Goal: Contribute content: Contribute content

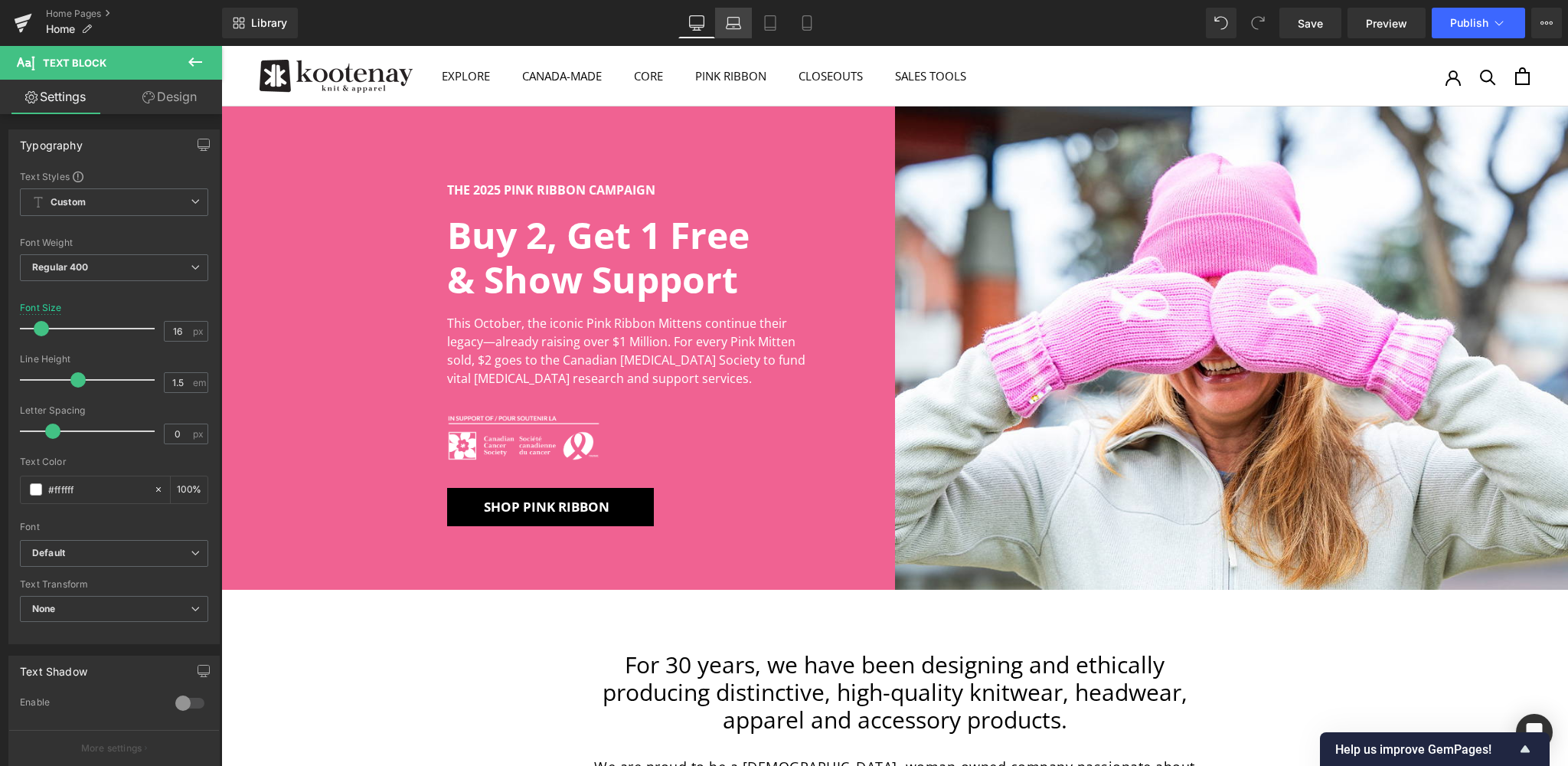
click at [739, 22] on icon at bounding box center [734, 23] width 15 height 15
type input "100"
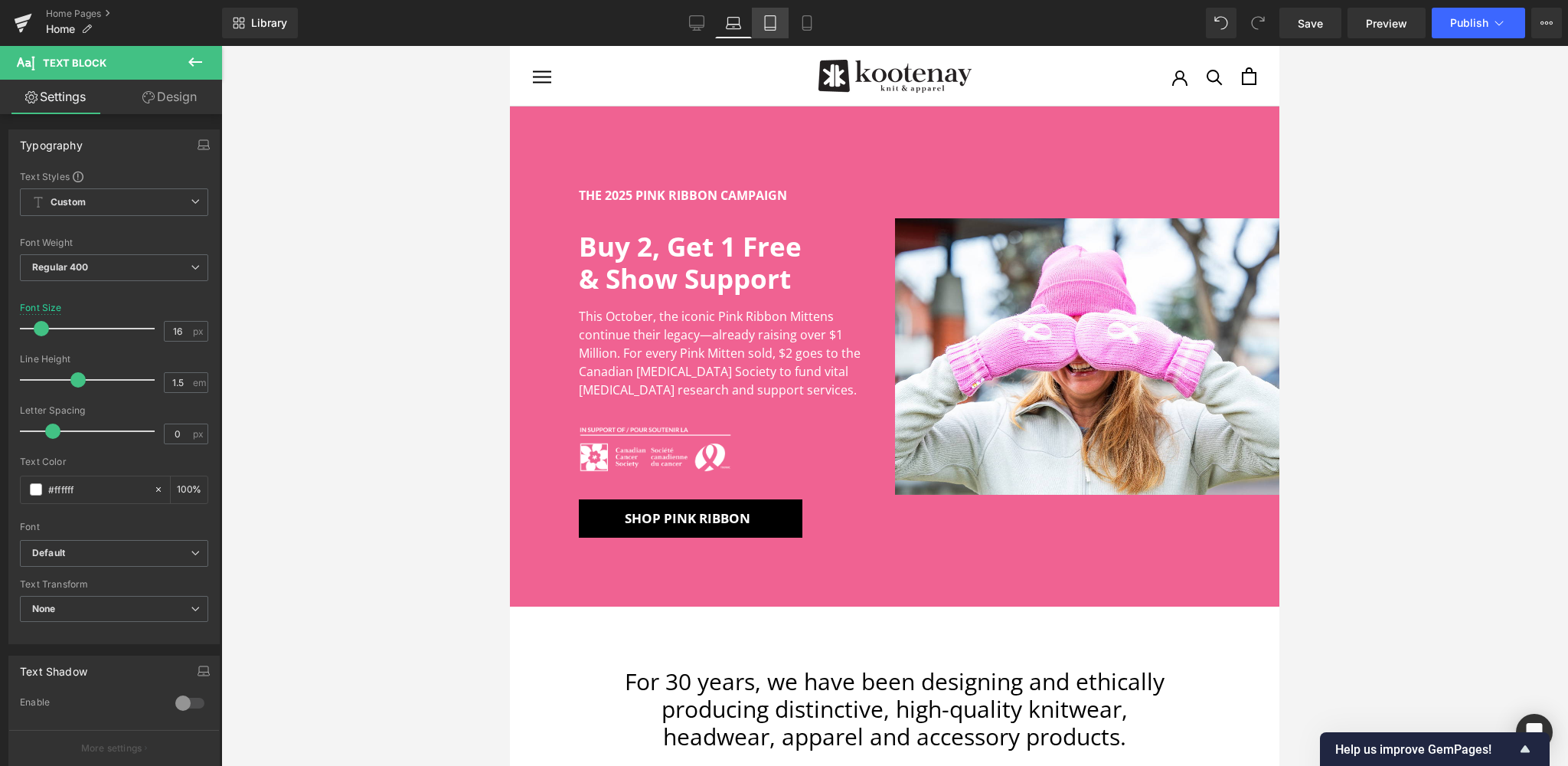
click at [774, 24] on icon at bounding box center [770, 23] width 15 height 15
type input "18"
type input "100"
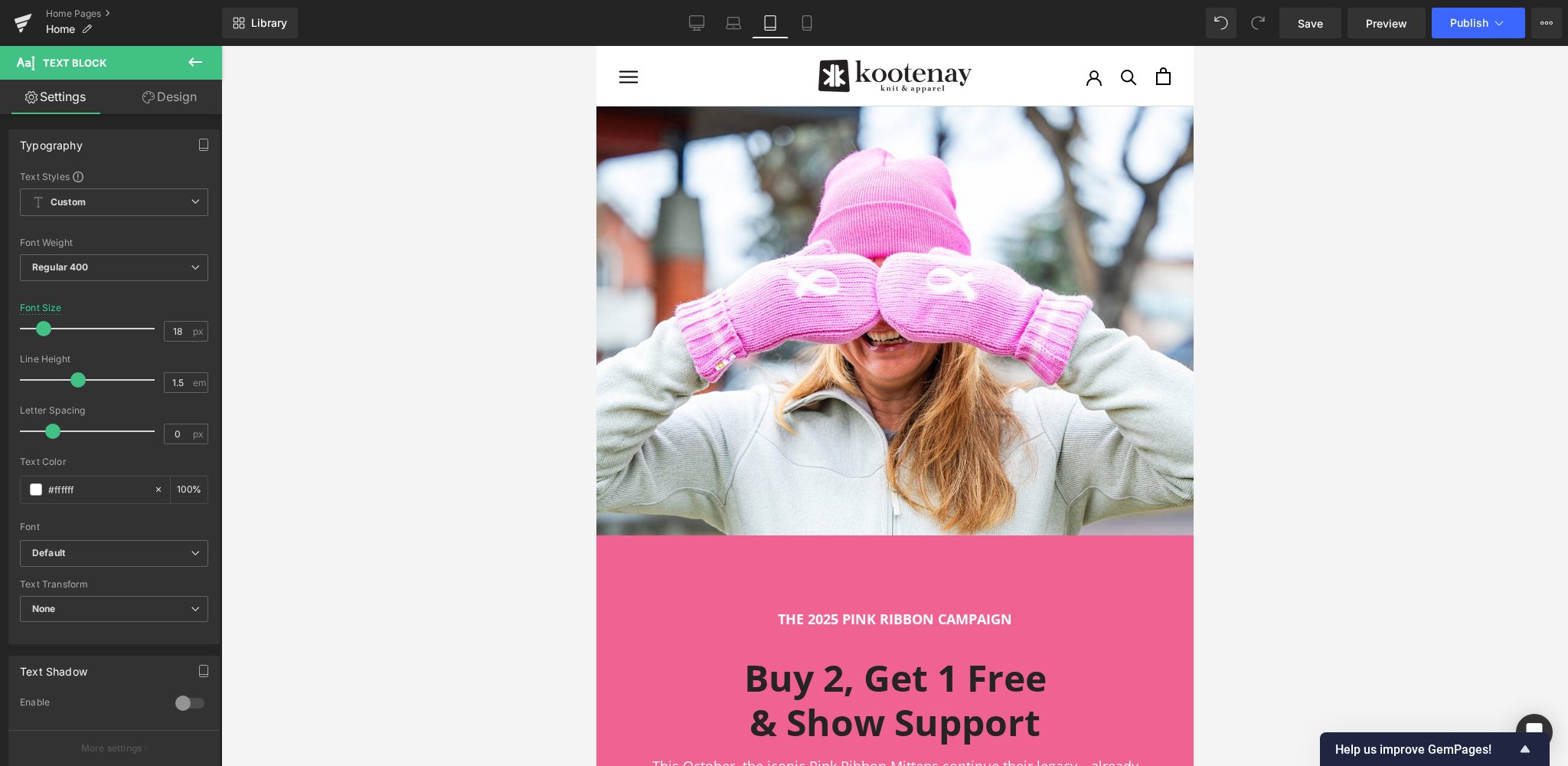
scroll to position [448, 0]
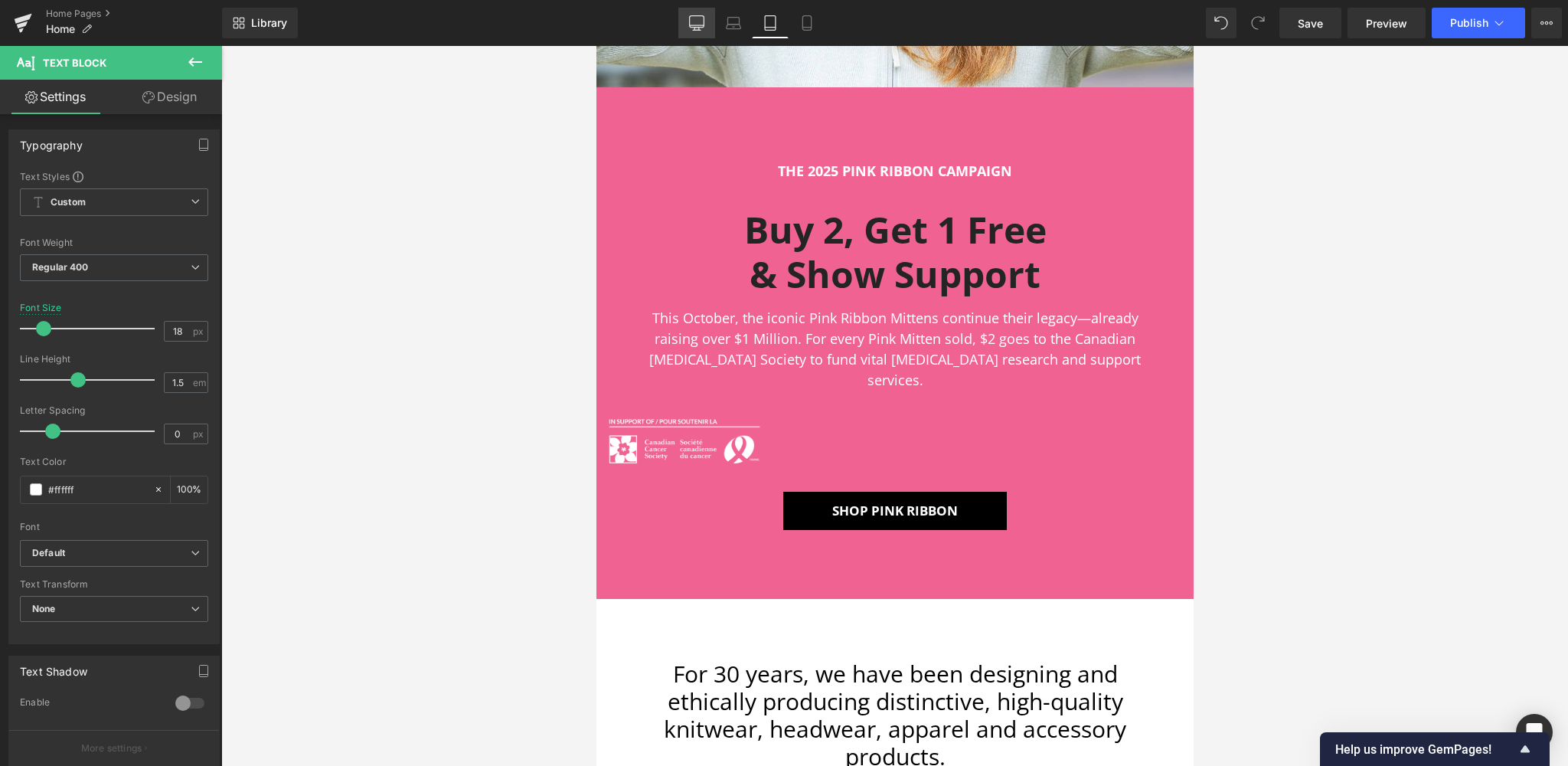
click at [710, 28] on link "Desktop" at bounding box center [697, 23] width 37 height 31
type input "16"
type input "100"
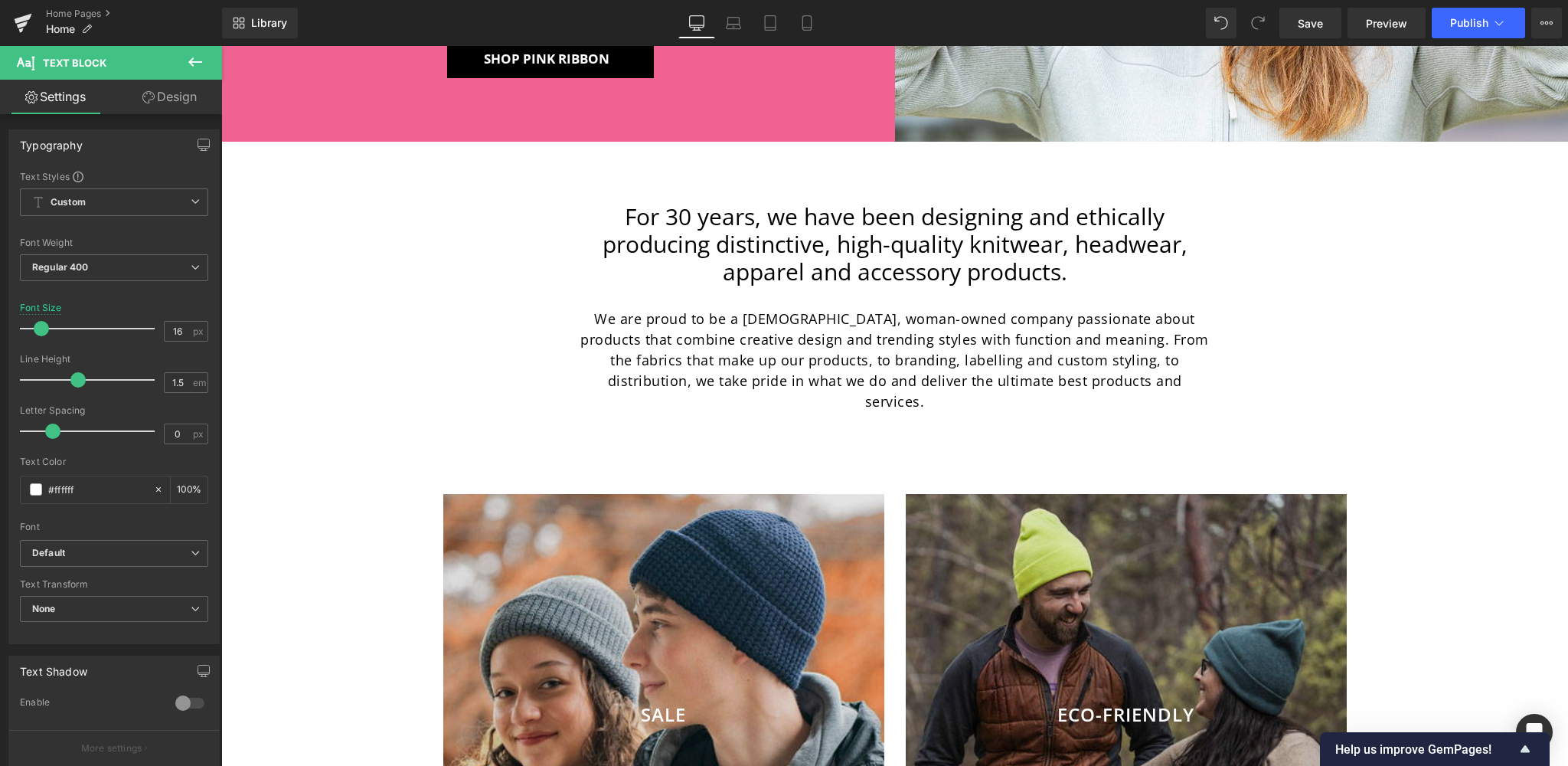
scroll to position [6, 0]
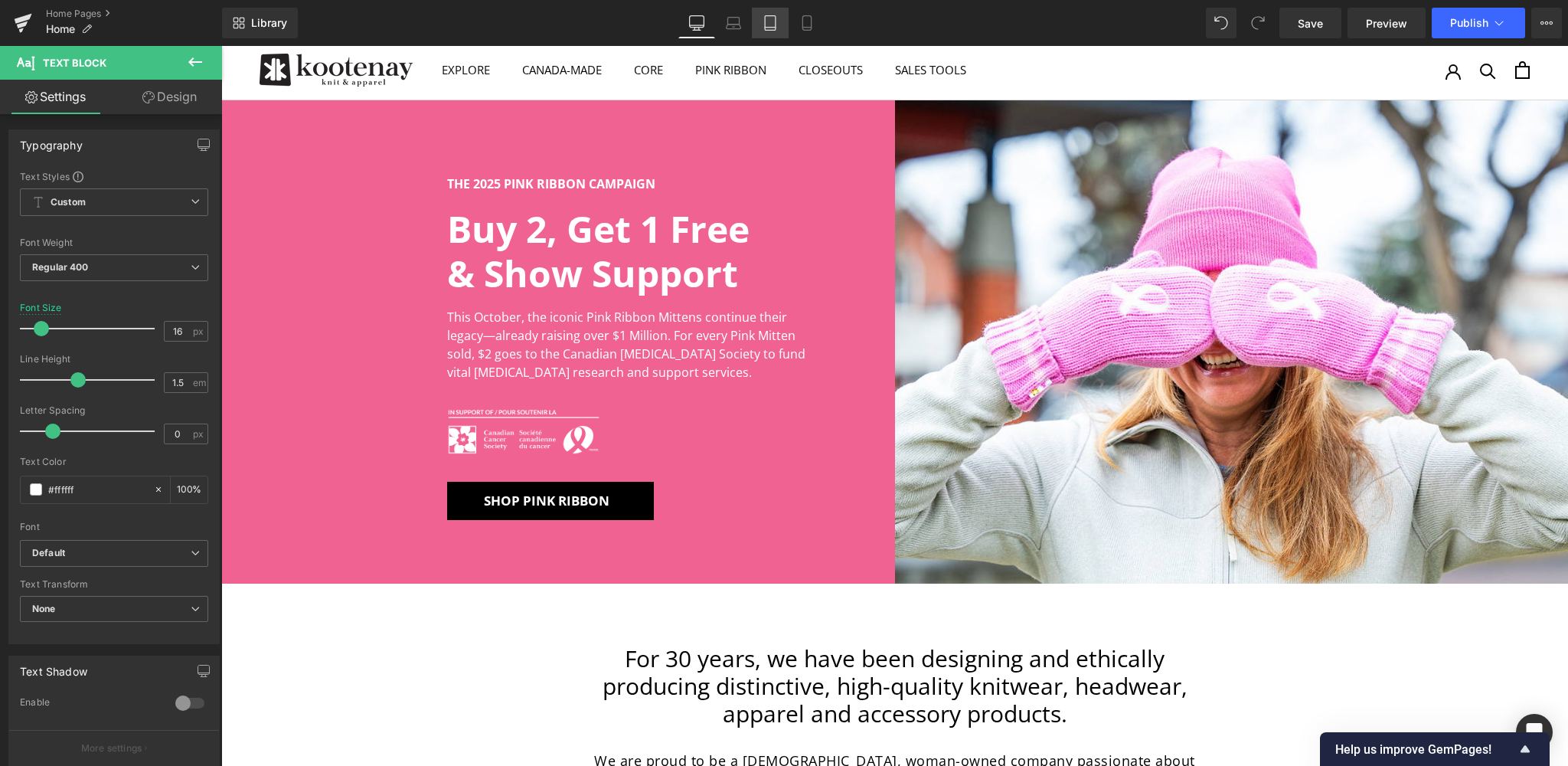
click at [767, 17] on icon at bounding box center [770, 23] width 15 height 15
type input "18"
type input "100"
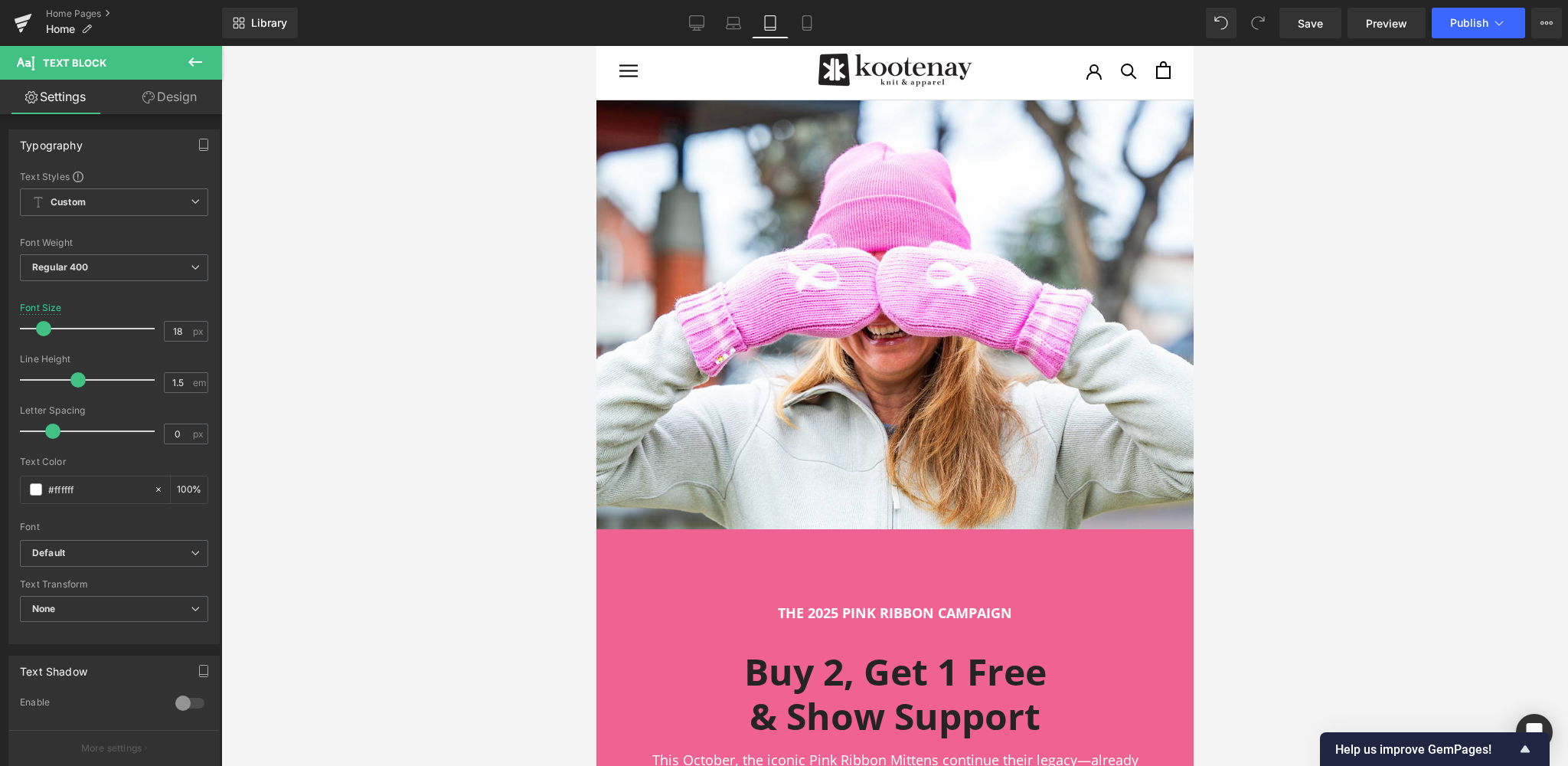
scroll to position [448, 0]
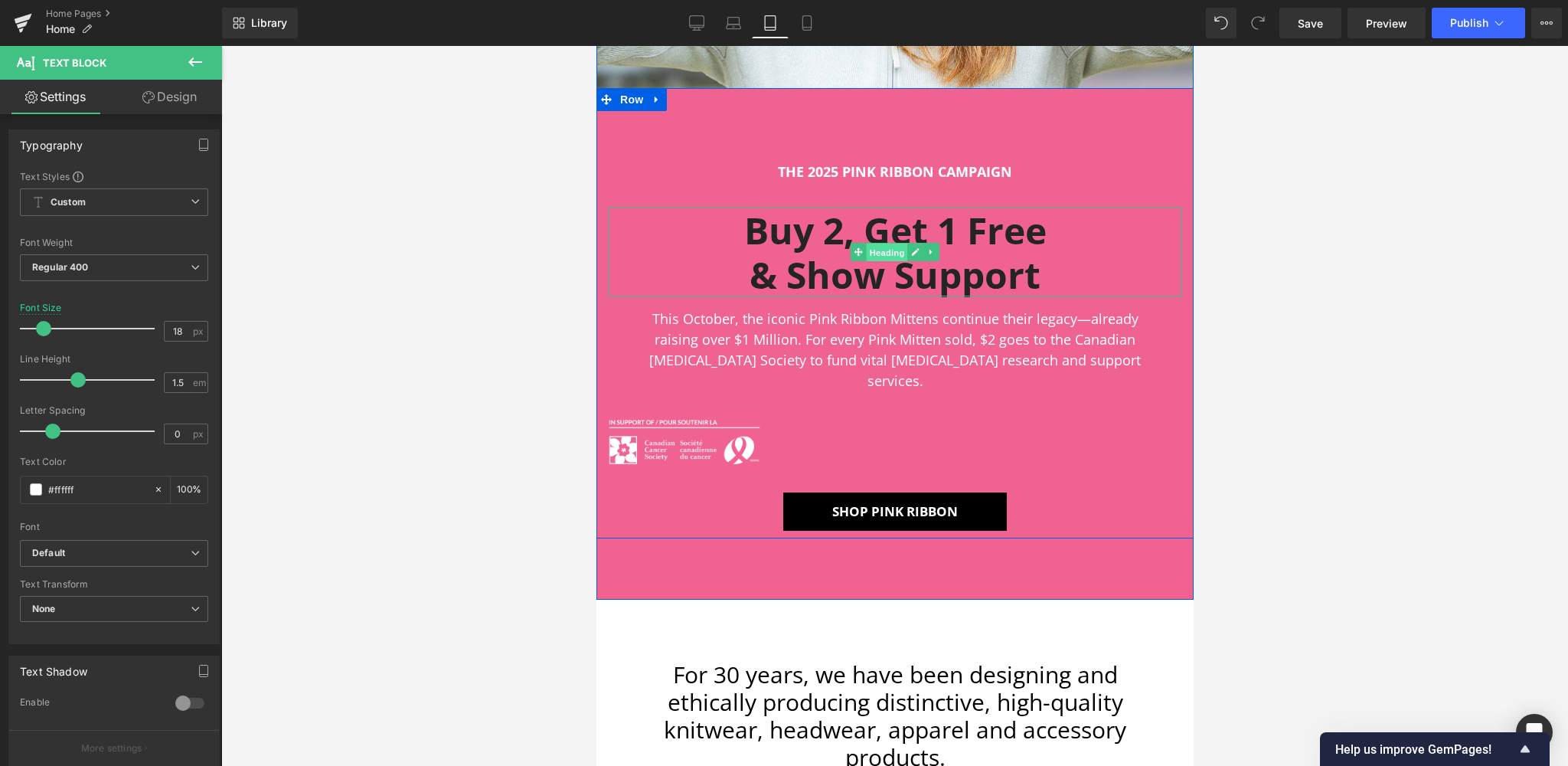
click at [889, 255] on span "Heading" at bounding box center [886, 251] width 42 height 18
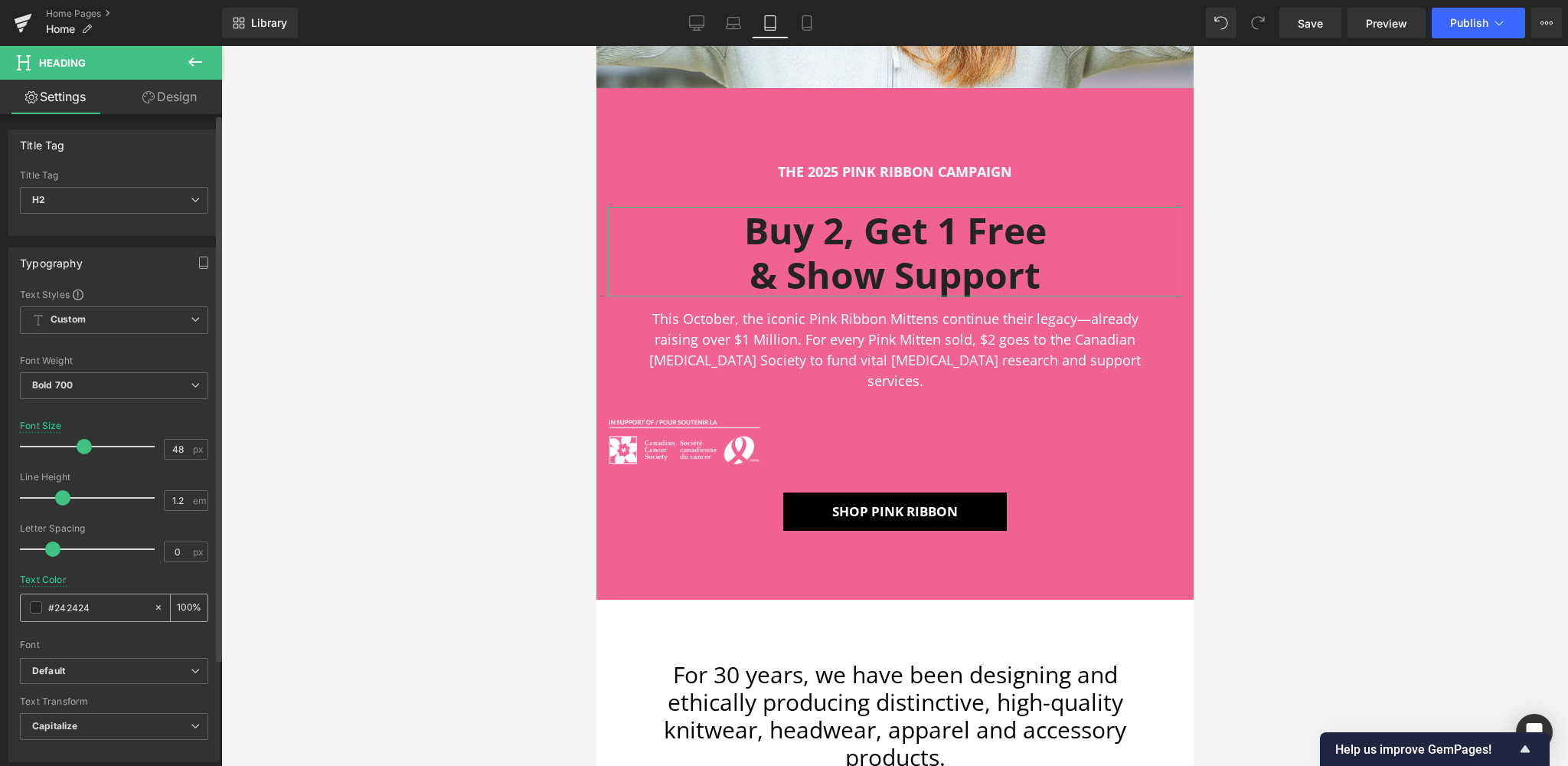
click at [41, 603] on span at bounding box center [36, 607] width 13 height 13
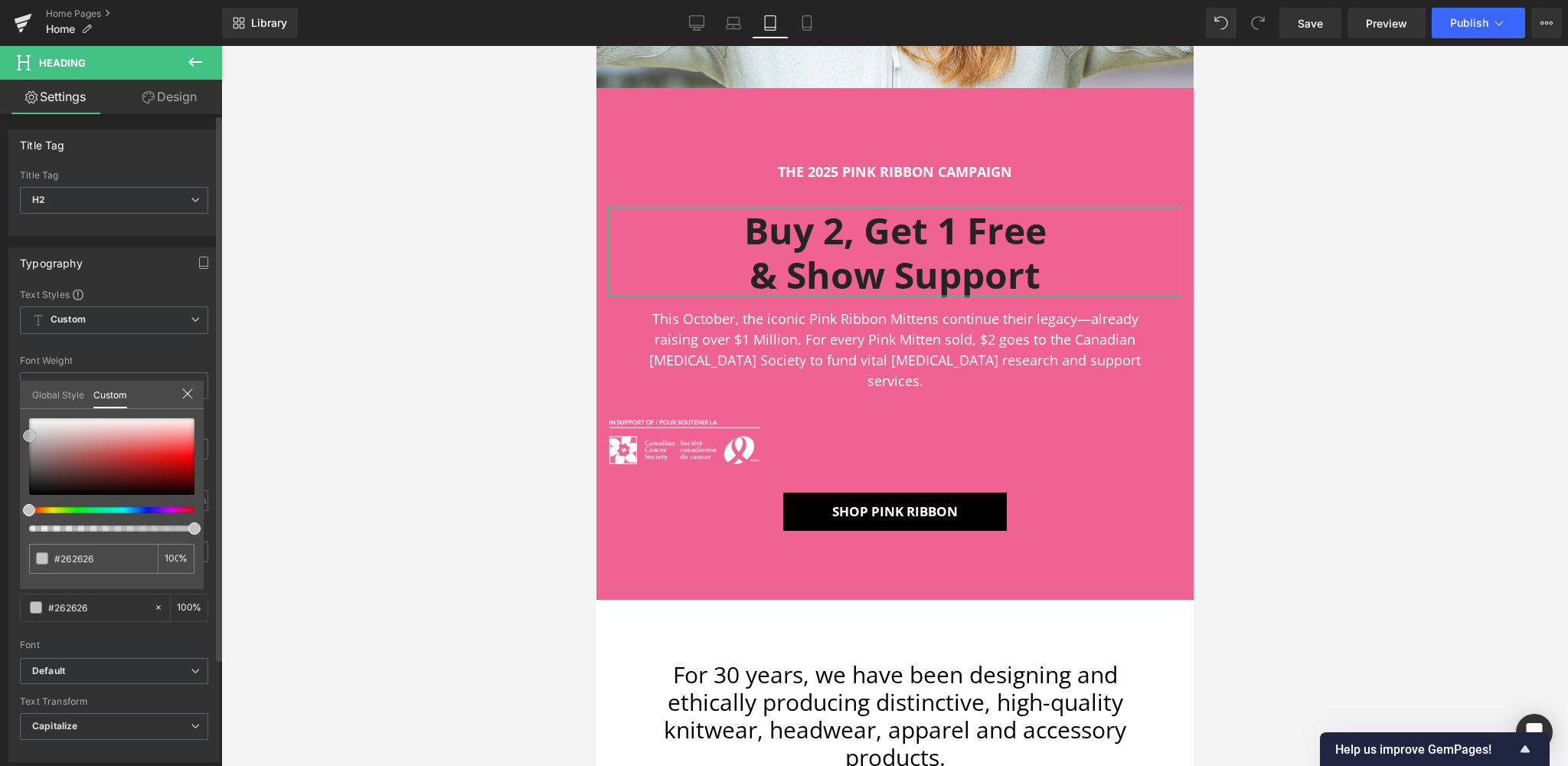
type input "#262626"
type input "#f9f9f9"
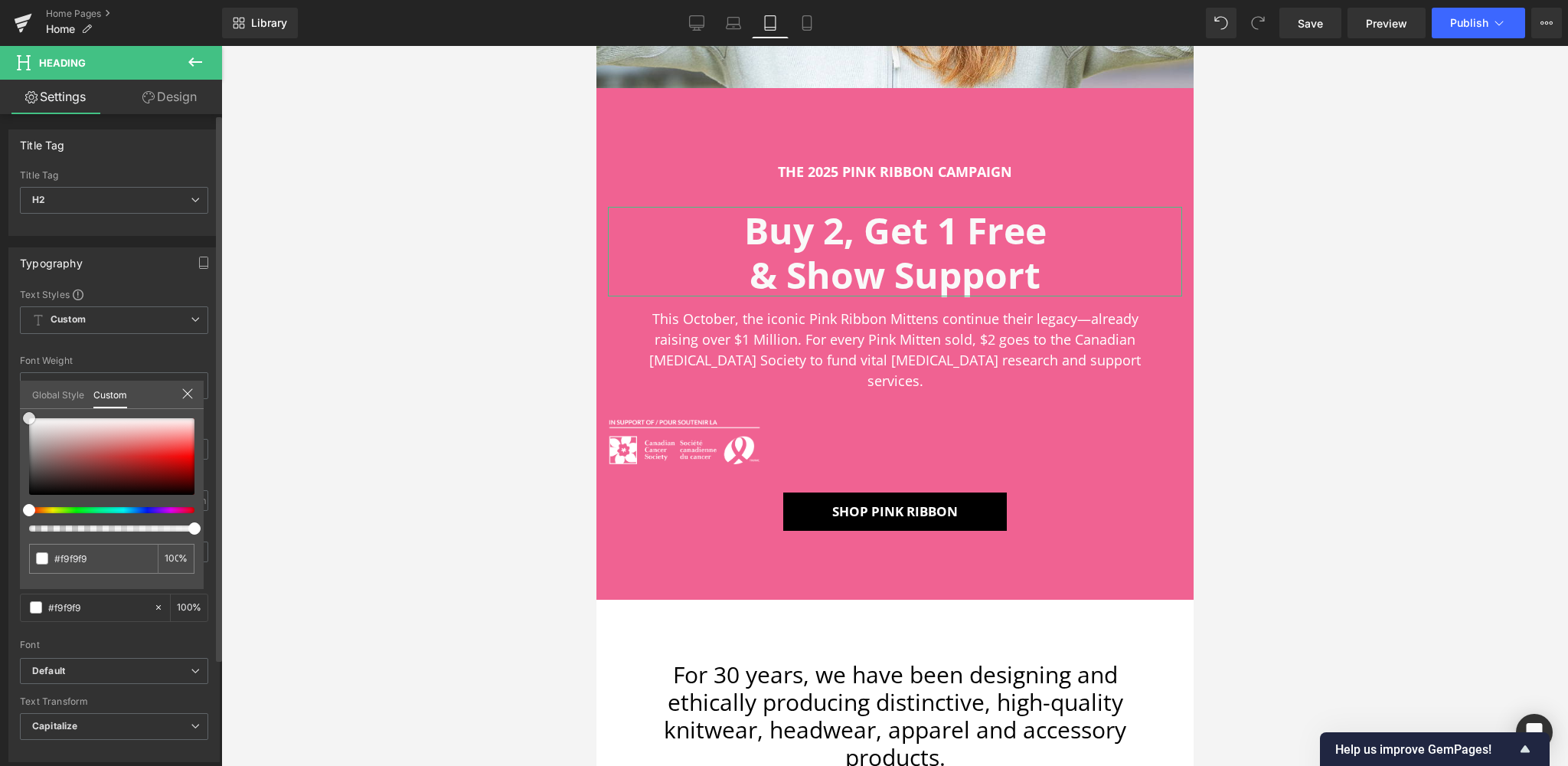
type input "#ffffff"
drag, startPoint x: 13, startPoint y: 431, endPoint x: 10, endPoint y: 403, distance: 28.2
click at [10, 403] on div "Typography Text Styles Custom Custom Setup Global Style Custom Setup Global Sty…" at bounding box center [114, 499] width 229 height 526
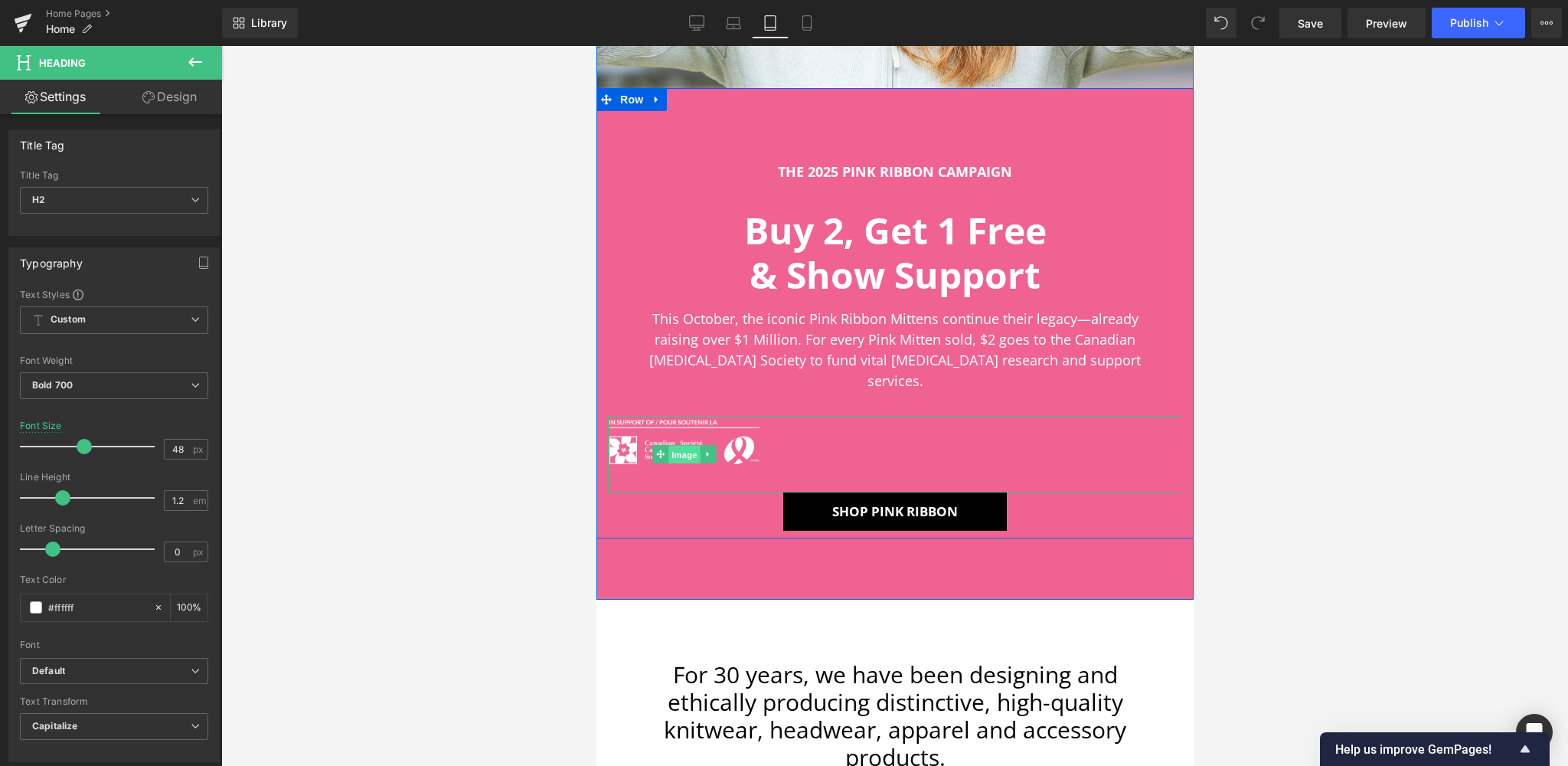
click at [685, 446] on span "Image" at bounding box center [683, 455] width 32 height 18
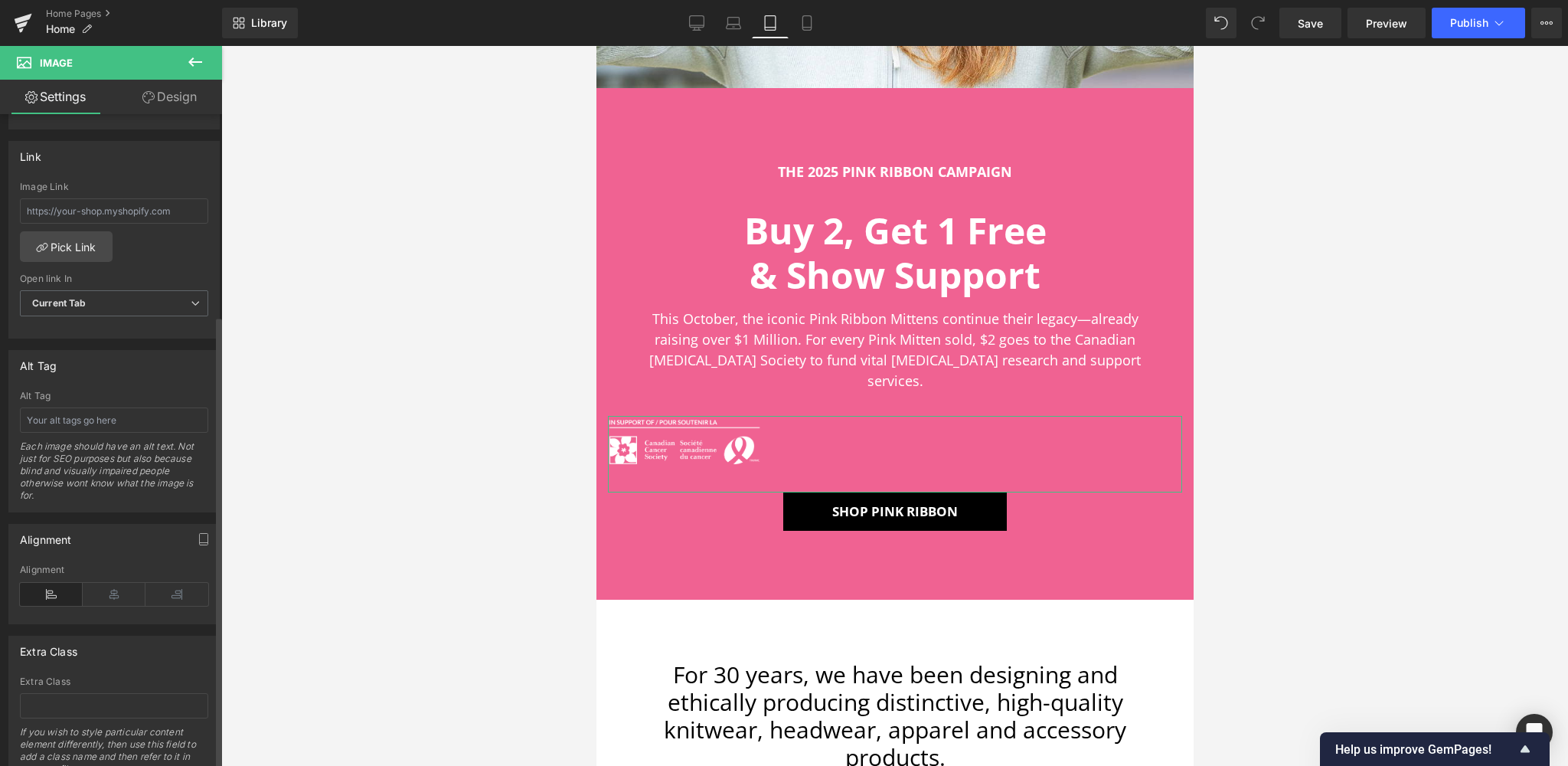
scroll to position [660, 0]
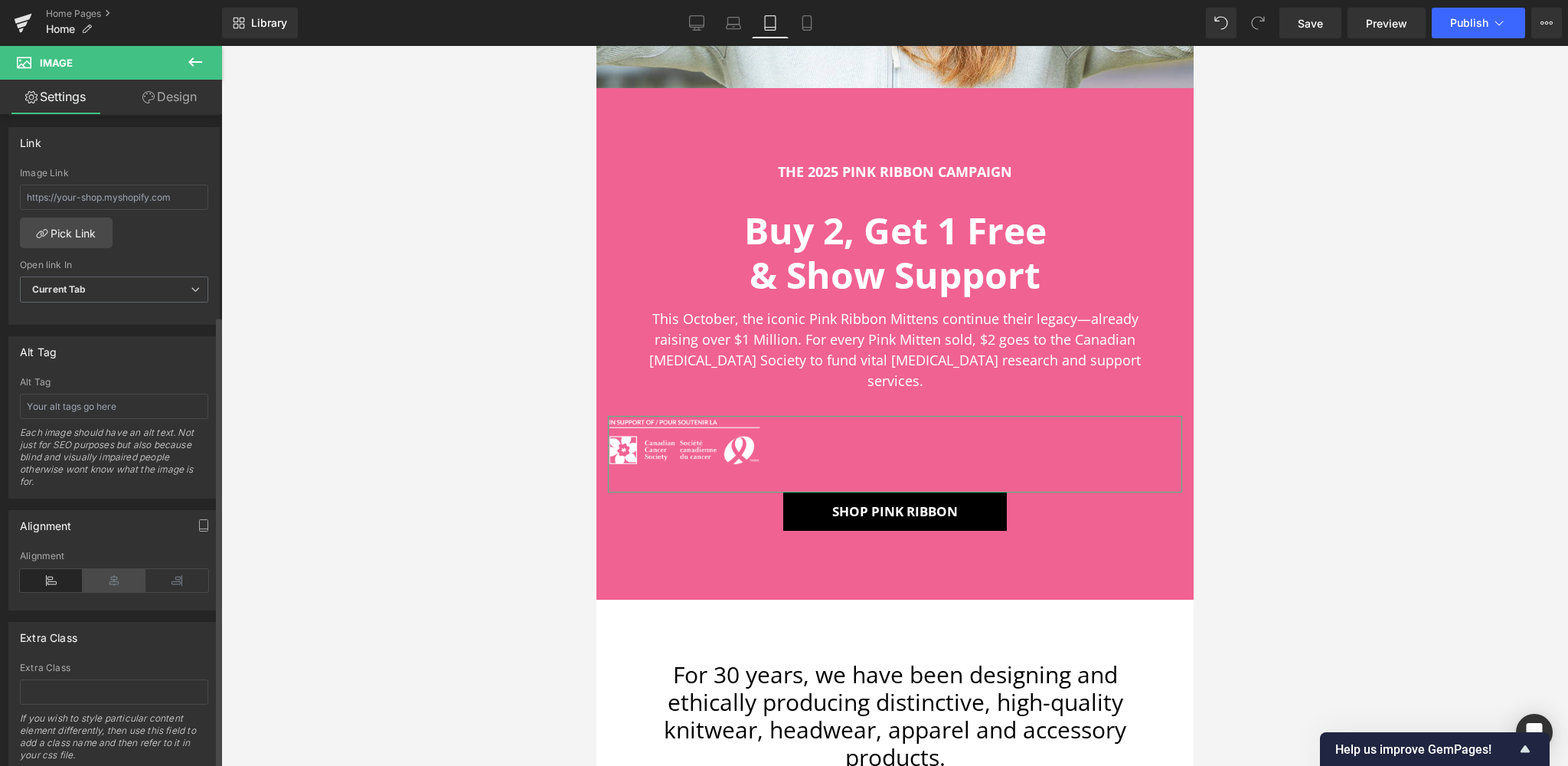
click at [109, 580] on icon at bounding box center [114, 581] width 63 height 23
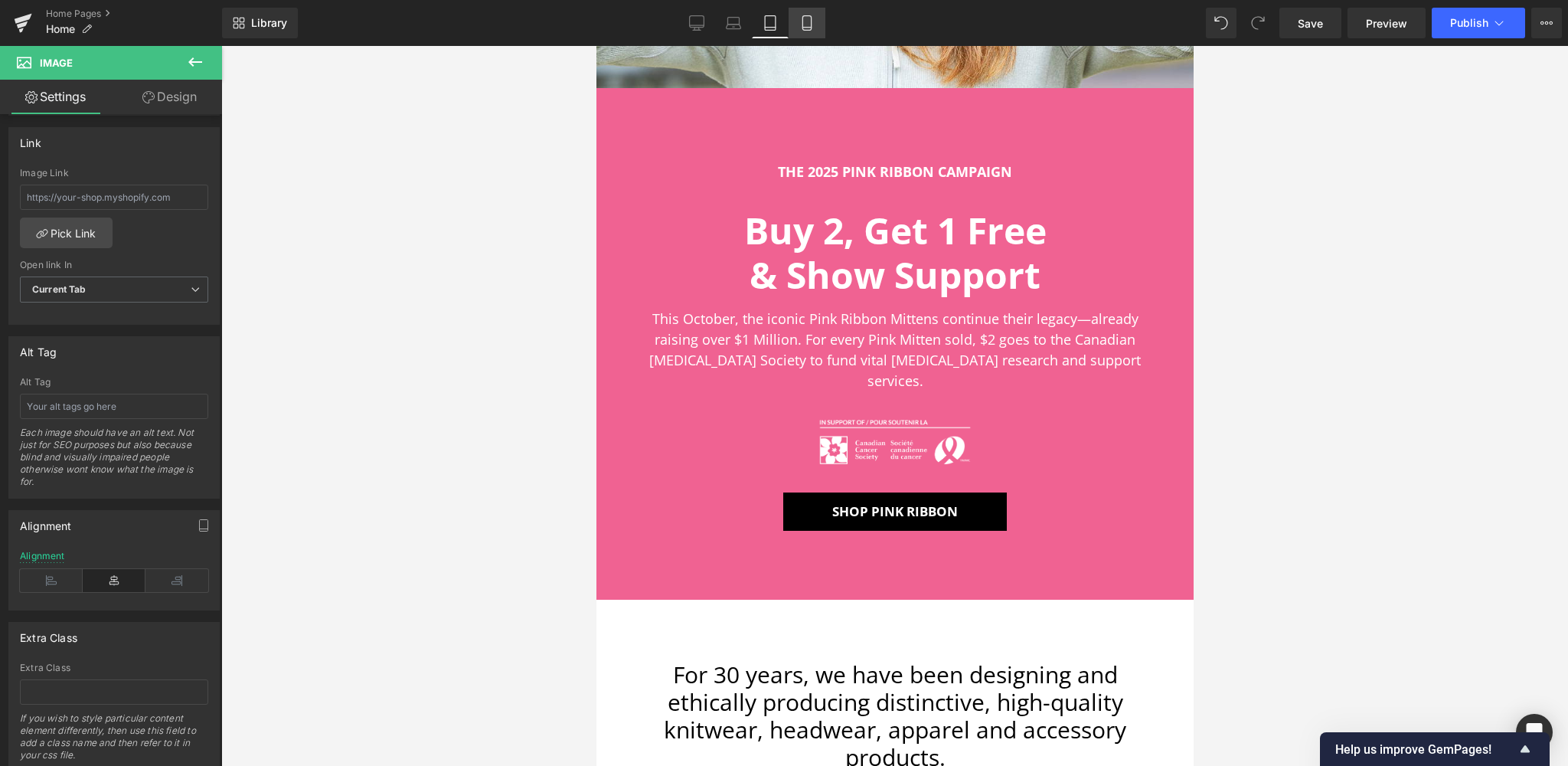
click at [804, 20] on icon at bounding box center [807, 23] width 15 height 15
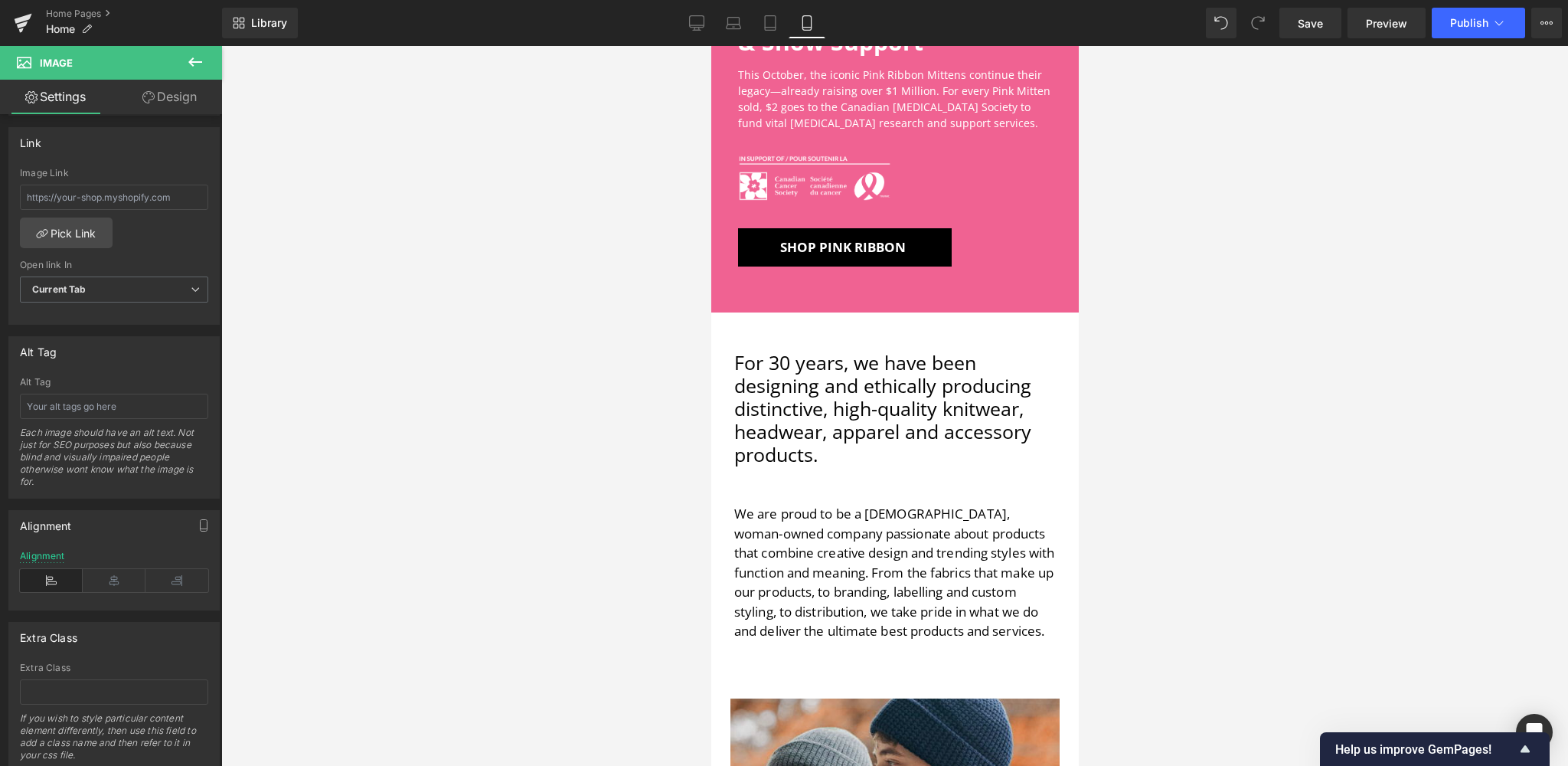
scroll to position [204, 0]
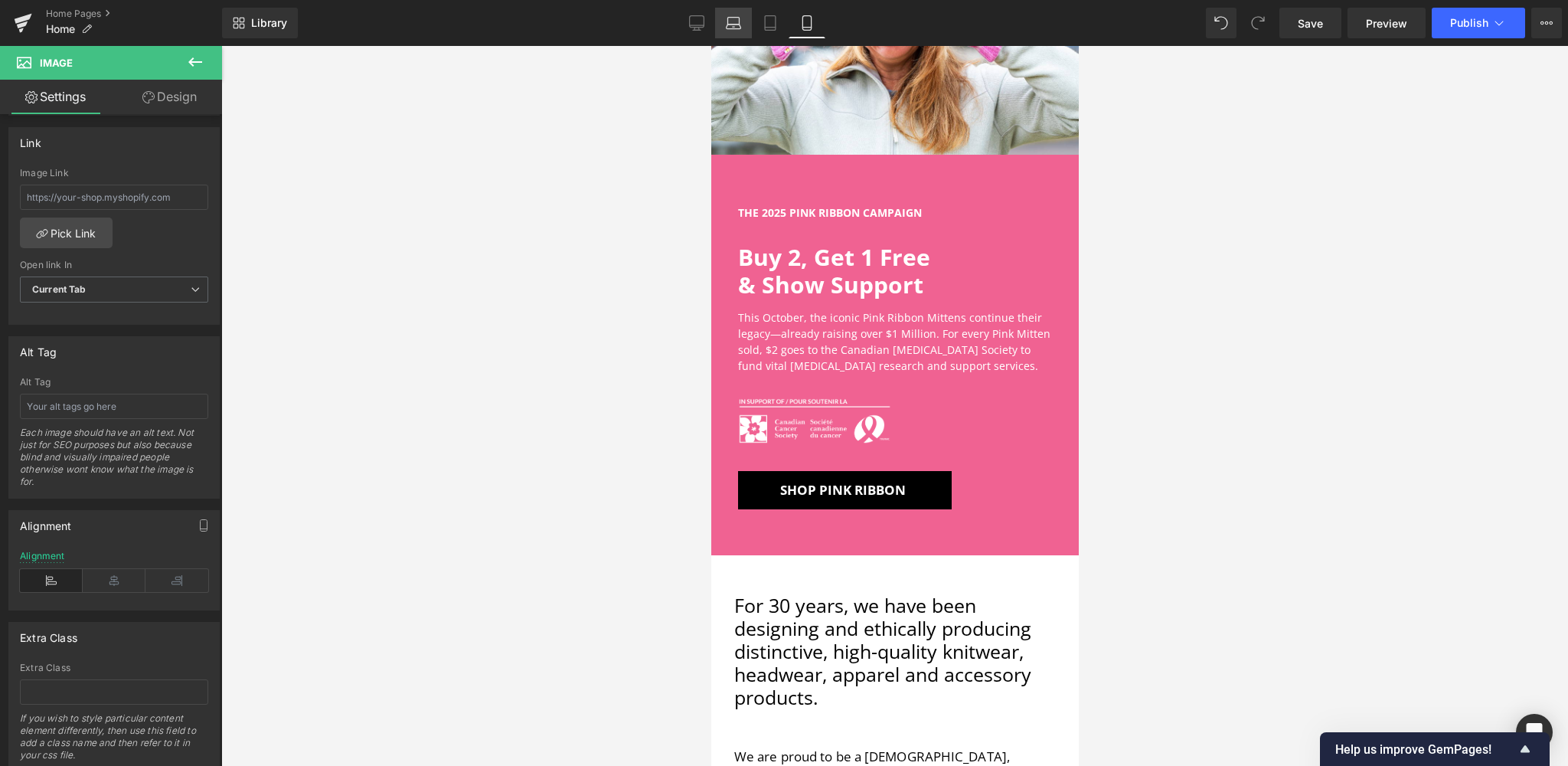
click at [729, 22] on icon at bounding box center [734, 23] width 15 height 15
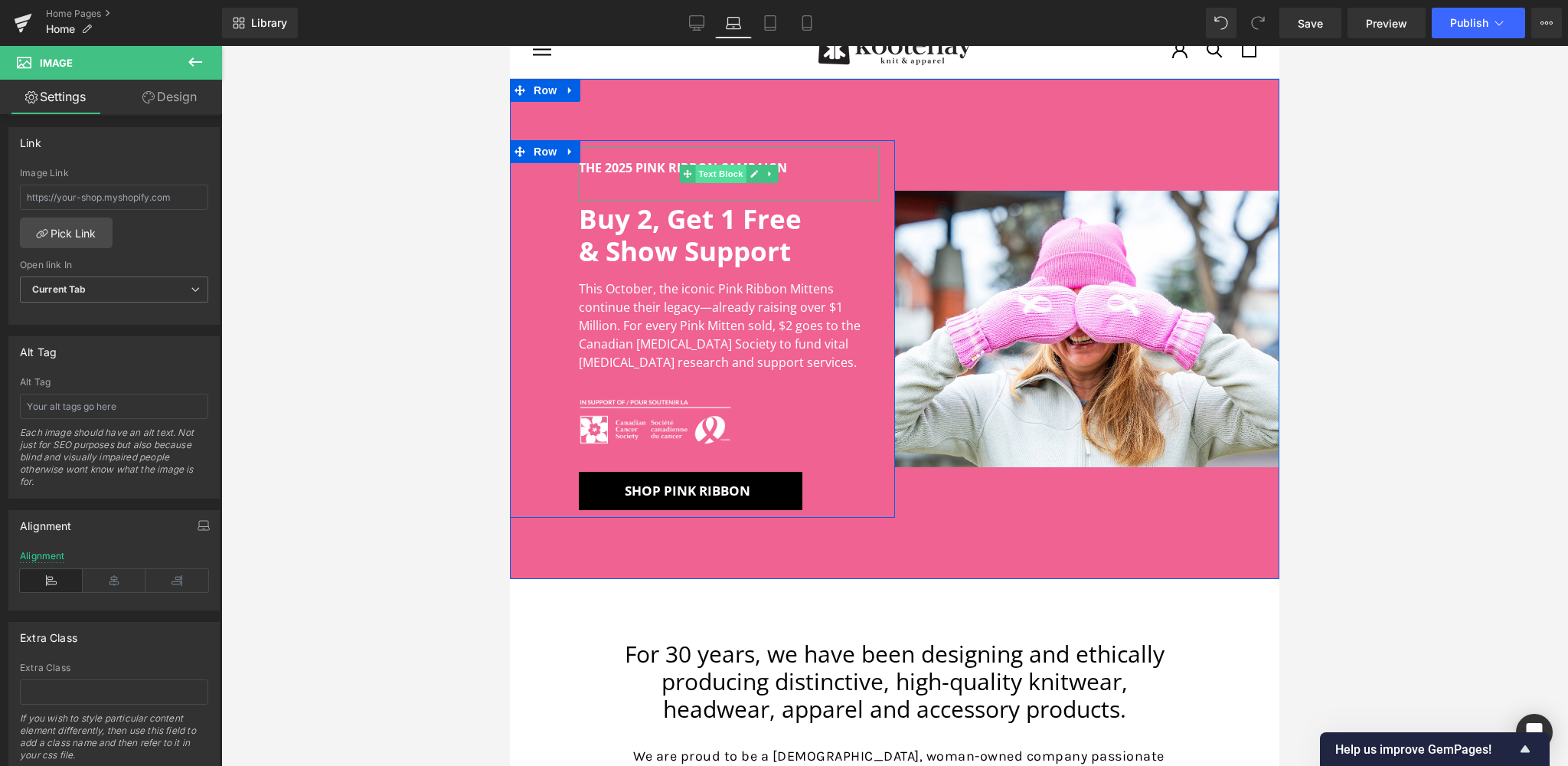
scroll to position [48, 0]
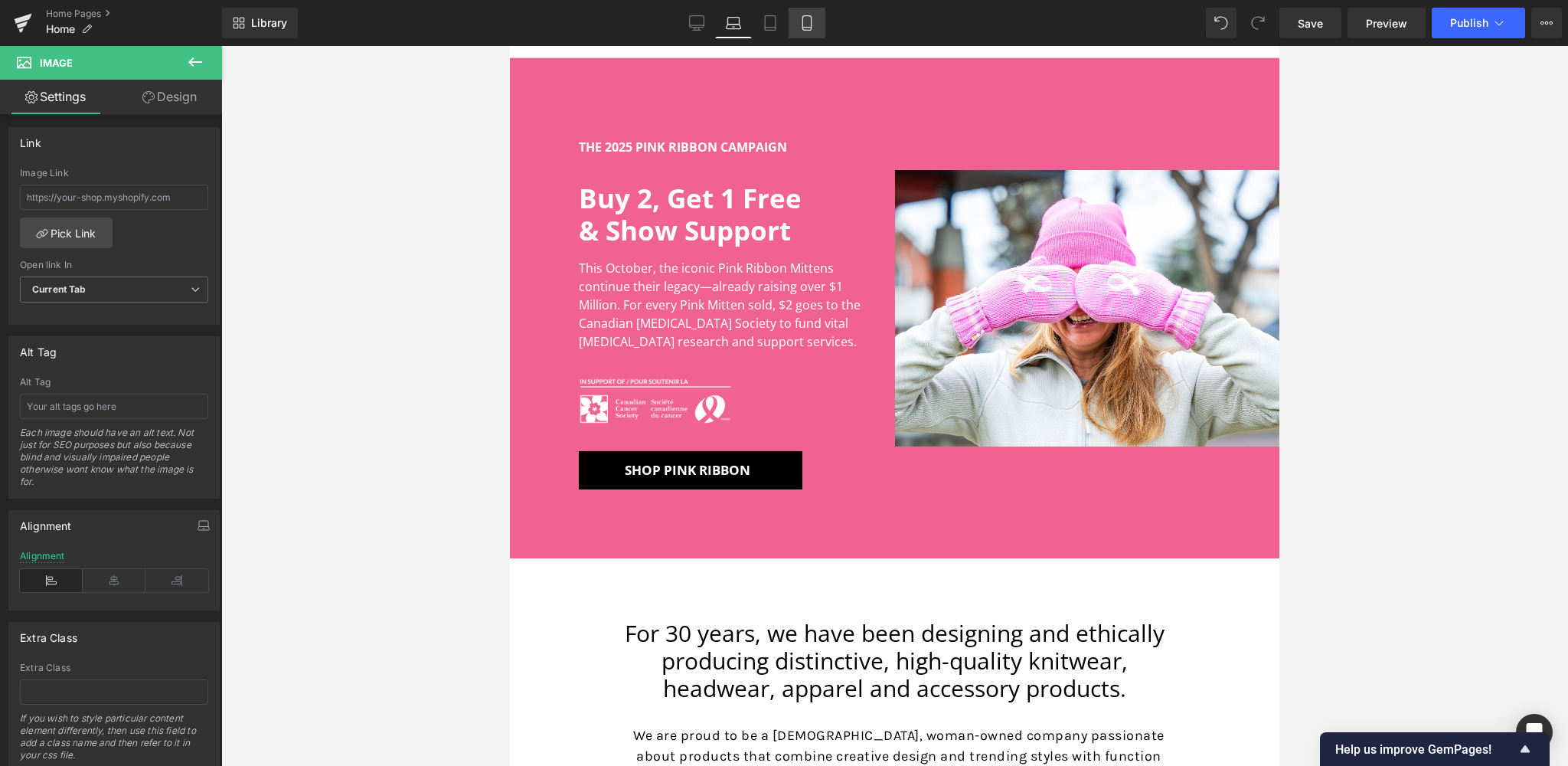
click at [805, 23] on icon at bounding box center [807, 23] width 15 height 15
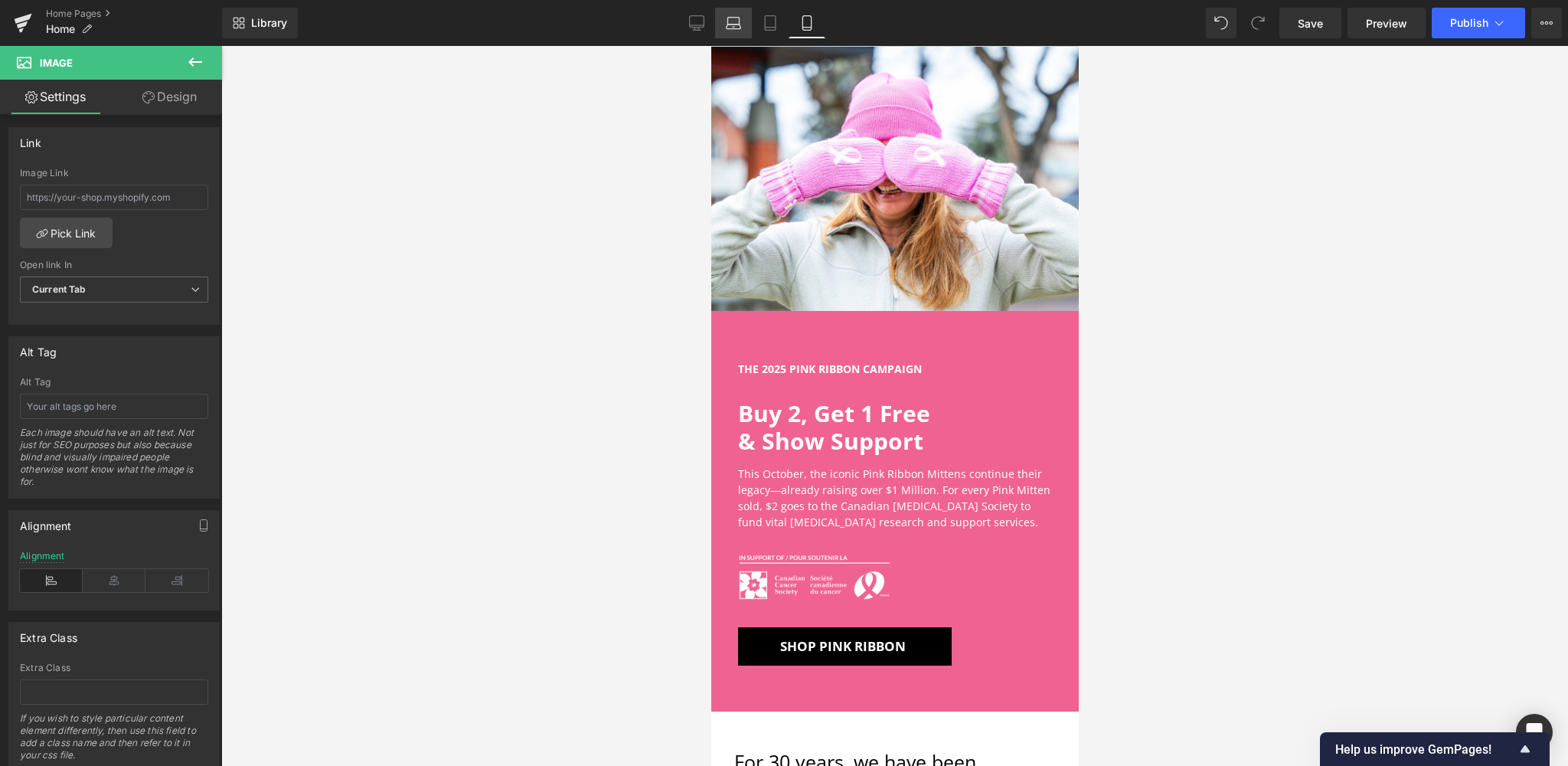
scroll to position [223, 0]
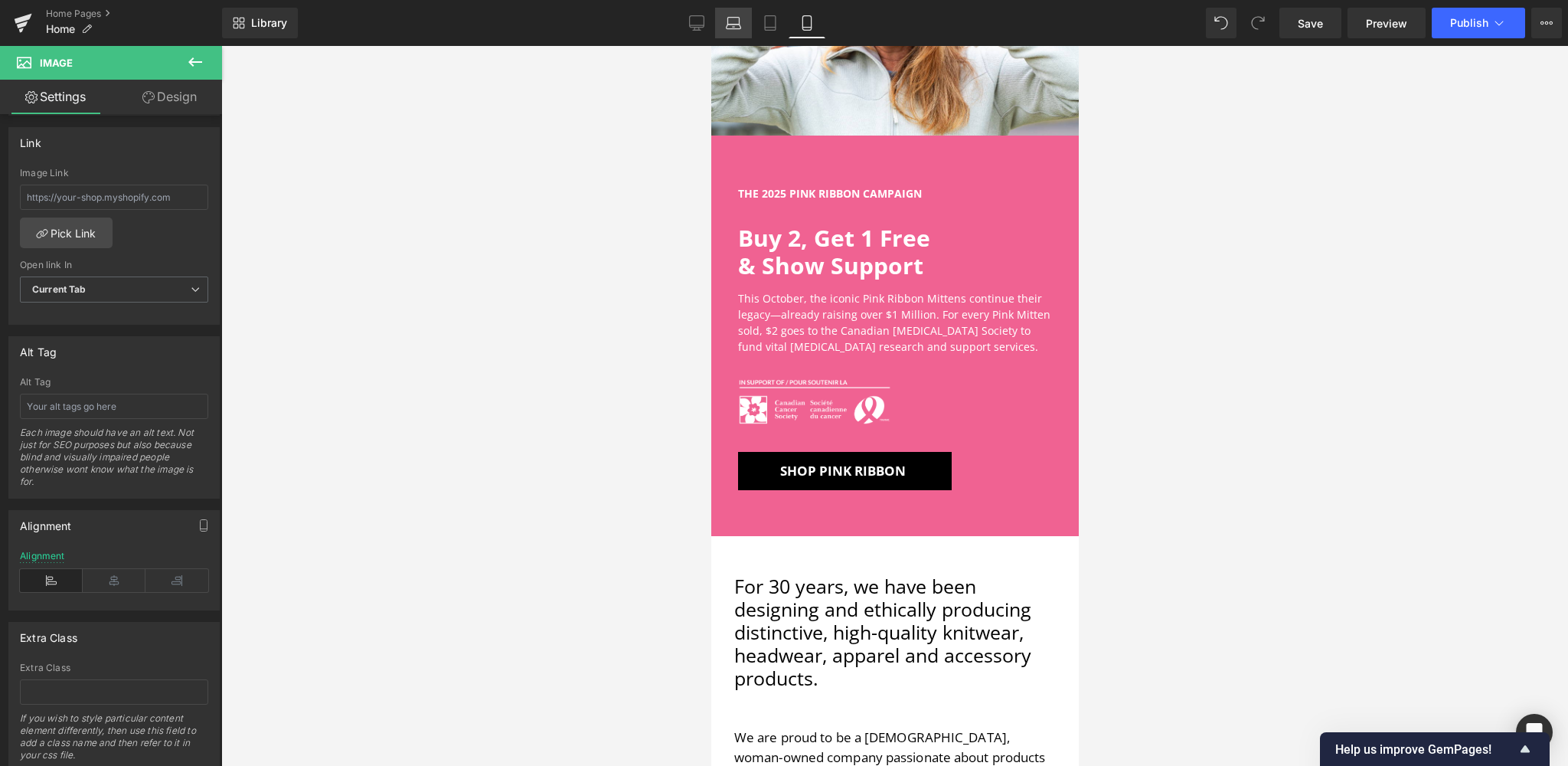
click at [733, 26] on icon at bounding box center [734, 23] width 15 height 15
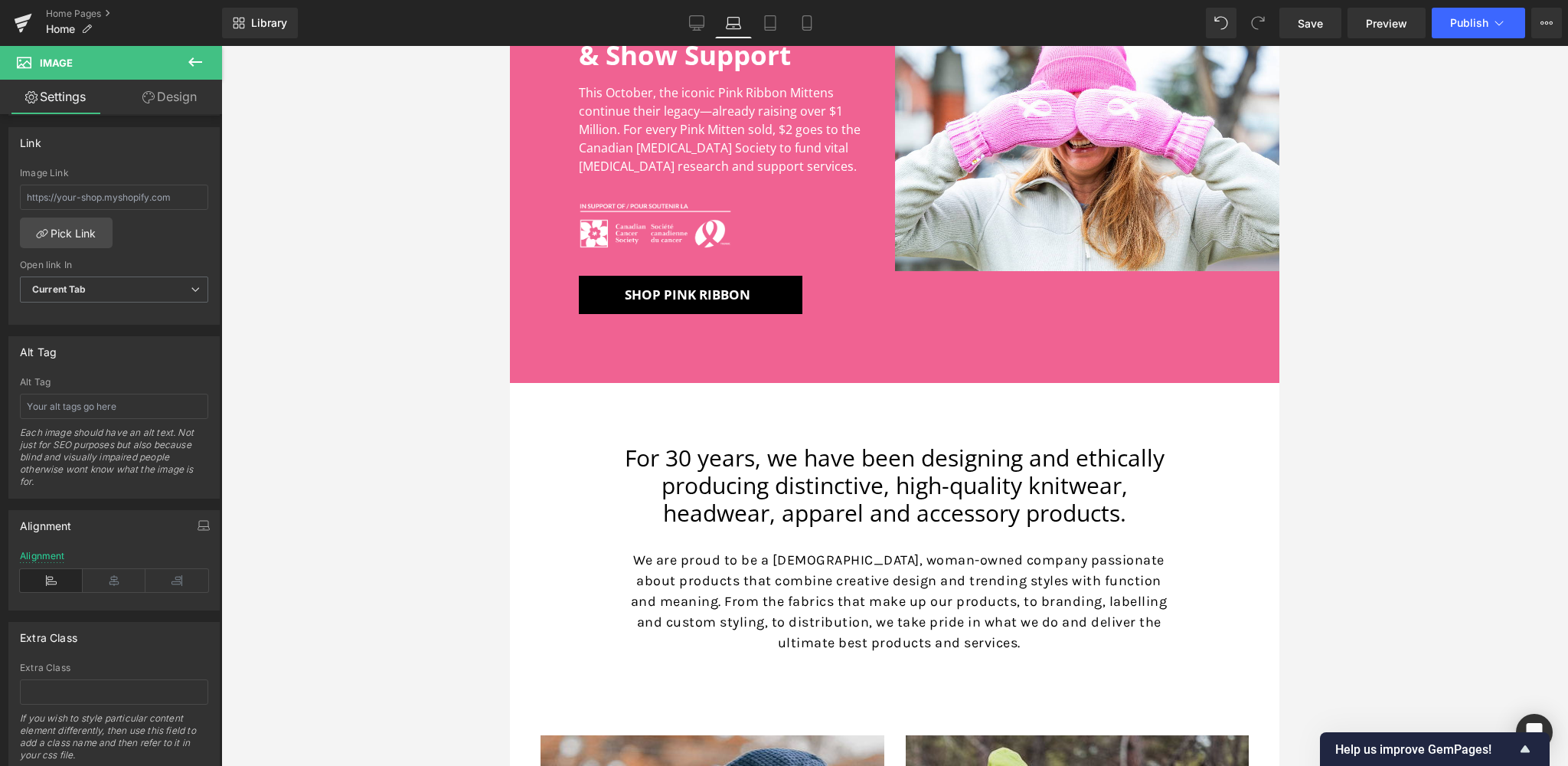
scroll to position [47, 0]
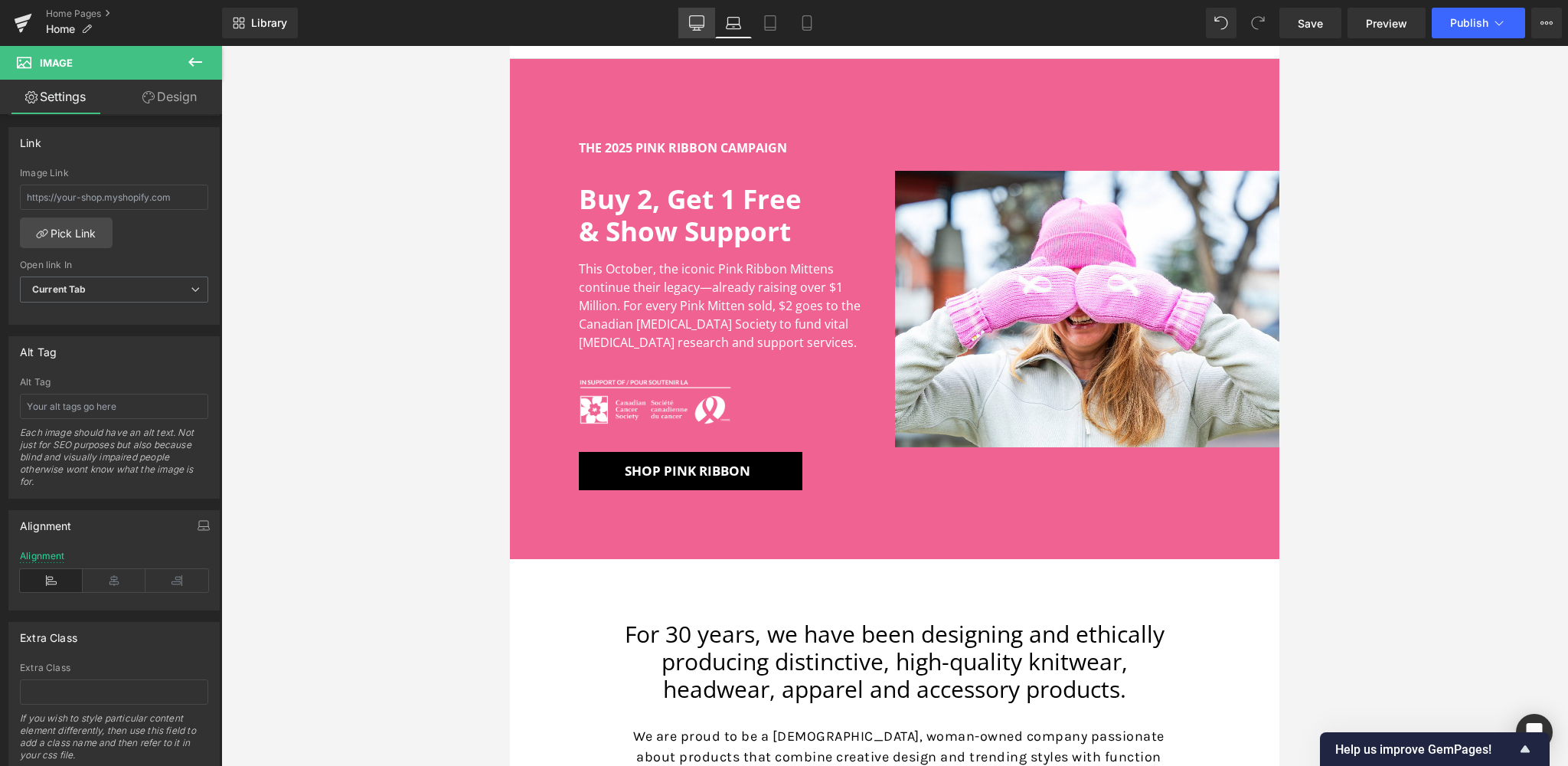
click at [694, 22] on icon at bounding box center [697, 23] width 15 height 15
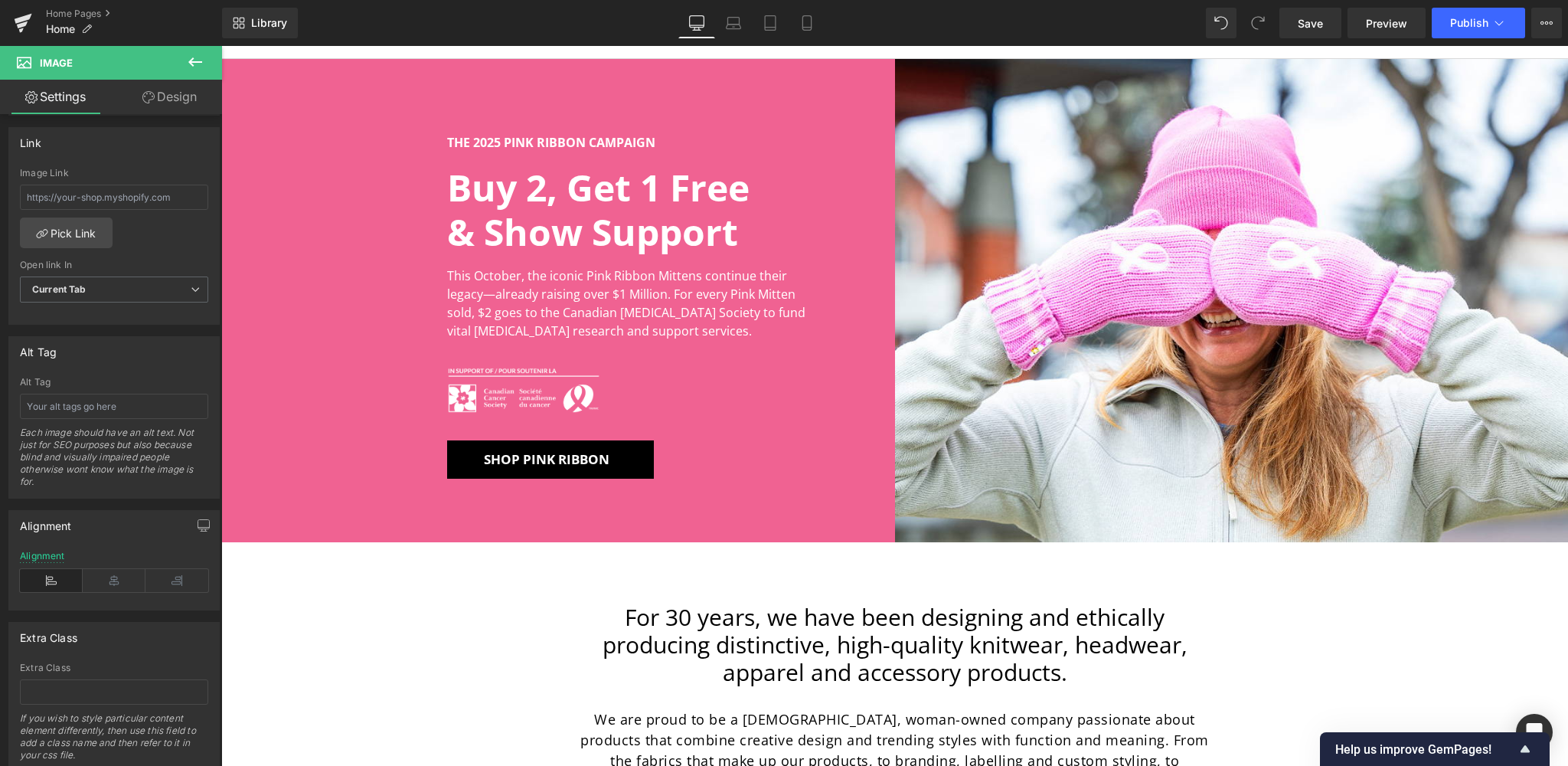
scroll to position [35, 0]
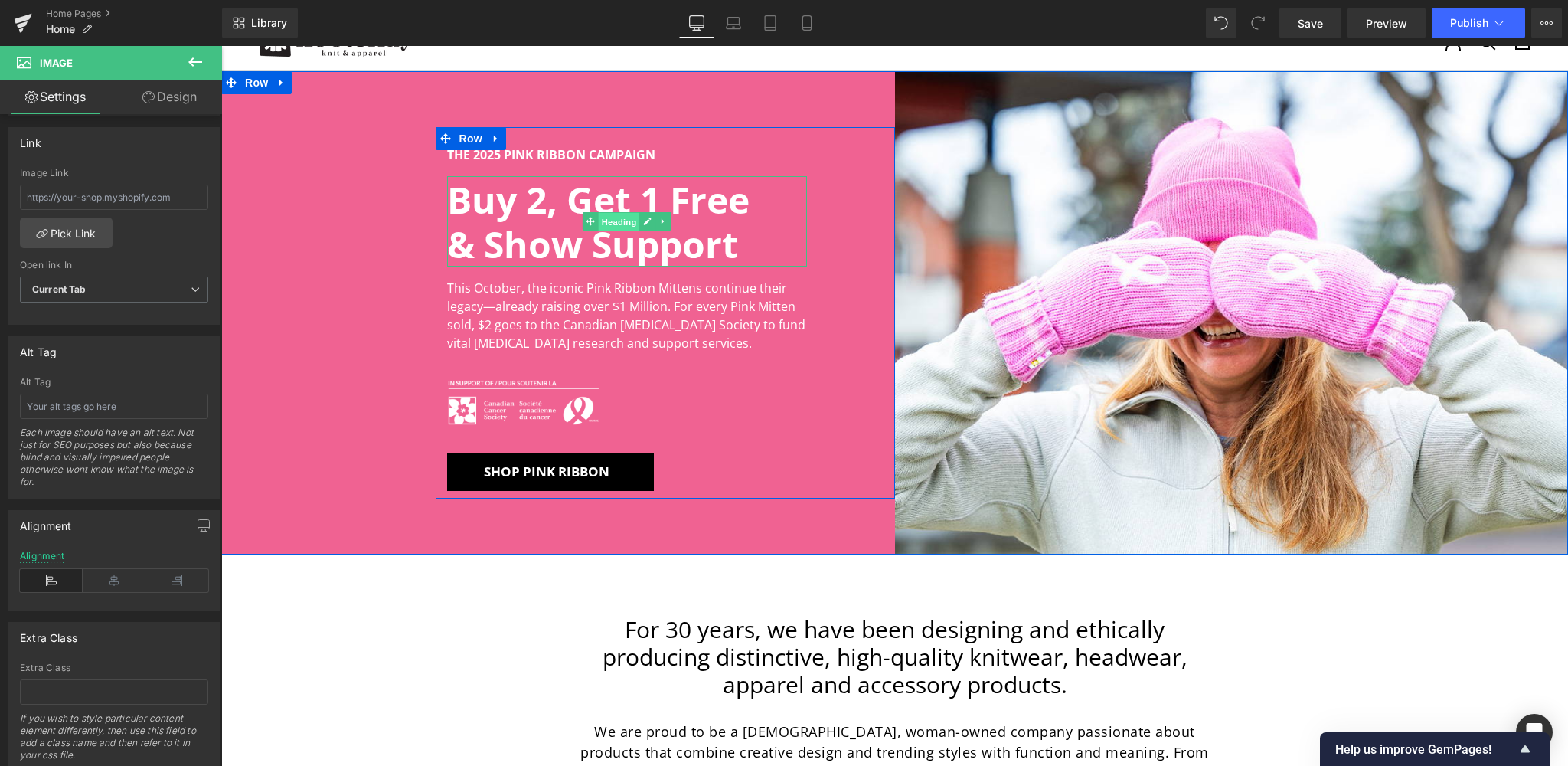
click at [619, 222] on span "Heading" at bounding box center [619, 221] width 42 height 18
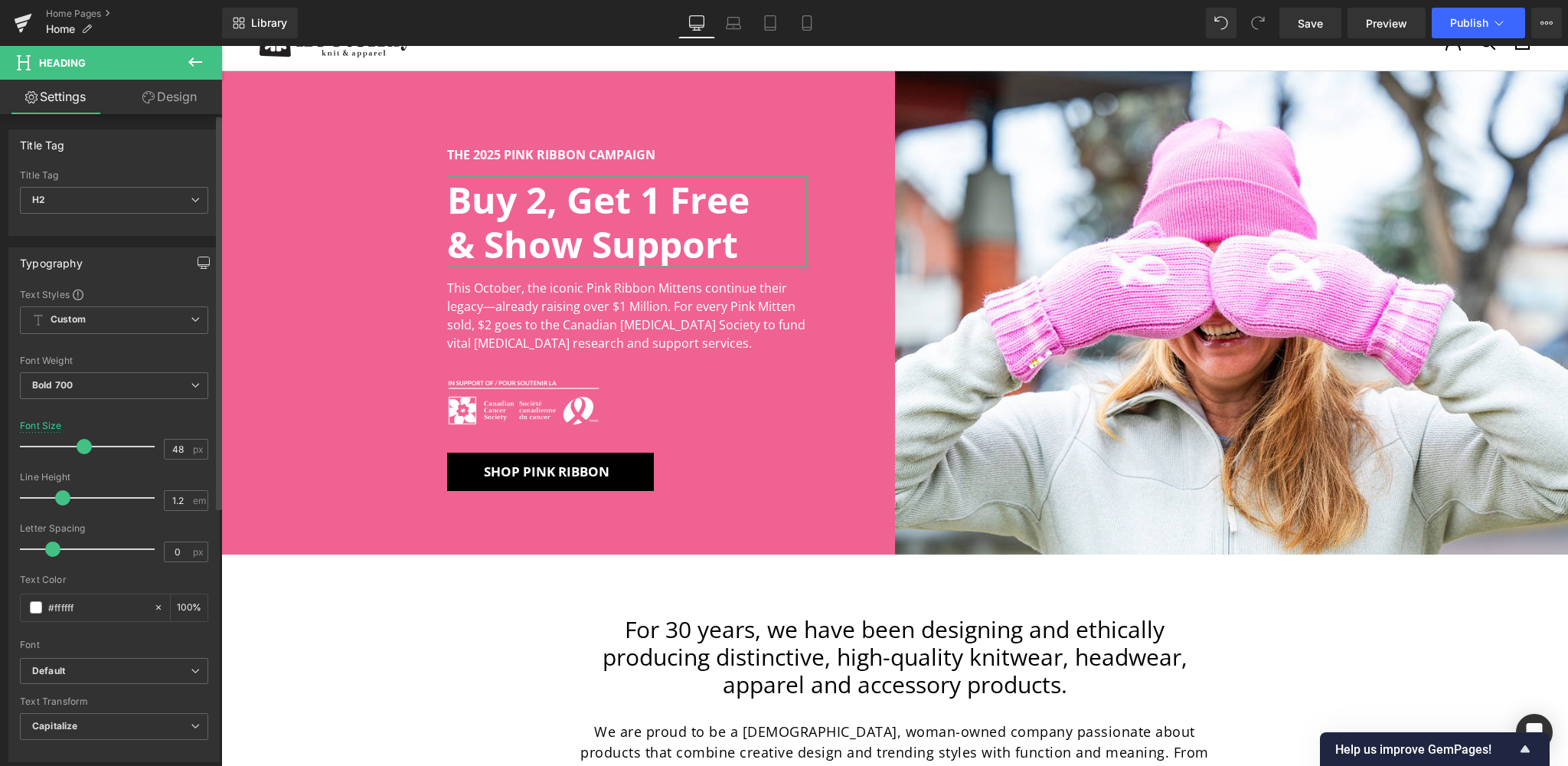
click at [198, 264] on icon "button" at bounding box center [204, 264] width 12 height 0
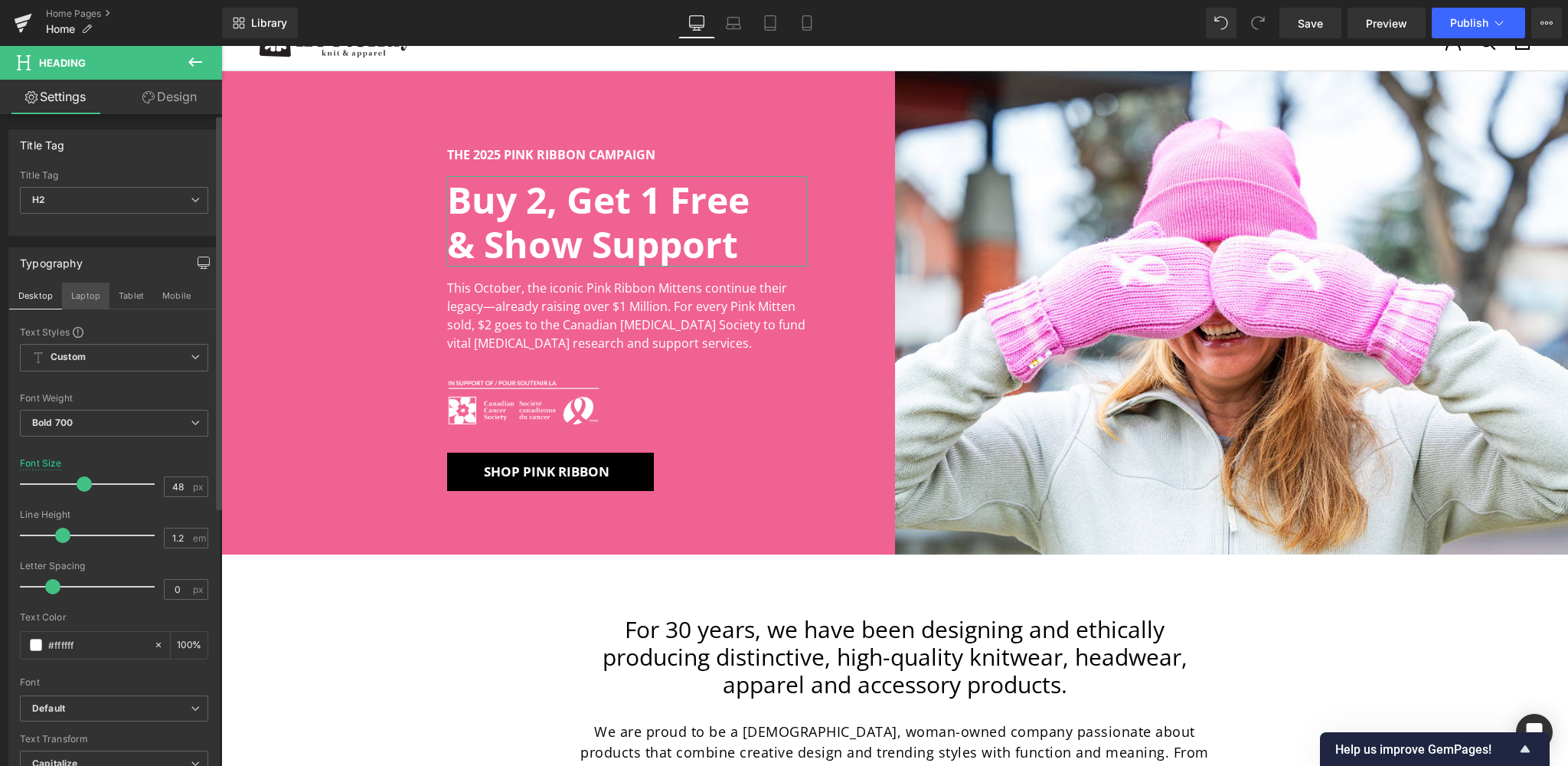
click at [87, 300] on button "Laptop" at bounding box center [85, 295] width 47 height 26
type input "35"
type input "100"
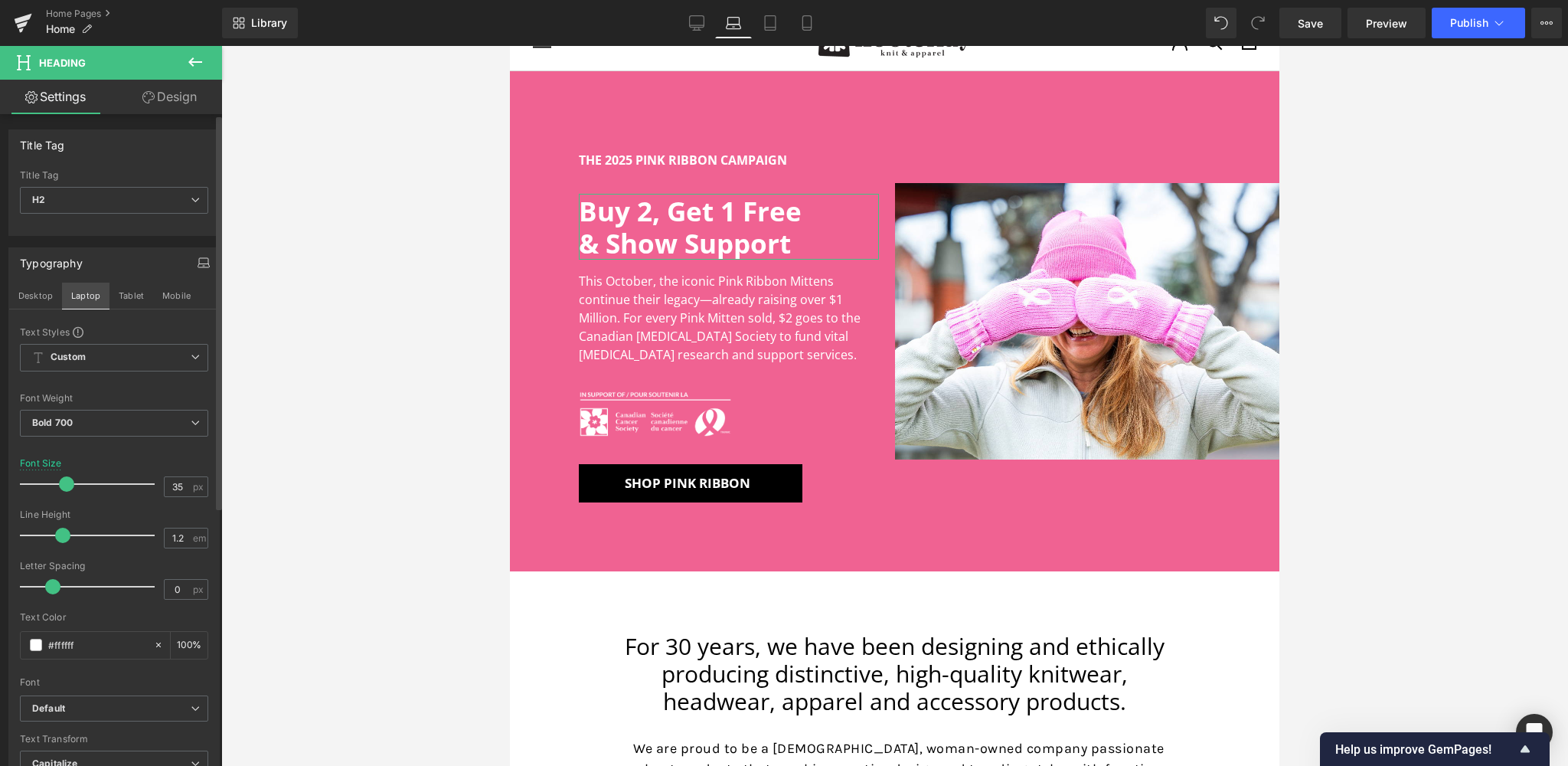
scroll to position [52, 0]
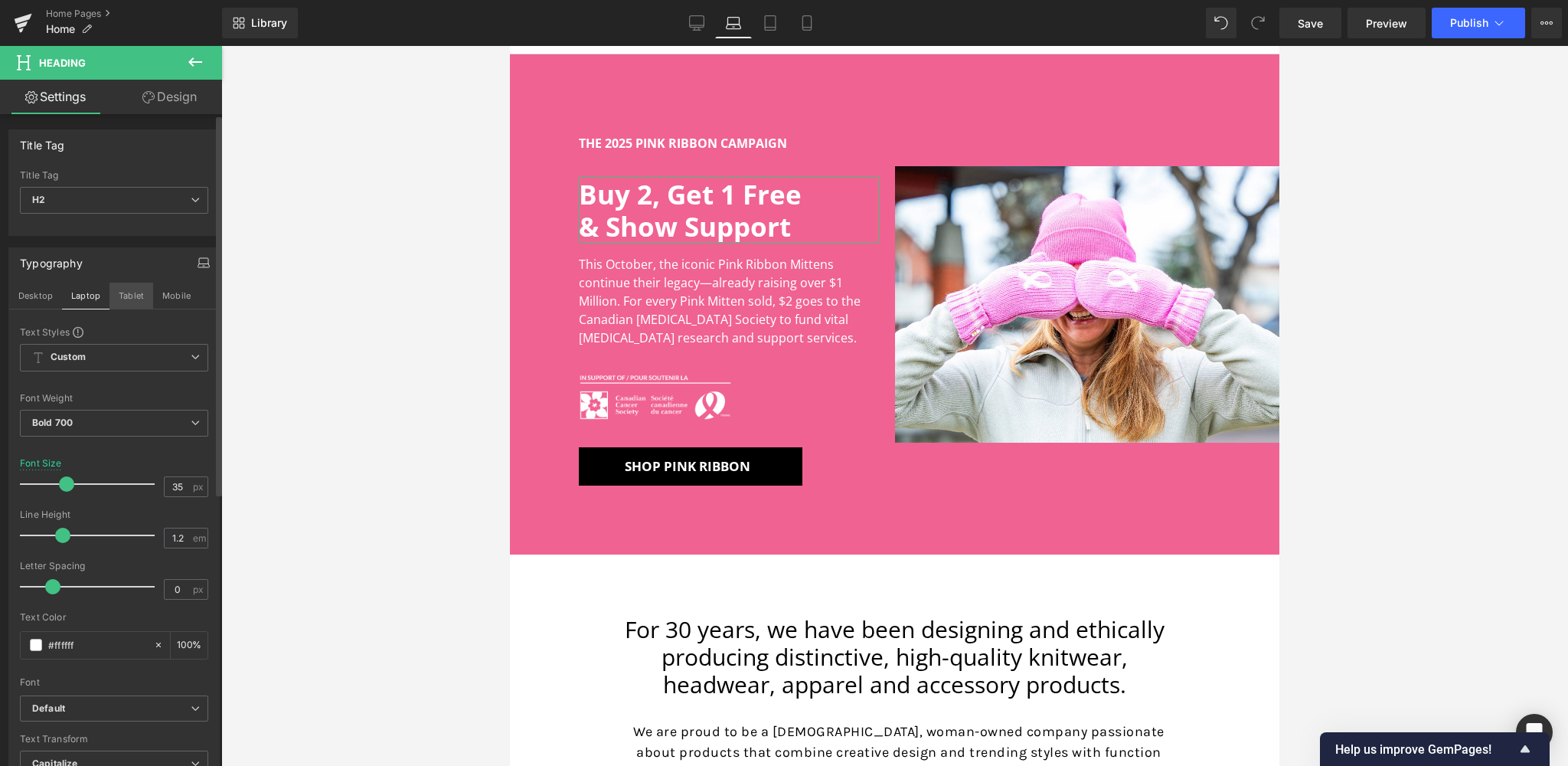
click at [127, 293] on button "Tablet" at bounding box center [131, 295] width 44 height 26
type input "48"
type input "100"
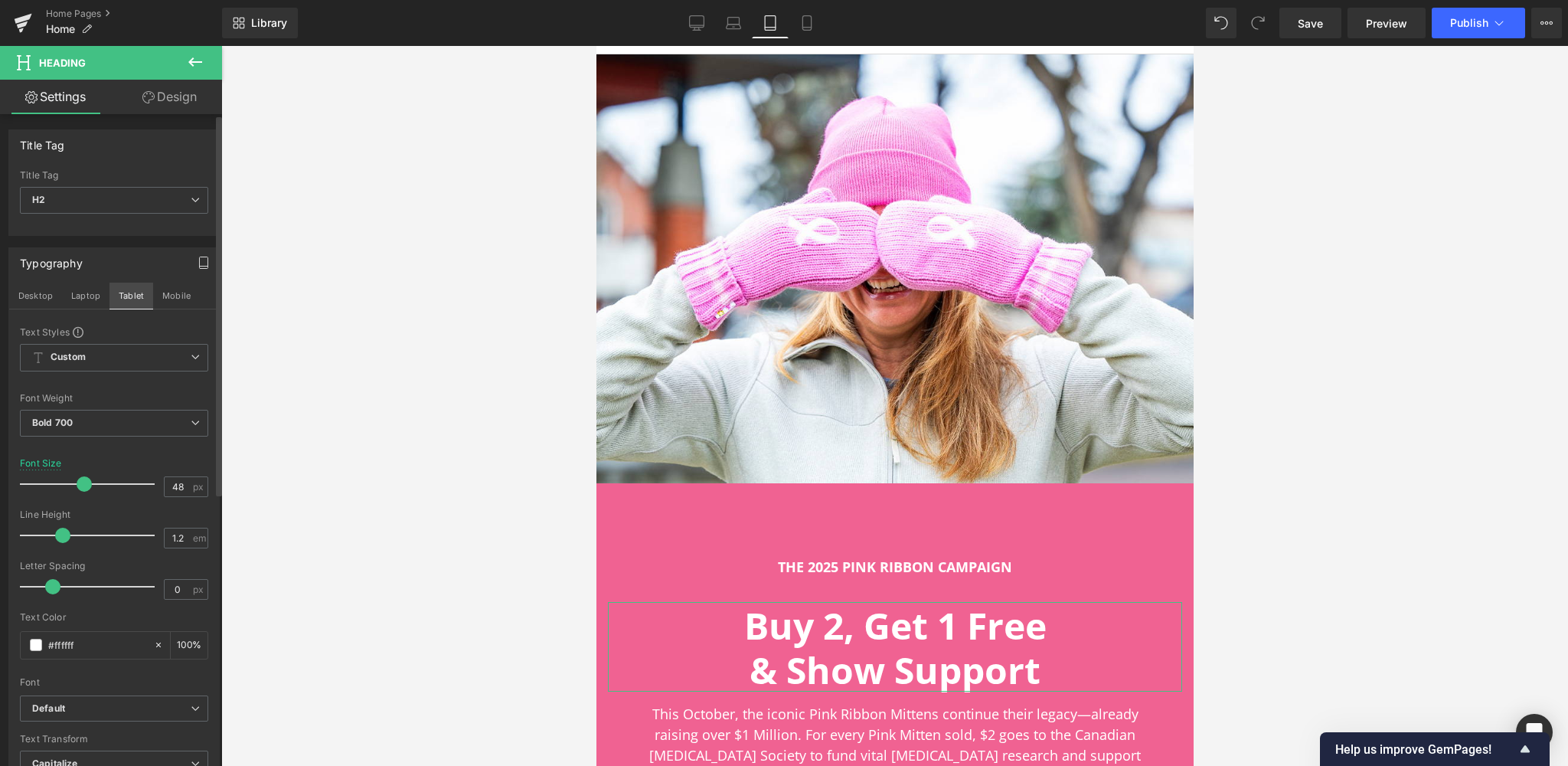
scroll to position [477, 0]
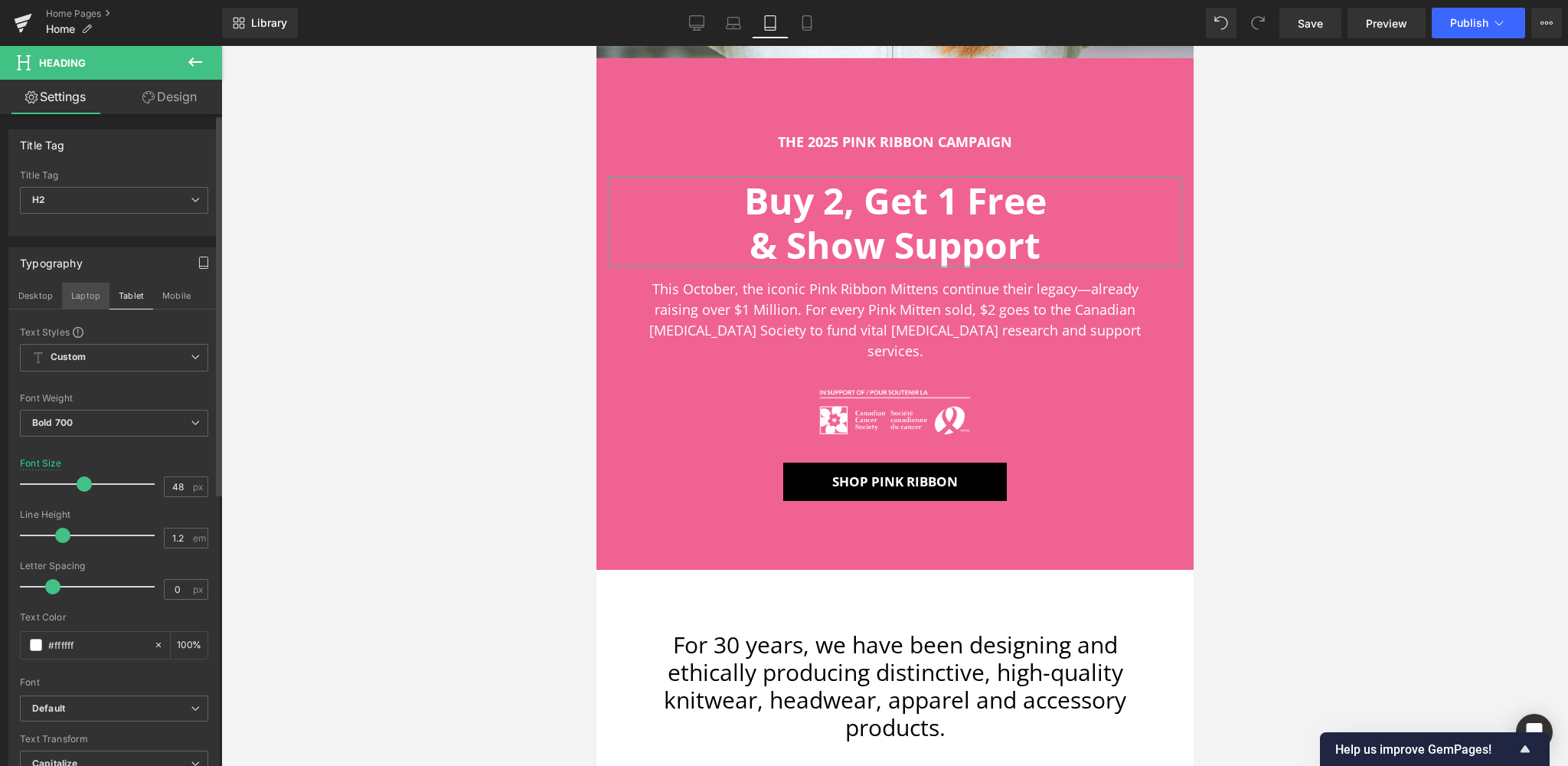
click at [75, 295] on button "Laptop" at bounding box center [85, 295] width 47 height 26
type input "35"
type input "100"
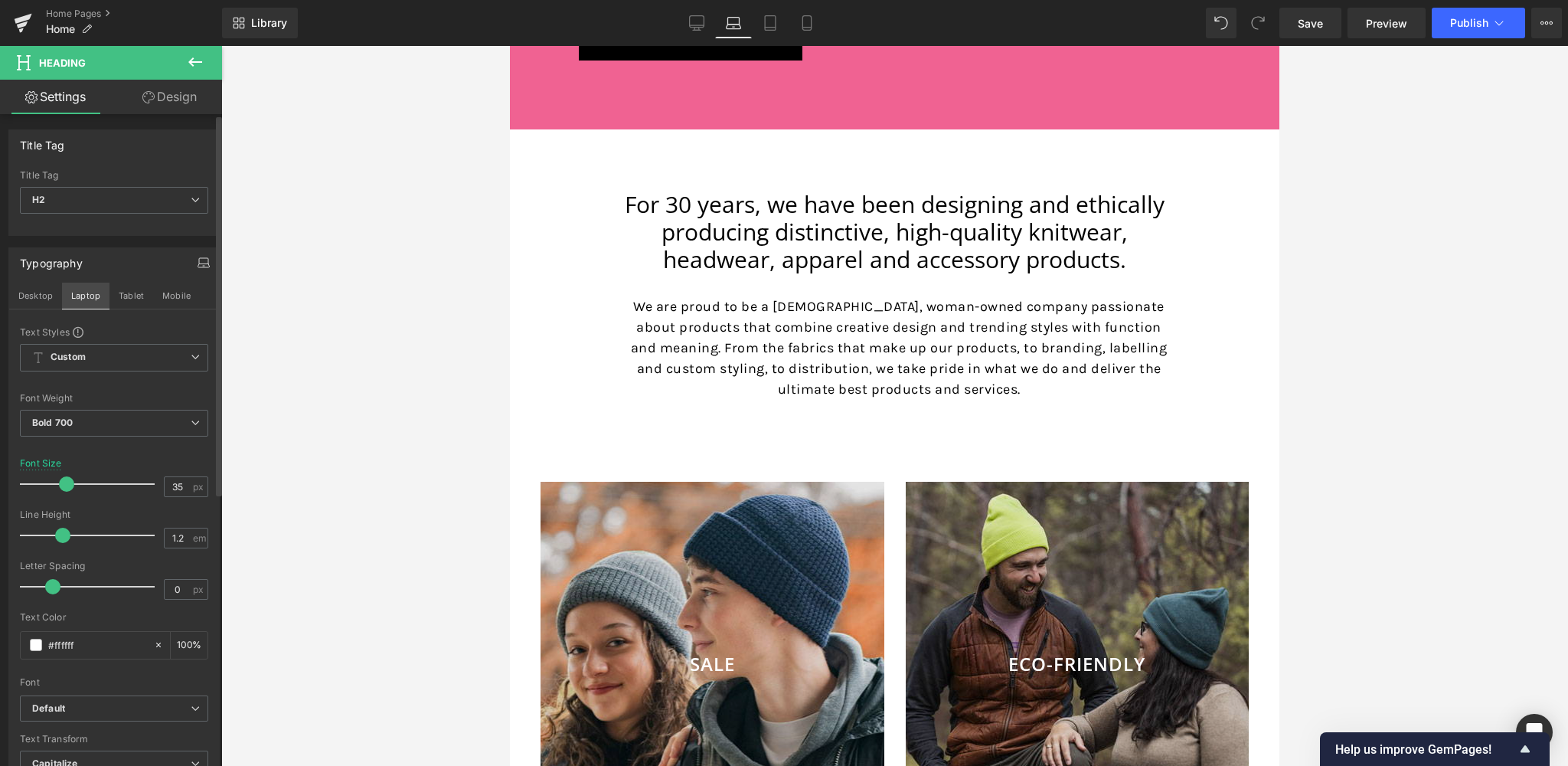
scroll to position [52, 0]
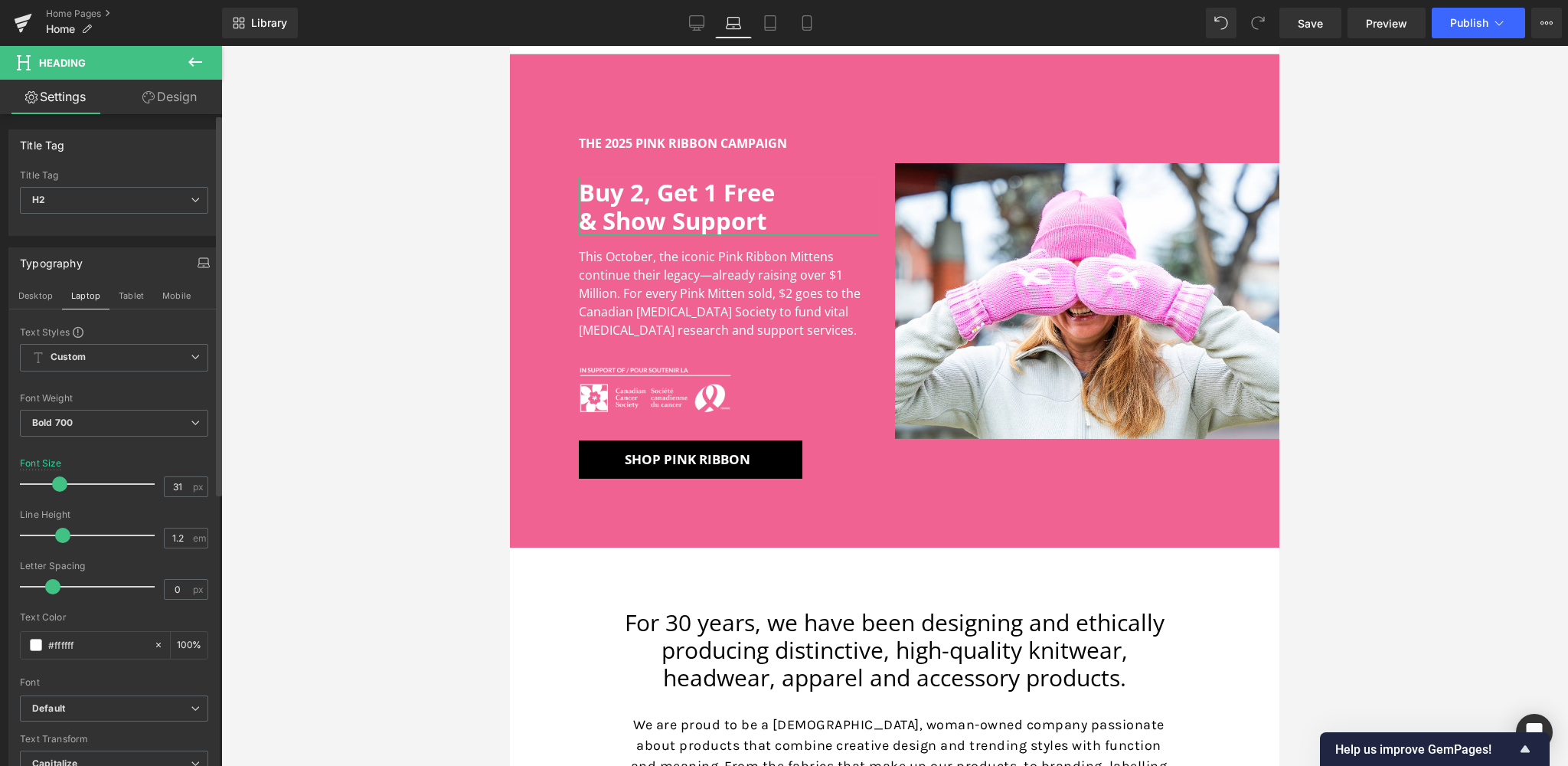
type input "30"
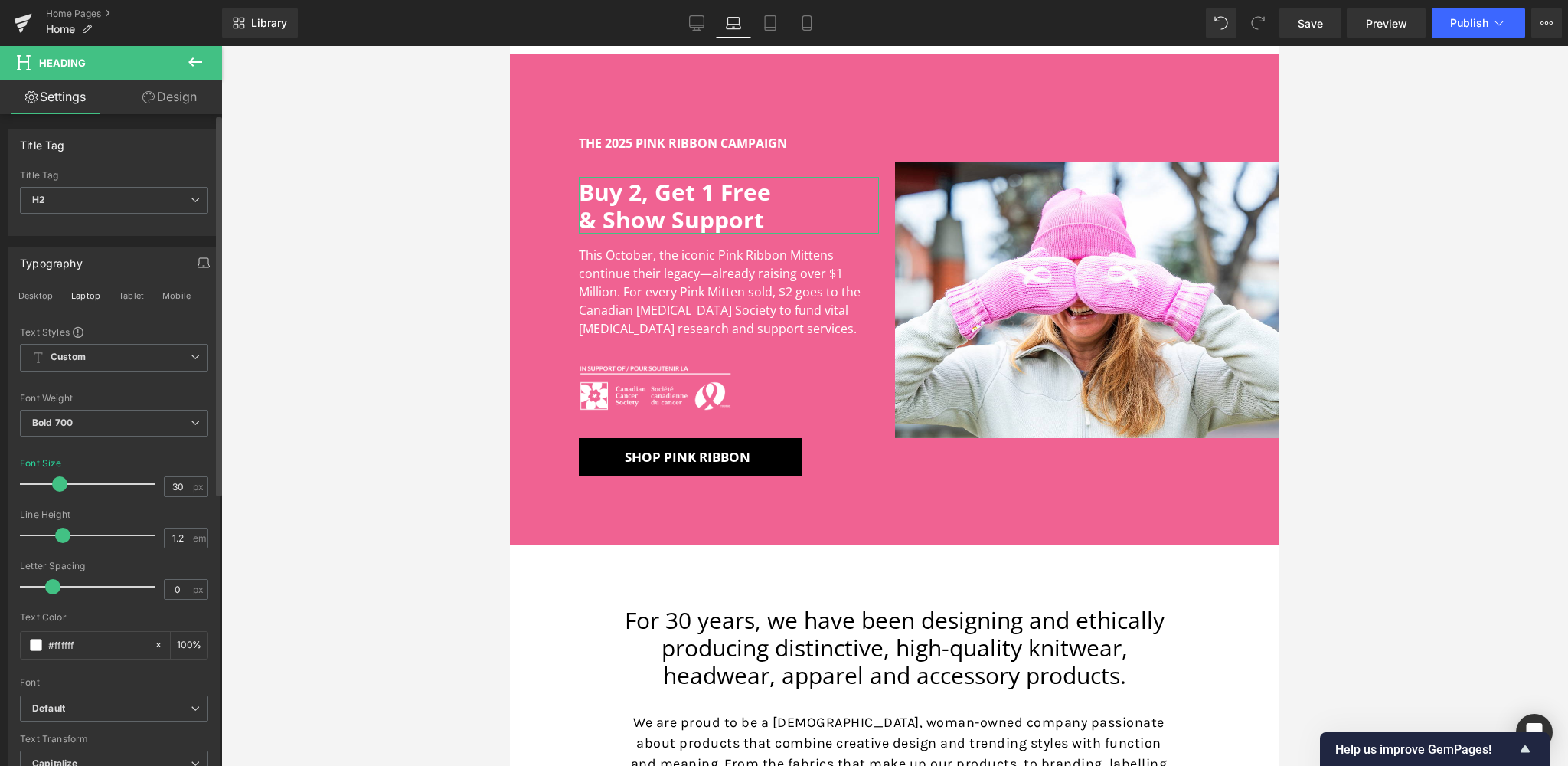
click at [53, 484] on span at bounding box center [60, 485] width 15 height 15
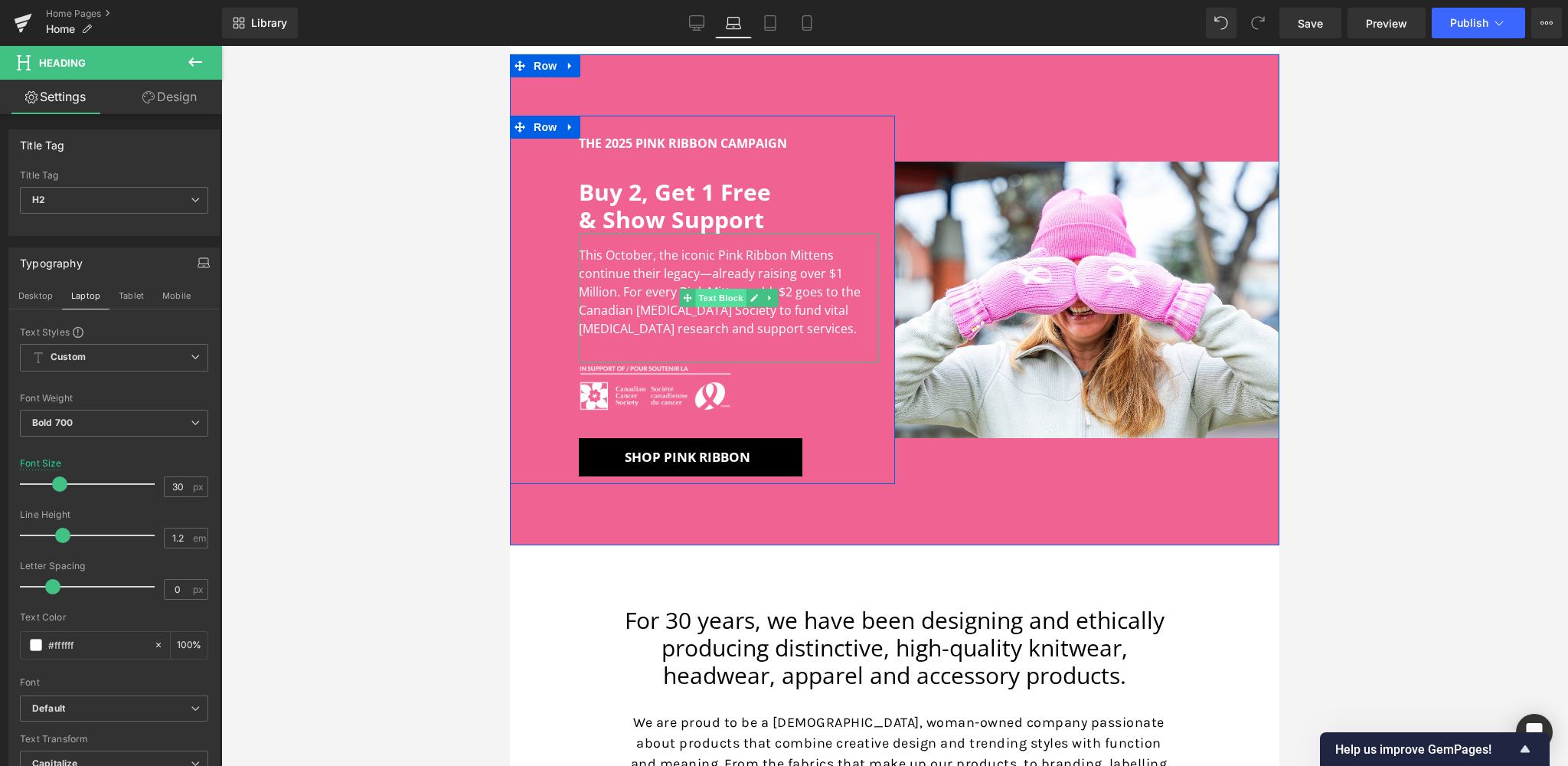
click at [711, 301] on span "Text Block" at bounding box center [720, 298] width 50 height 18
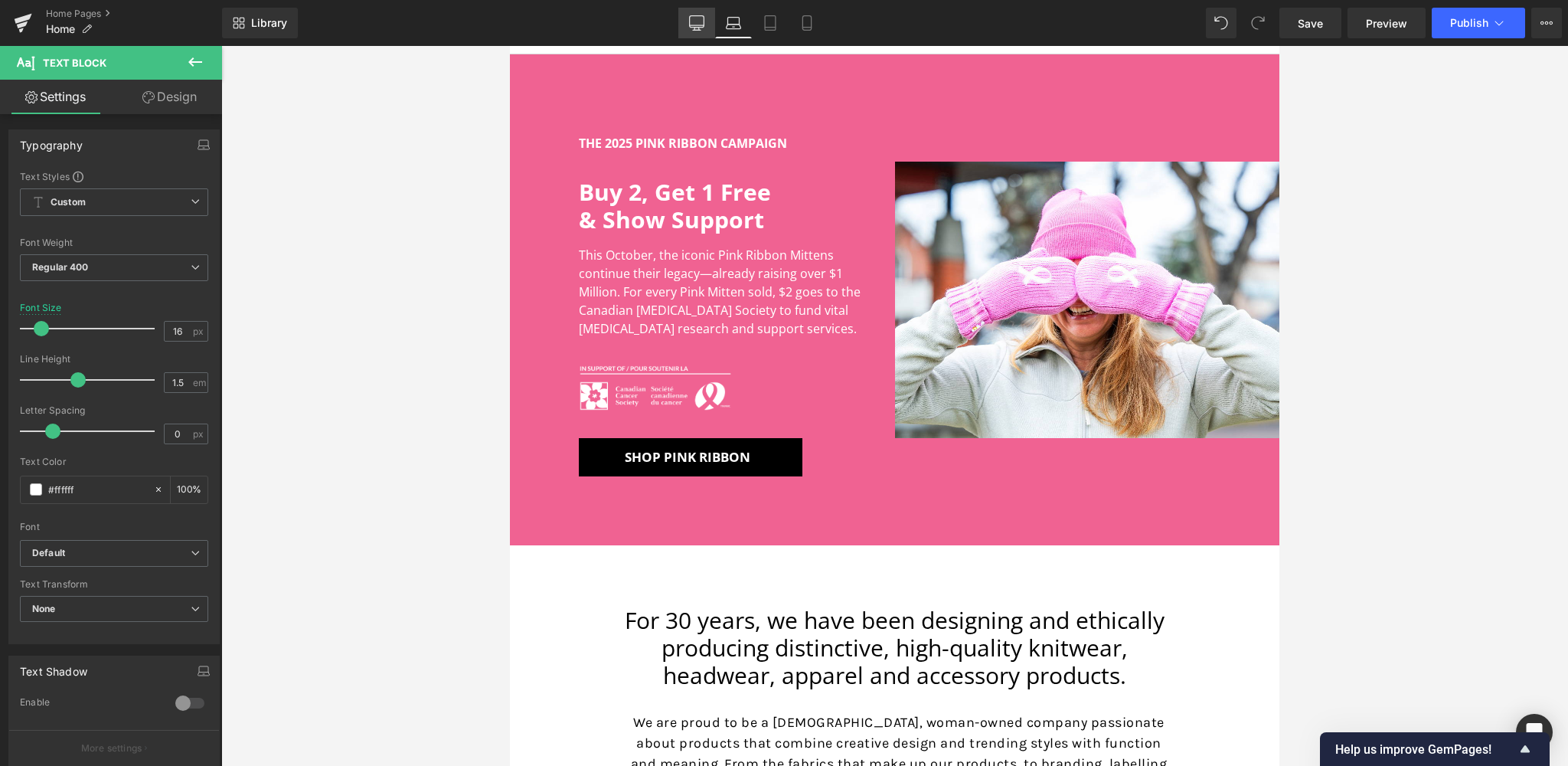
click at [702, 22] on icon at bounding box center [697, 23] width 15 height 15
type input "100"
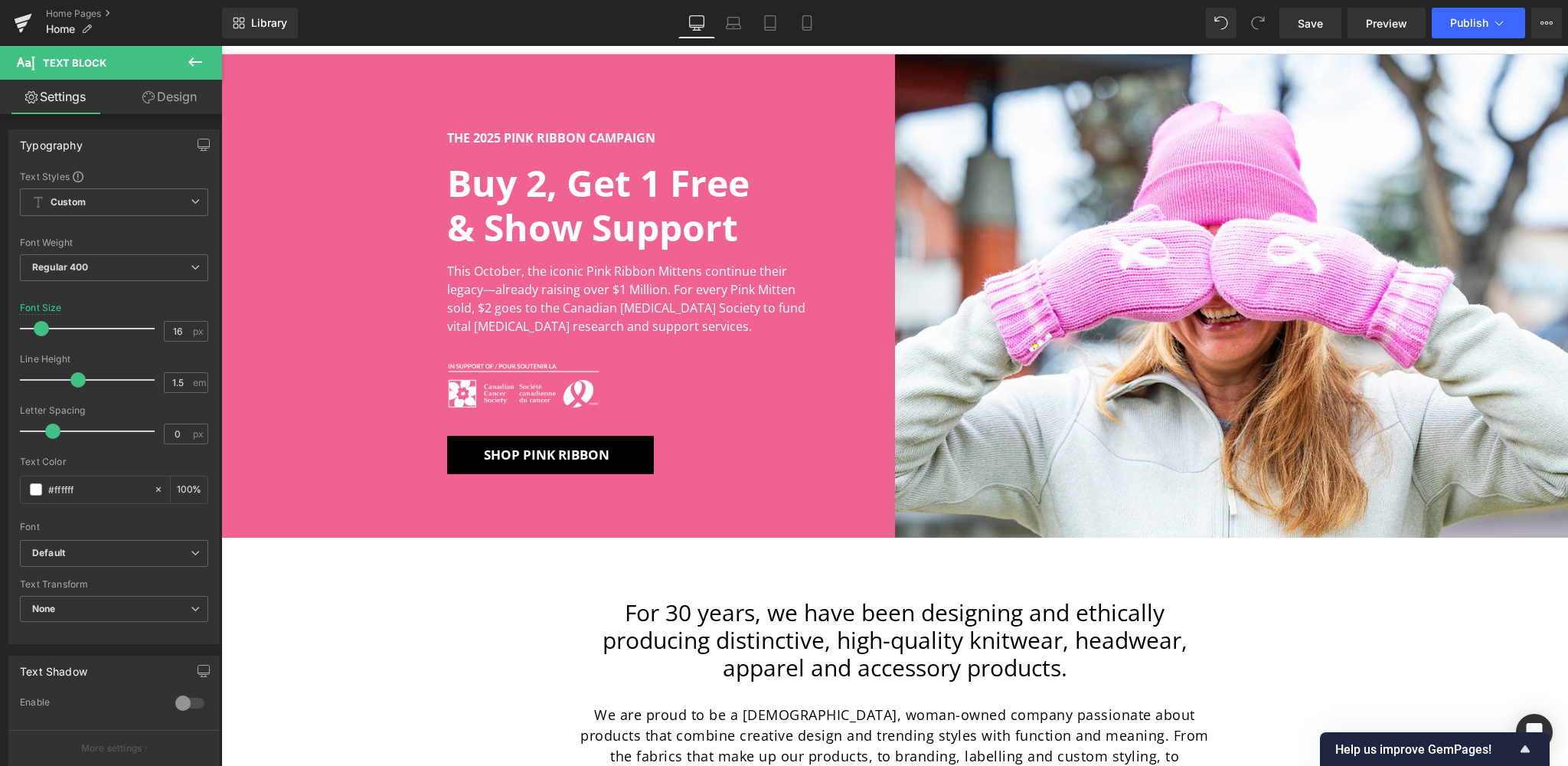
scroll to position [68, 0]
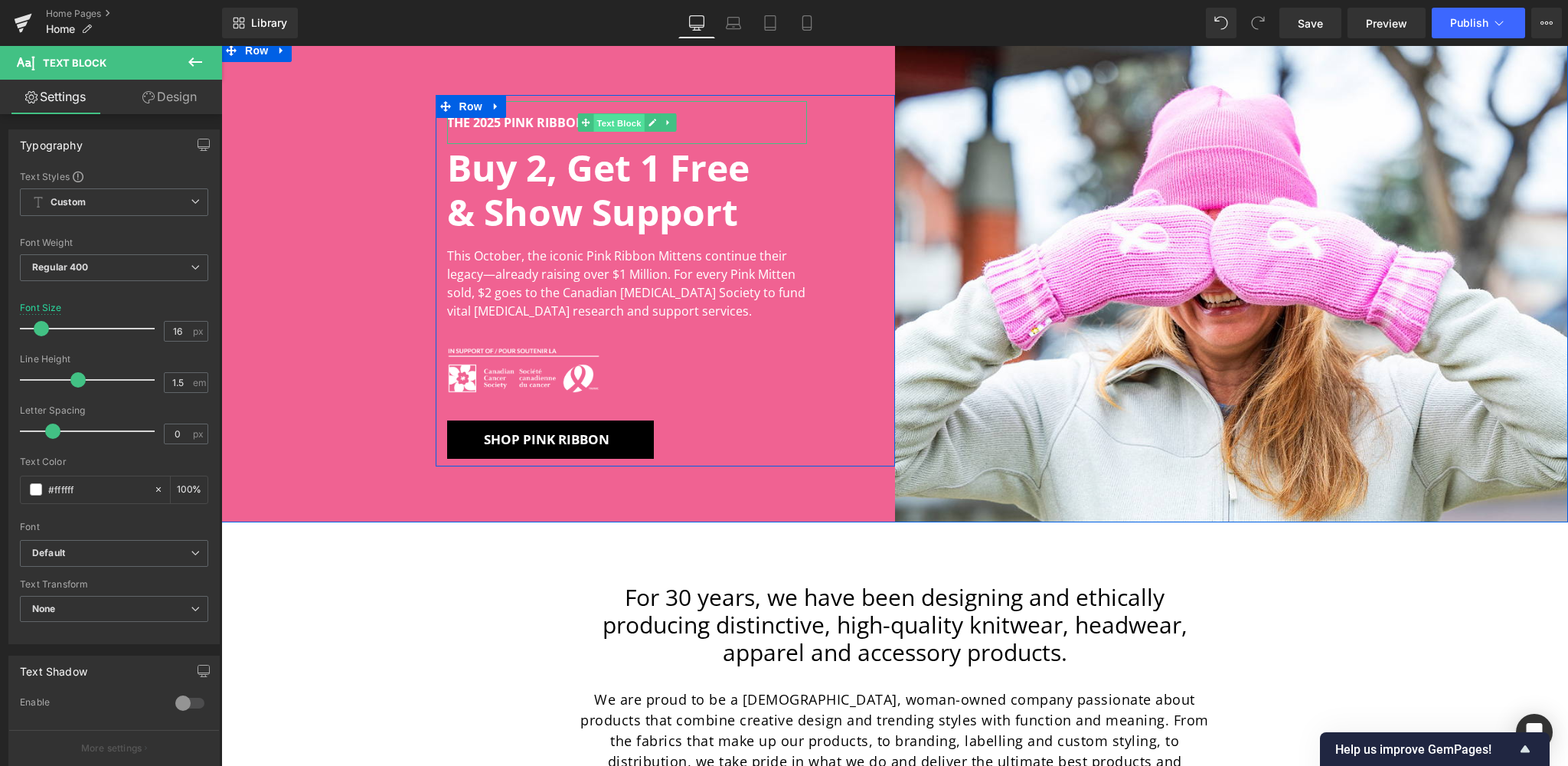
click at [624, 125] on span "Text Block" at bounding box center [619, 123] width 50 height 18
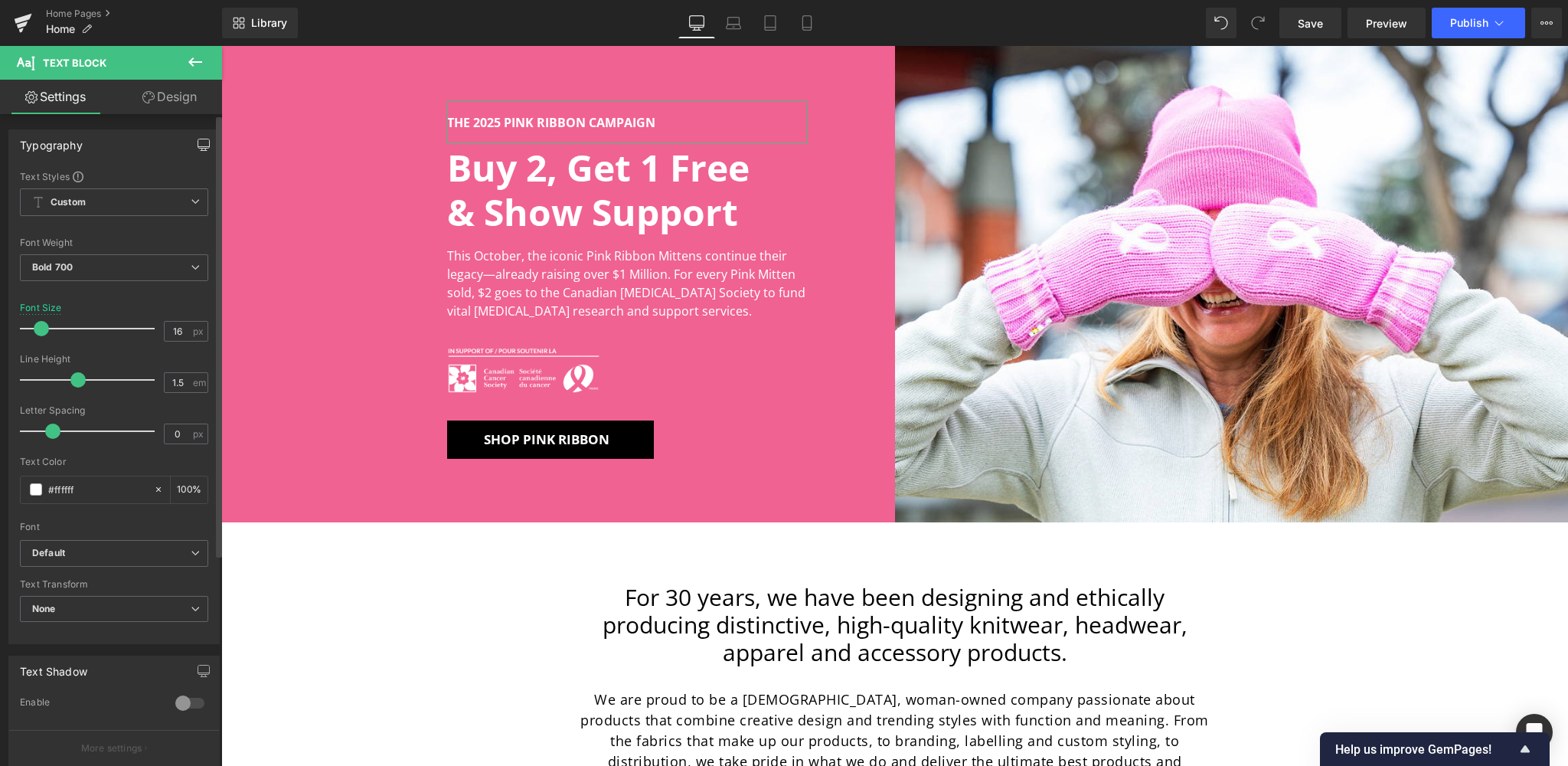
click at [197, 142] on icon "button" at bounding box center [203, 144] width 13 height 13
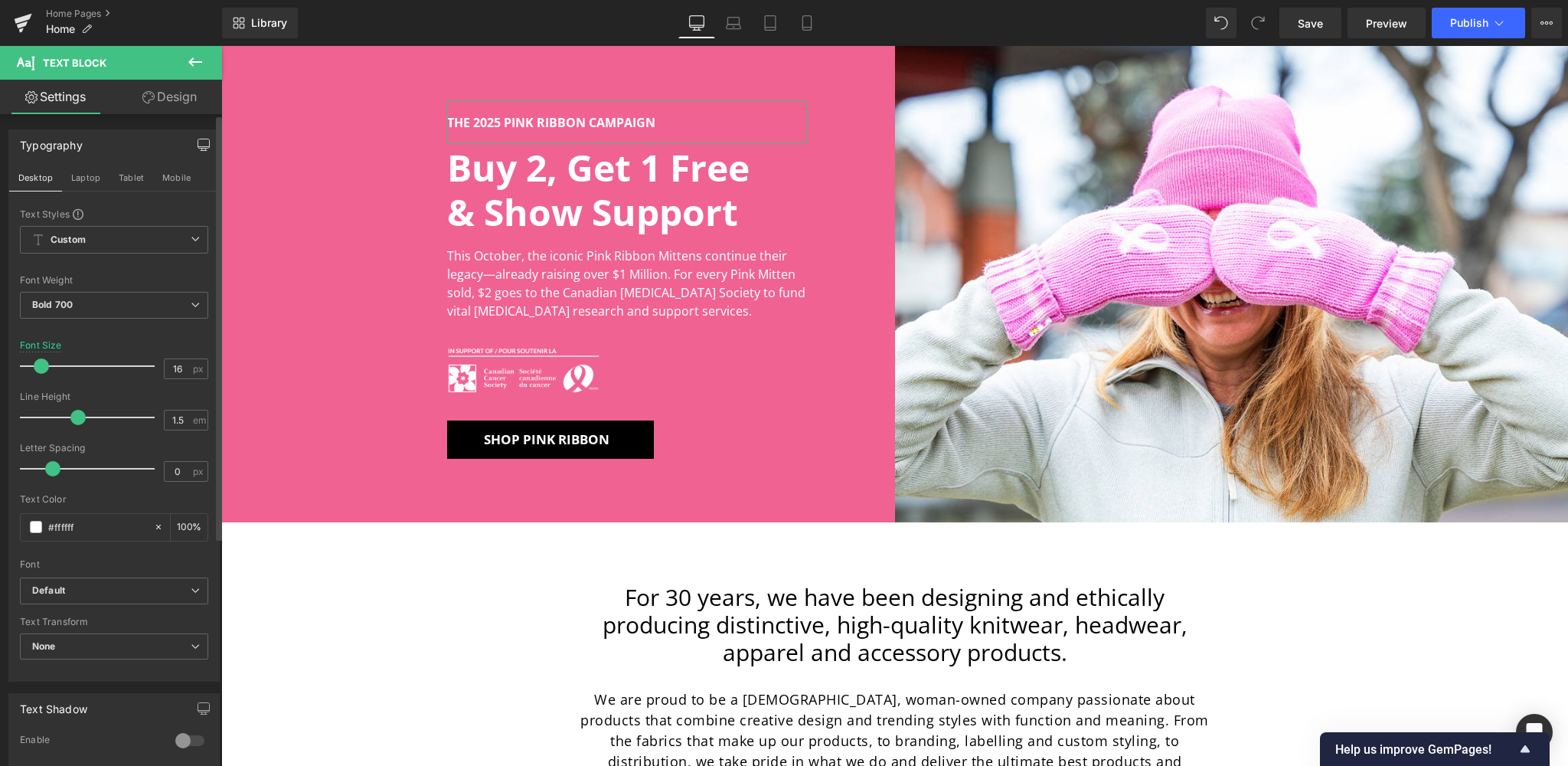
click at [167, 101] on link "Design" at bounding box center [169, 97] width 111 height 35
click at [0, 0] on div "Spacing" at bounding box center [0, 0] width 0 height 0
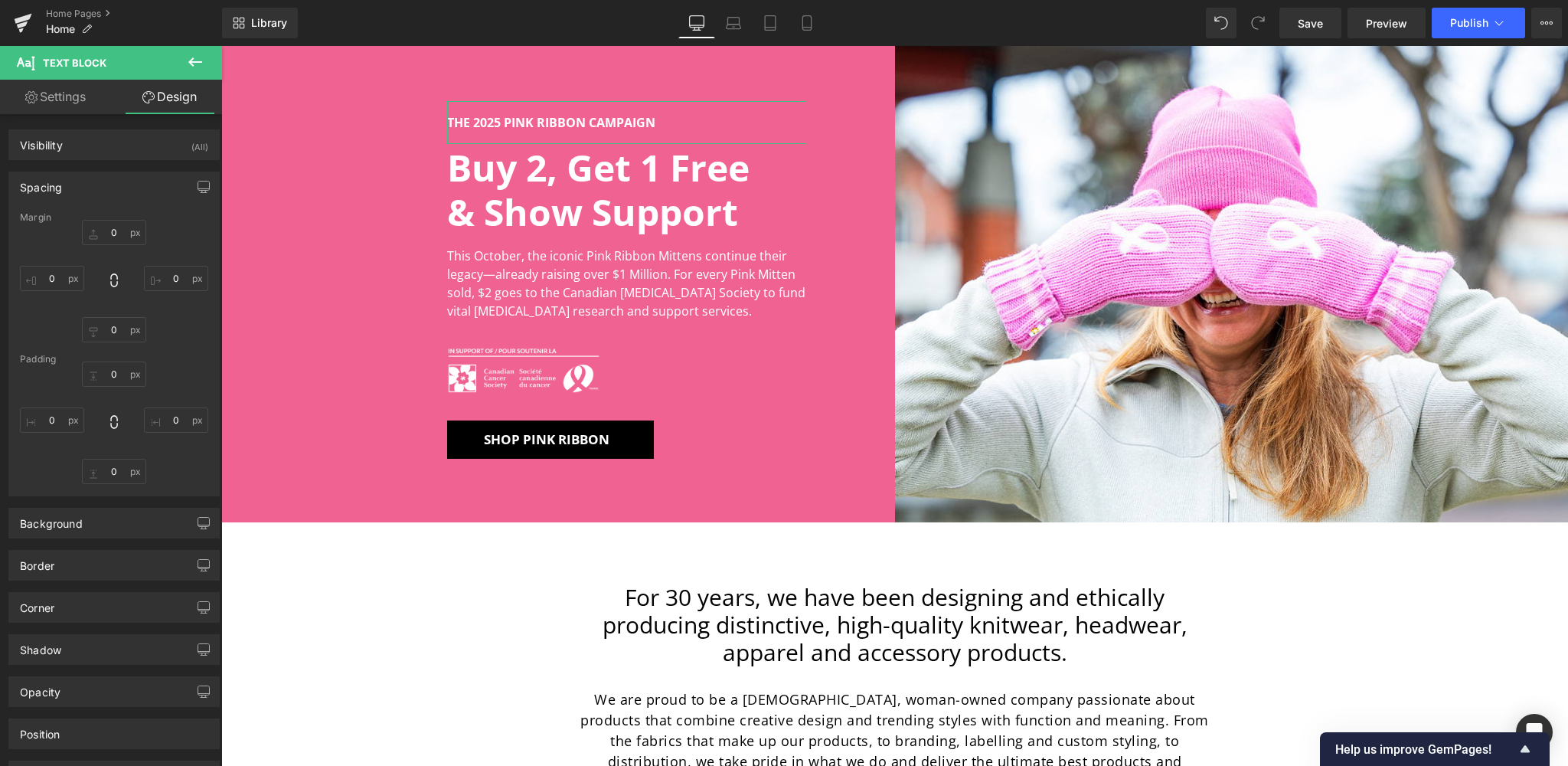
type input "0"
type input "16"
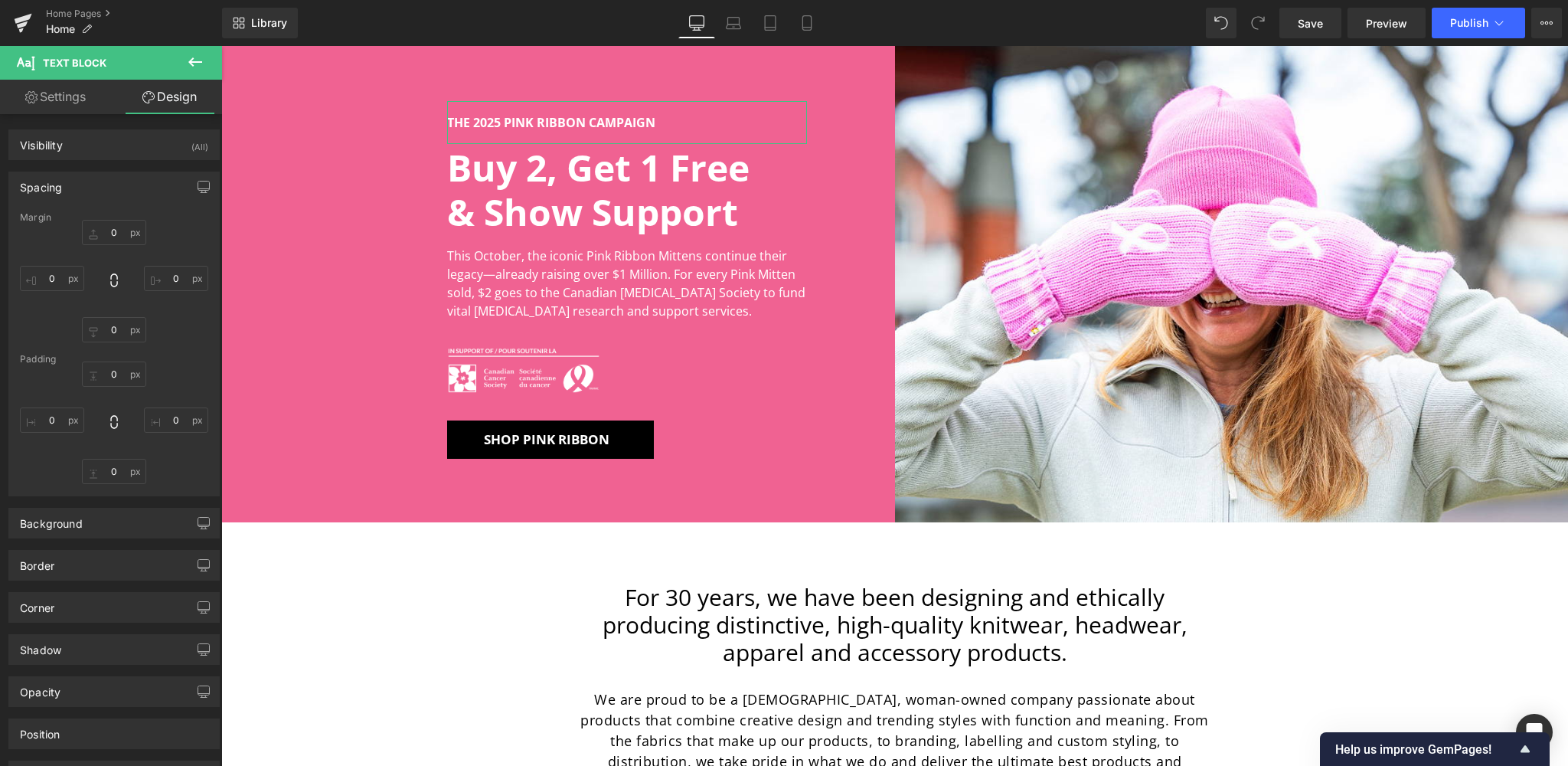
type input "0"
type input "16"
type input "0"
click at [197, 189] on icon "button" at bounding box center [203, 187] width 13 height 13
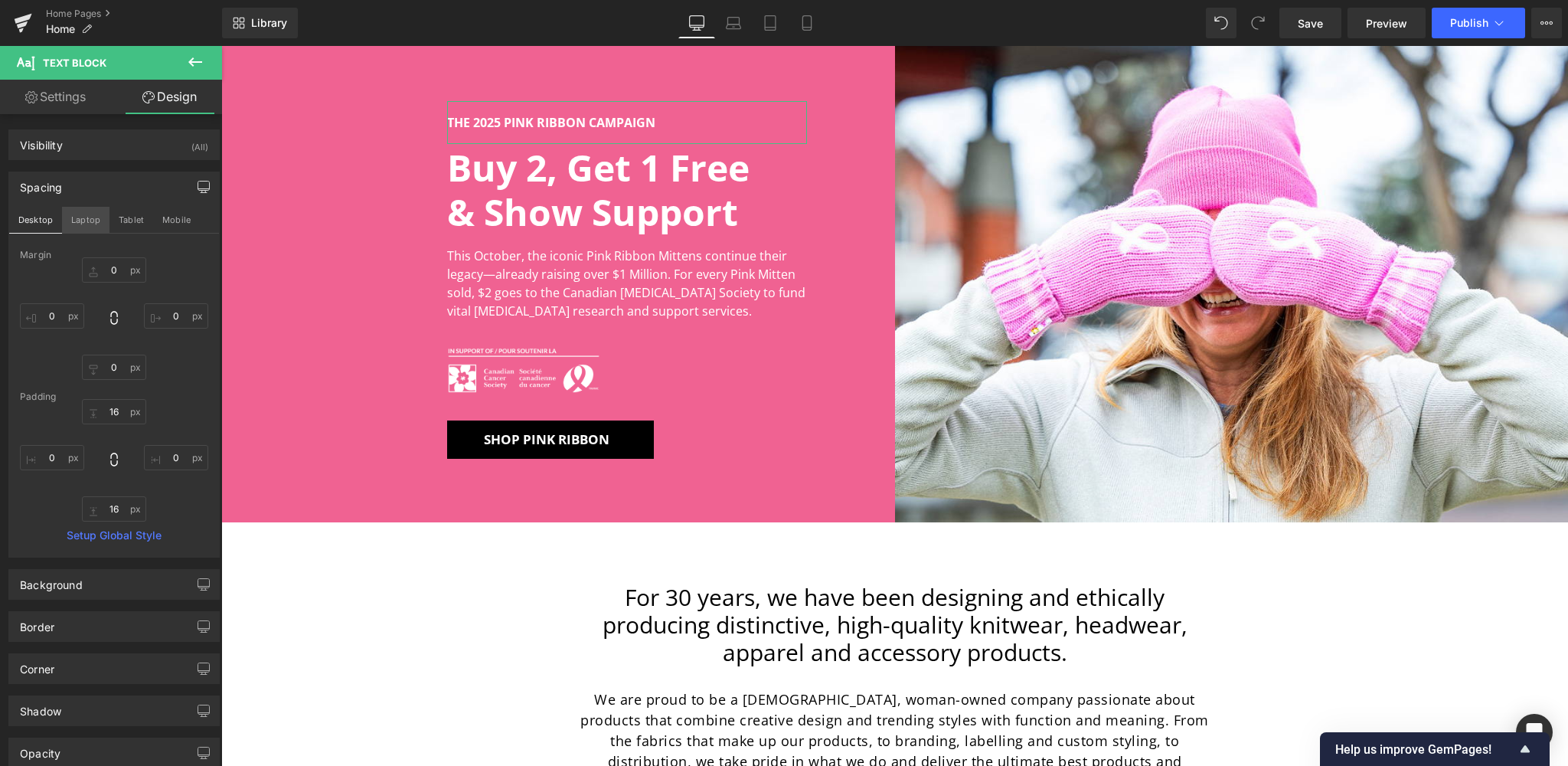
click at [79, 216] on button "Laptop" at bounding box center [85, 220] width 47 height 26
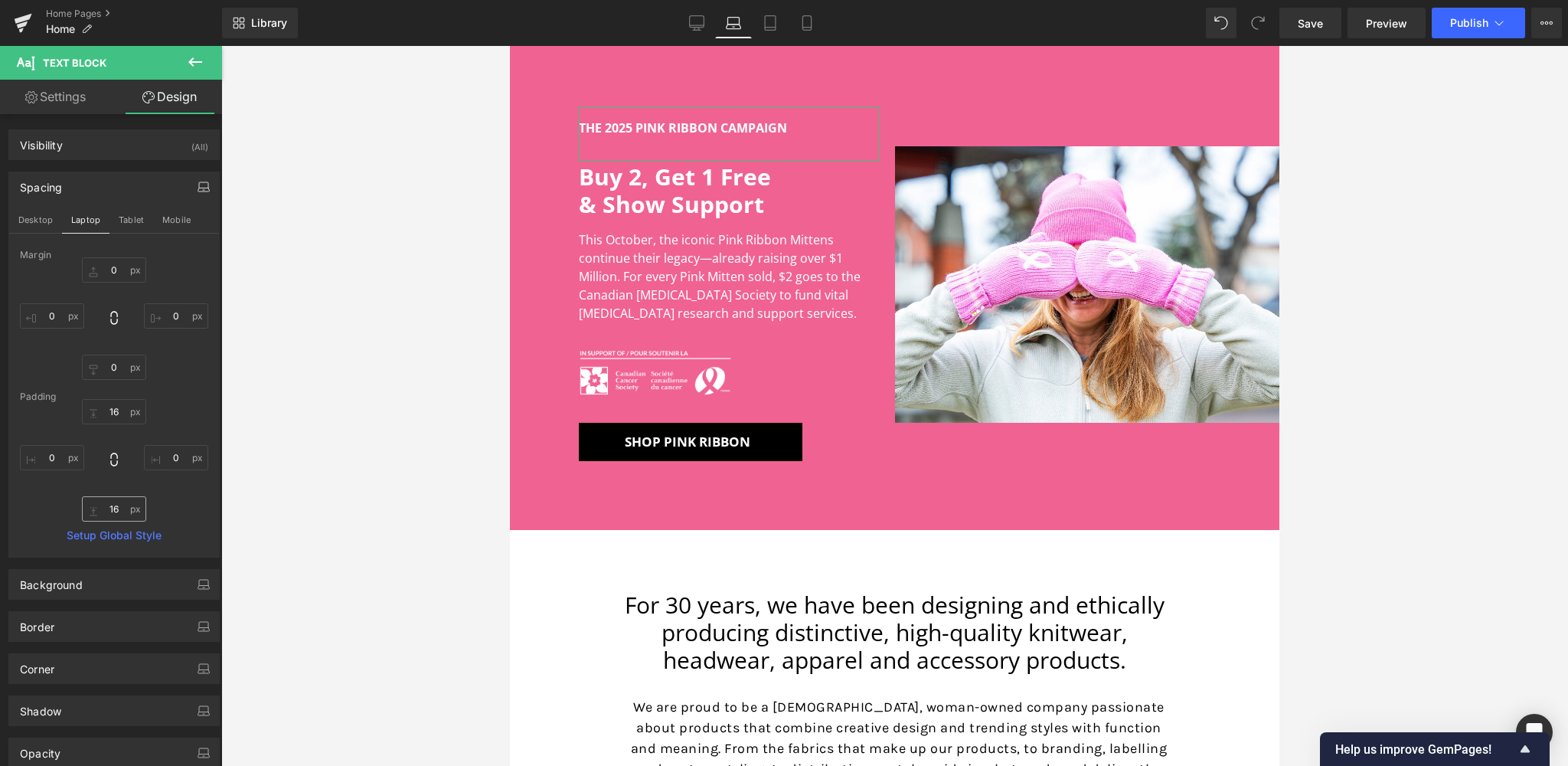
type input "0"
type input "16"
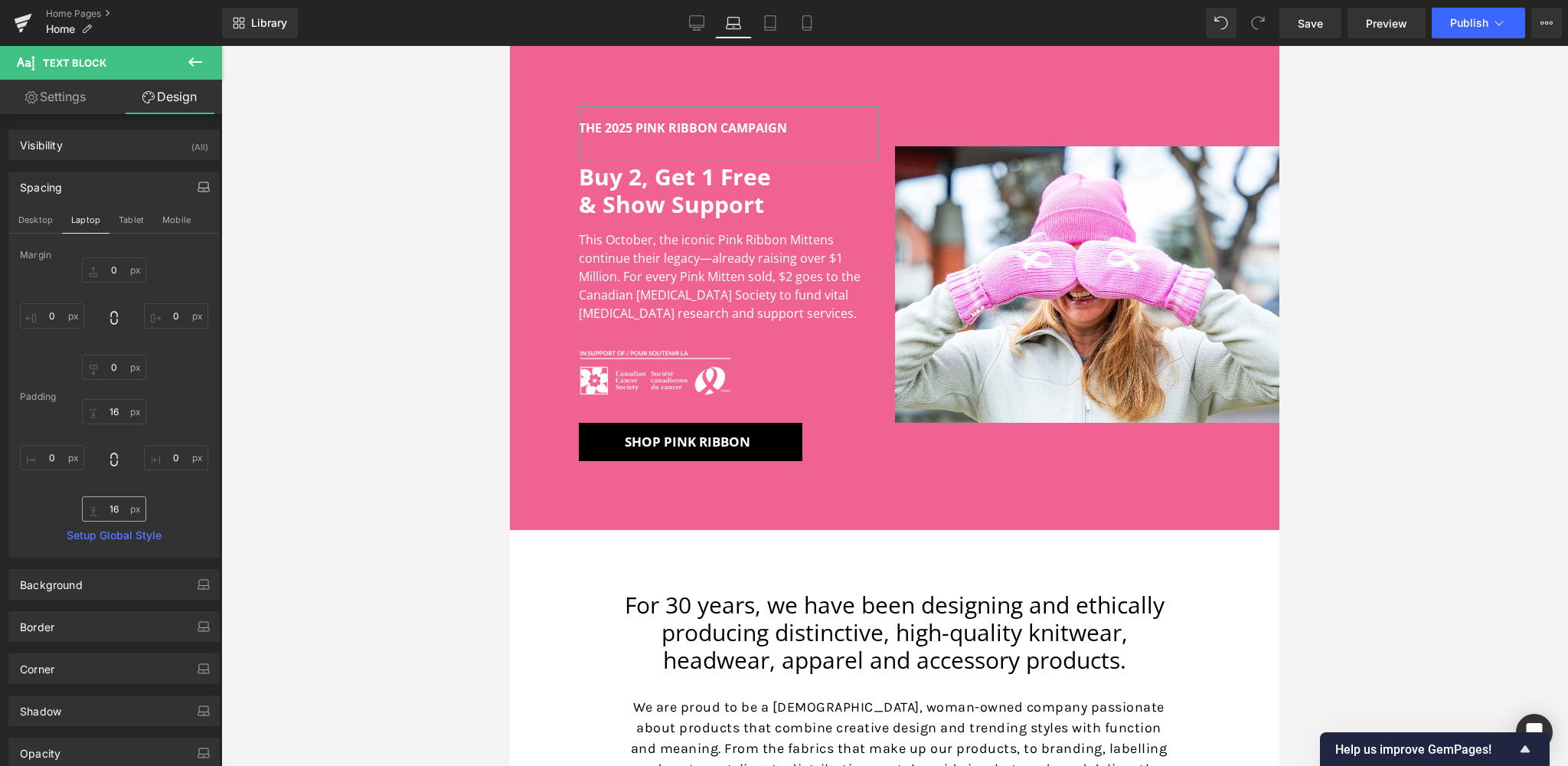
type input "0"
type input "32"
type input "0"
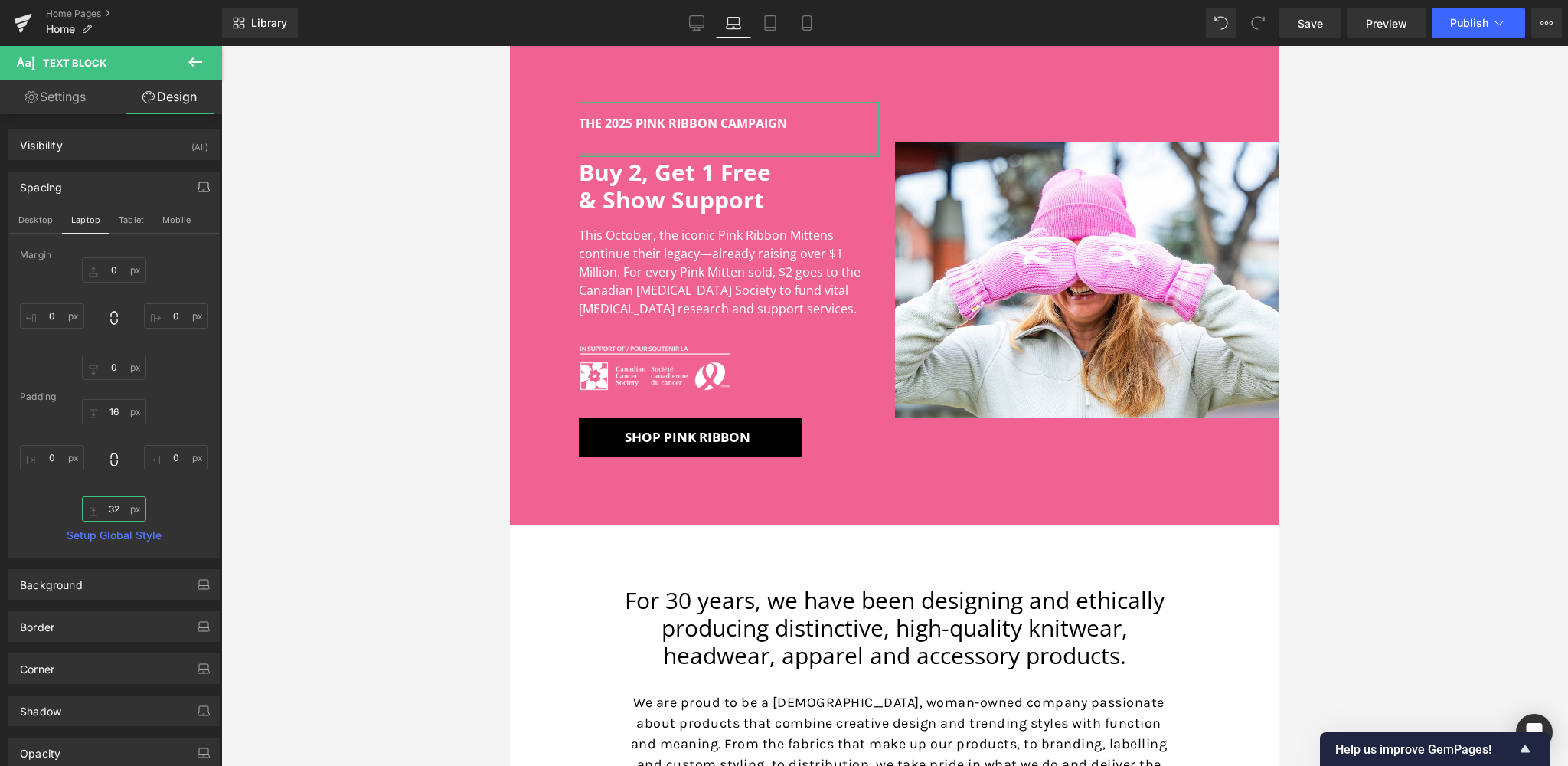
click at [116, 509] on input "32" at bounding box center [114, 509] width 65 height 25
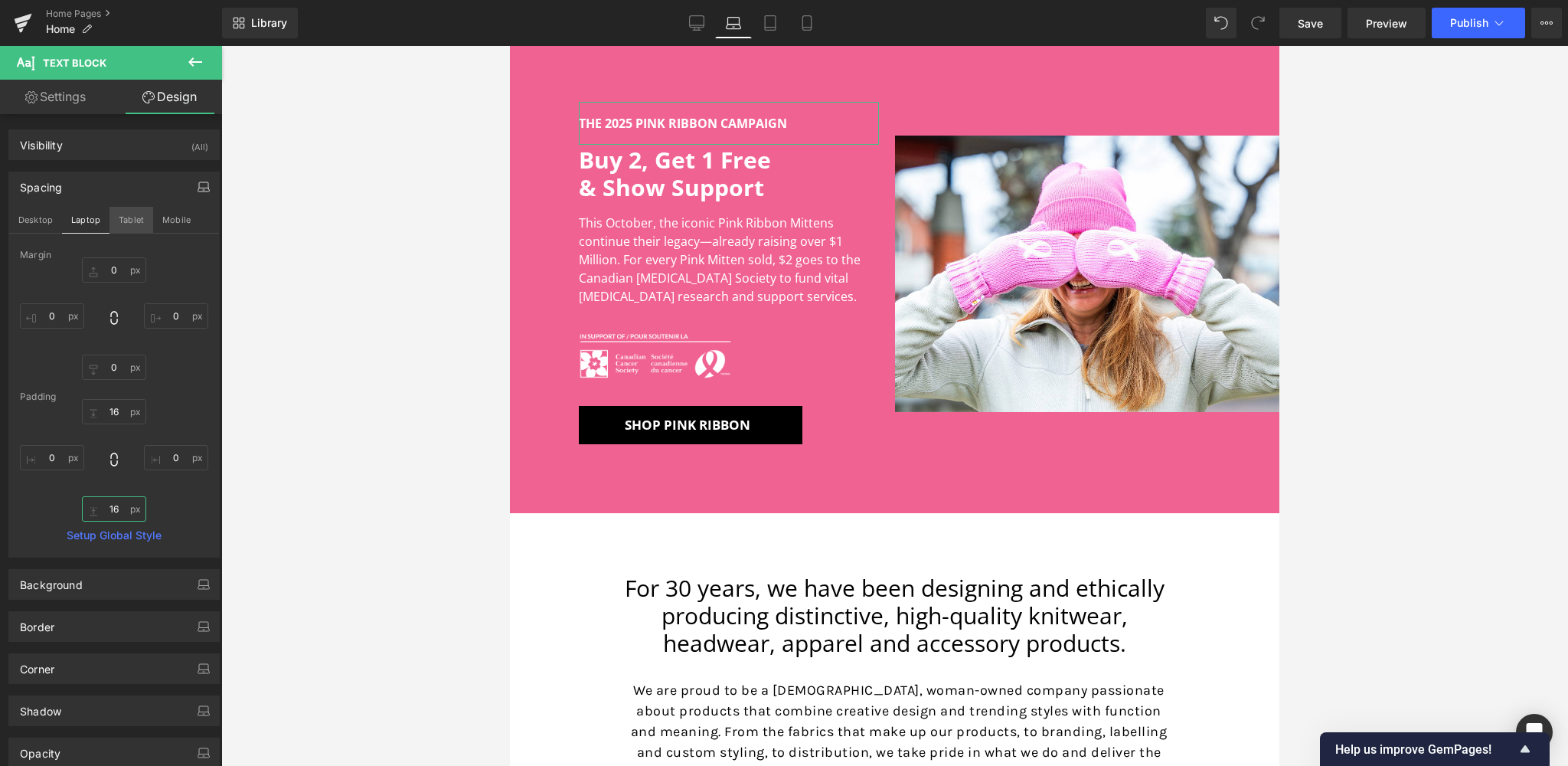
type input "16"
click at [122, 221] on button "Tablet" at bounding box center [131, 220] width 44 height 26
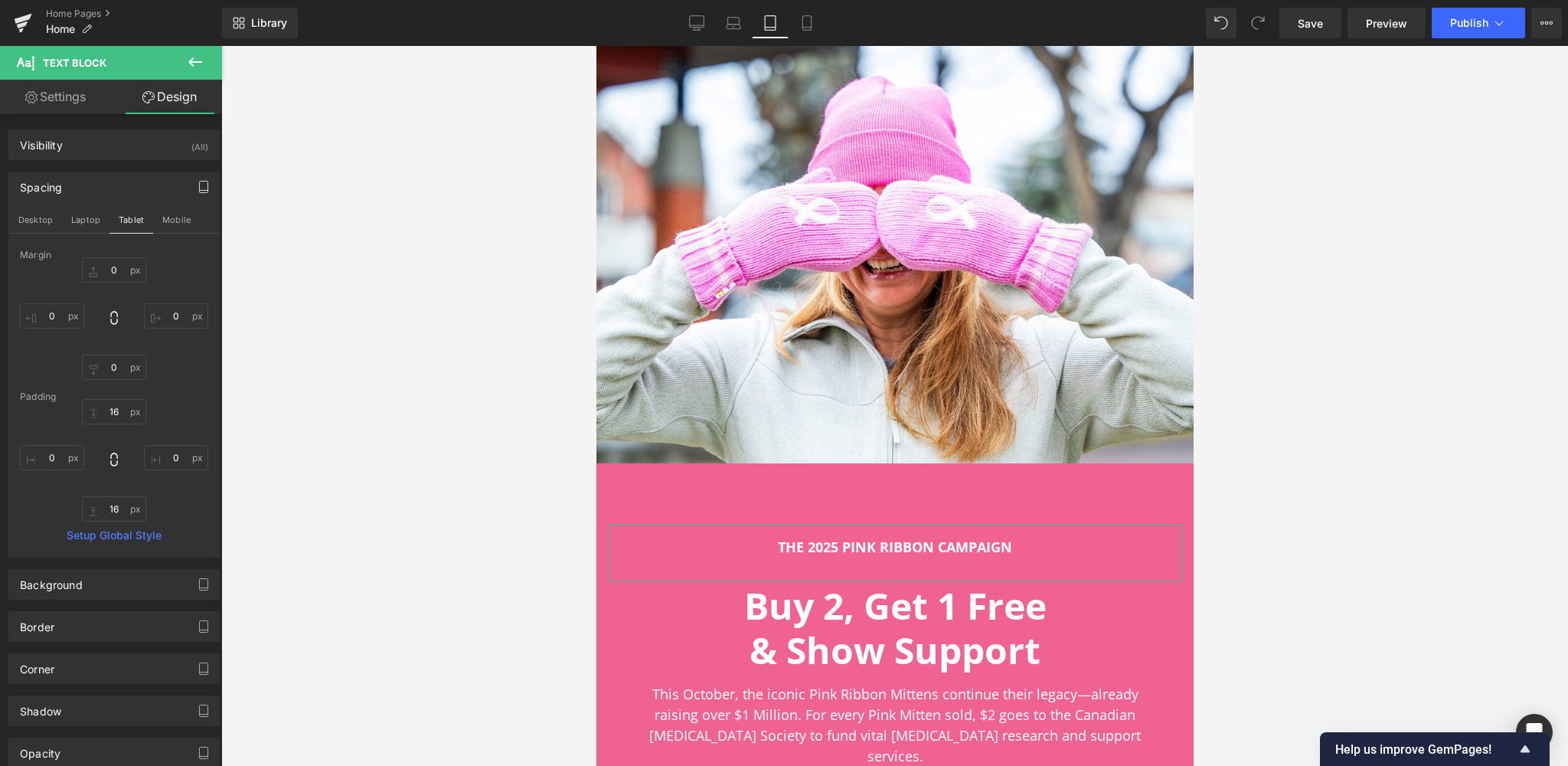
type input "0"
type input "16"
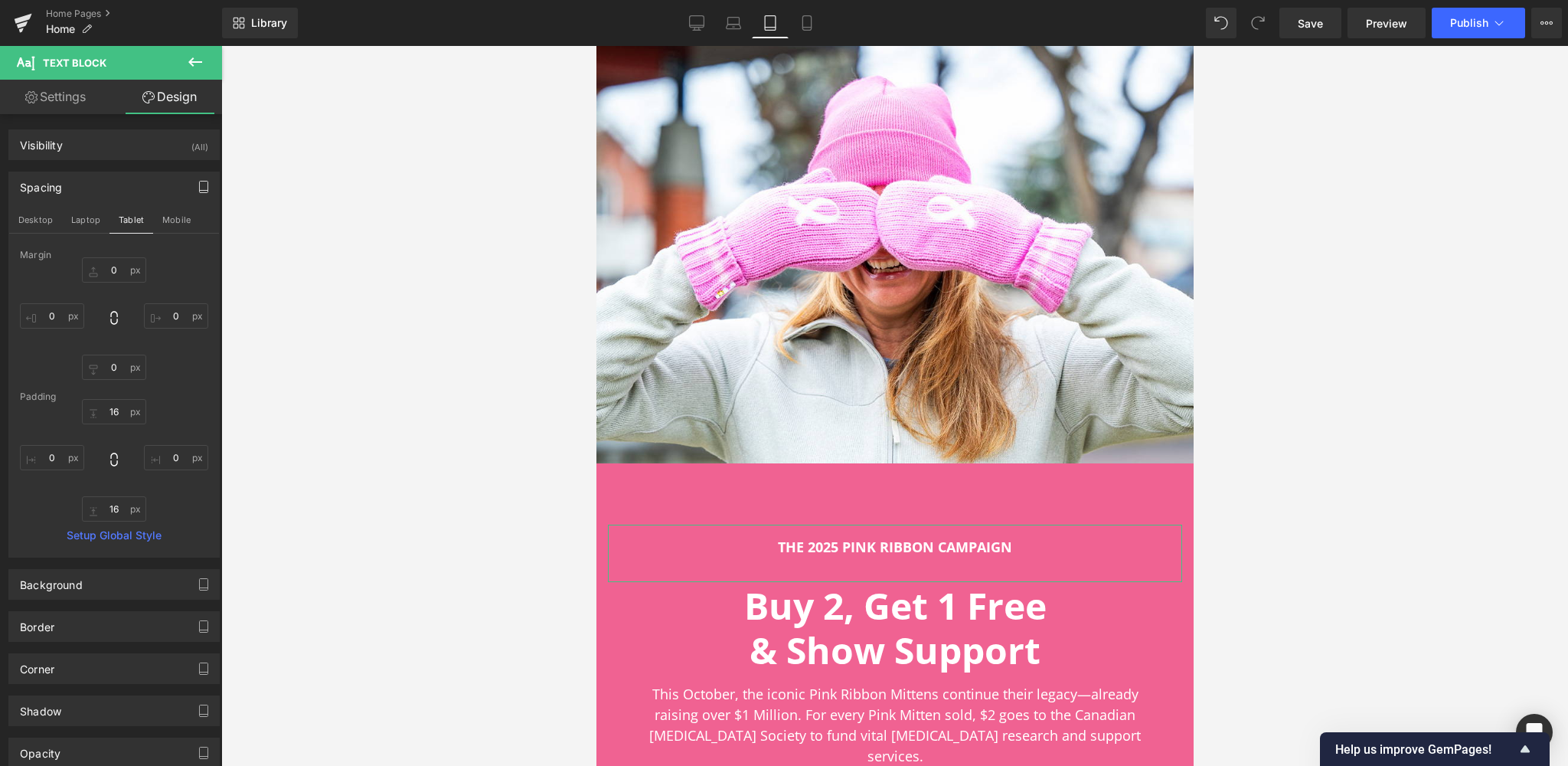
type input "50"
type input "32"
type input "50"
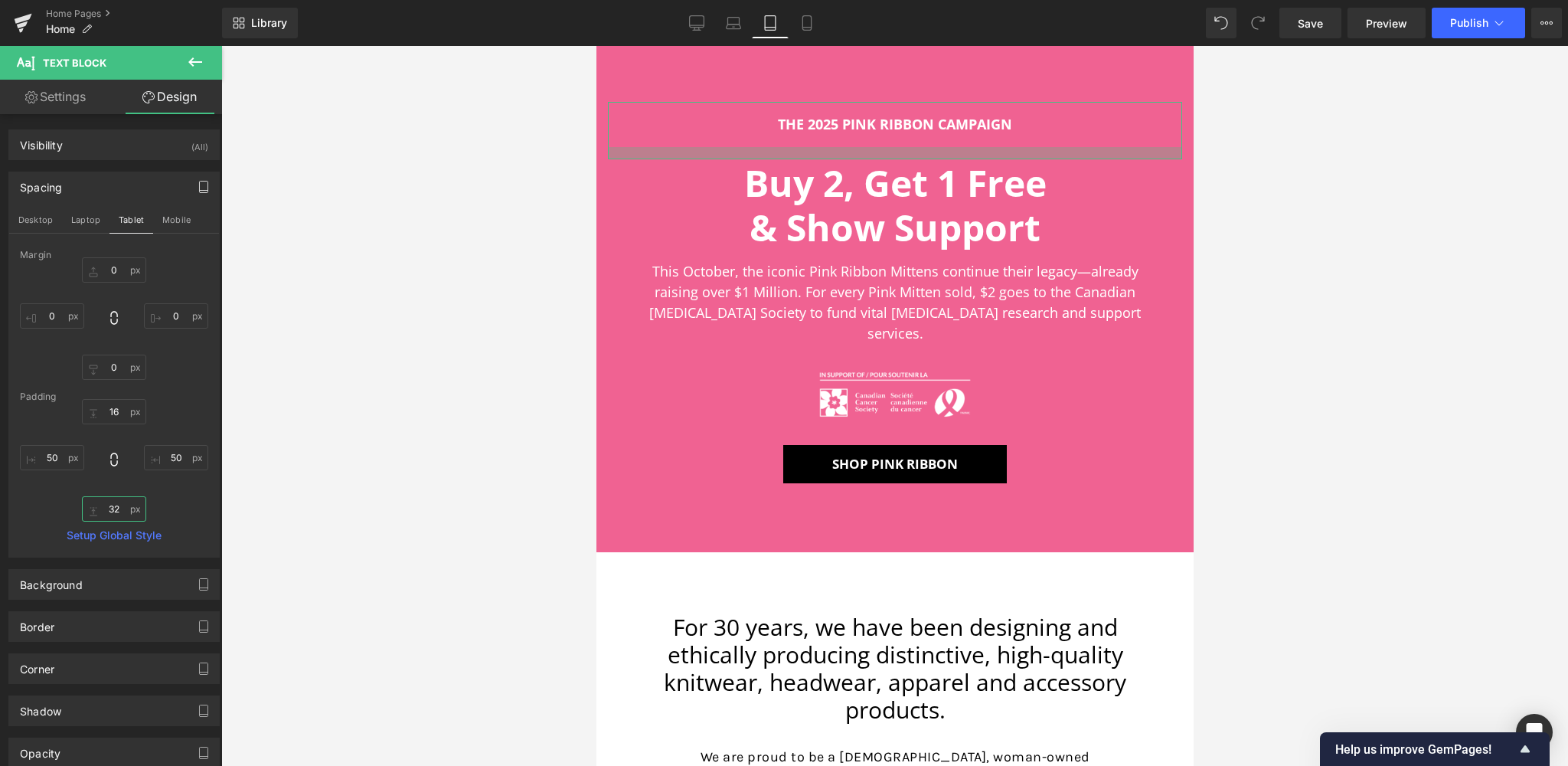
click at [114, 508] on input "32" at bounding box center [114, 509] width 65 height 25
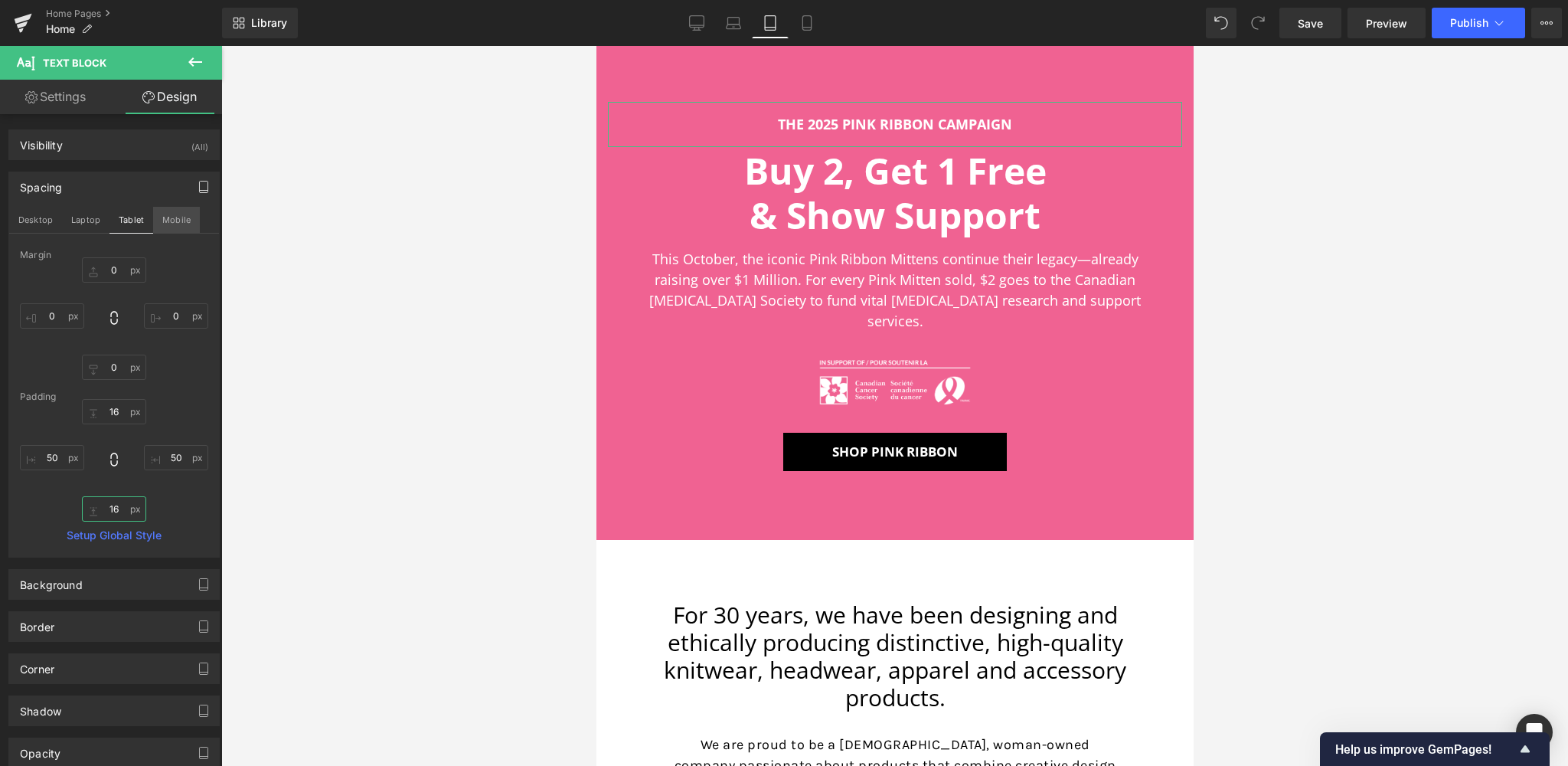
type input "16"
click at [182, 219] on button "Mobile" at bounding box center [176, 220] width 46 height 26
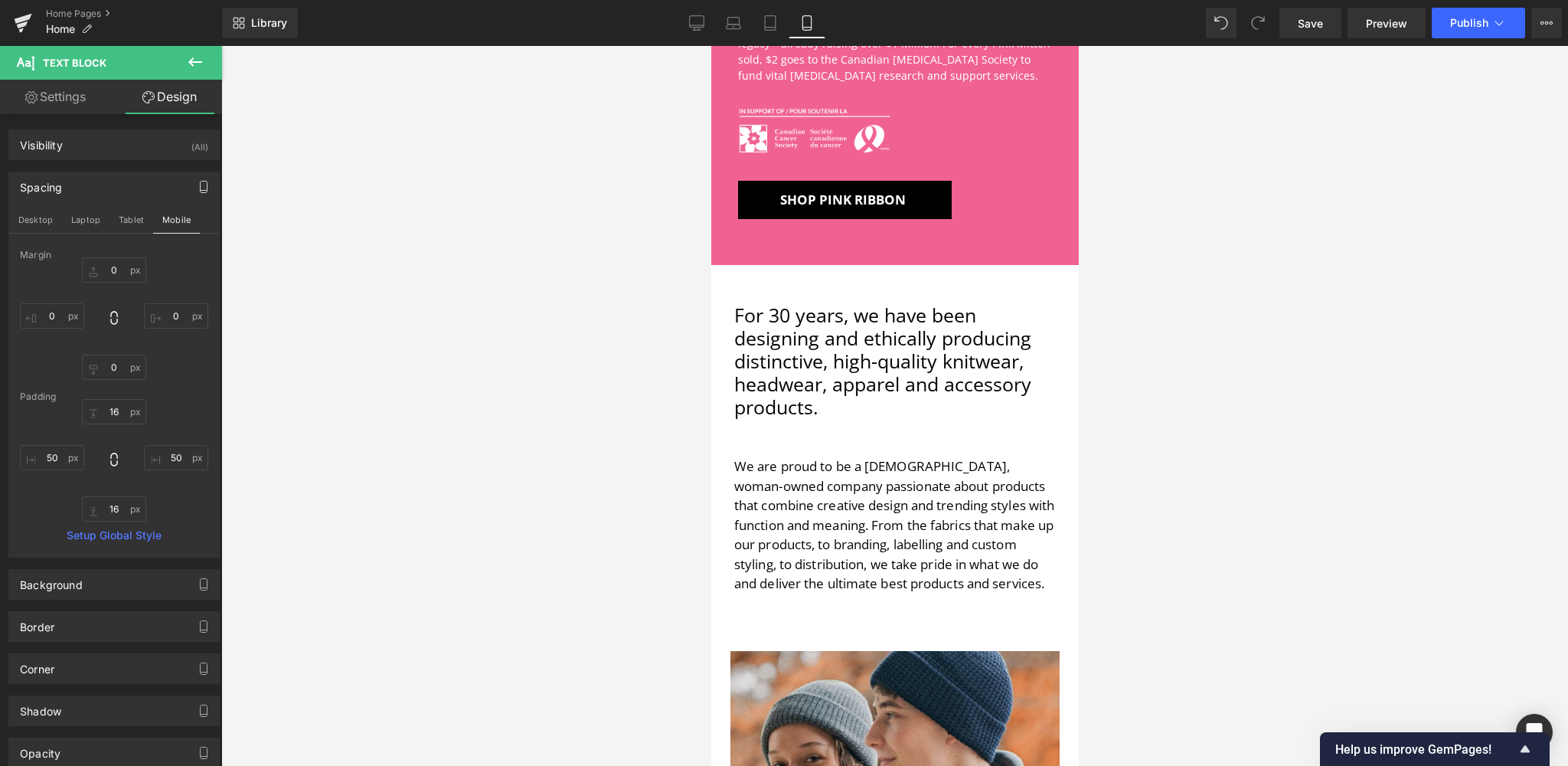
type input "0"
type input "14"
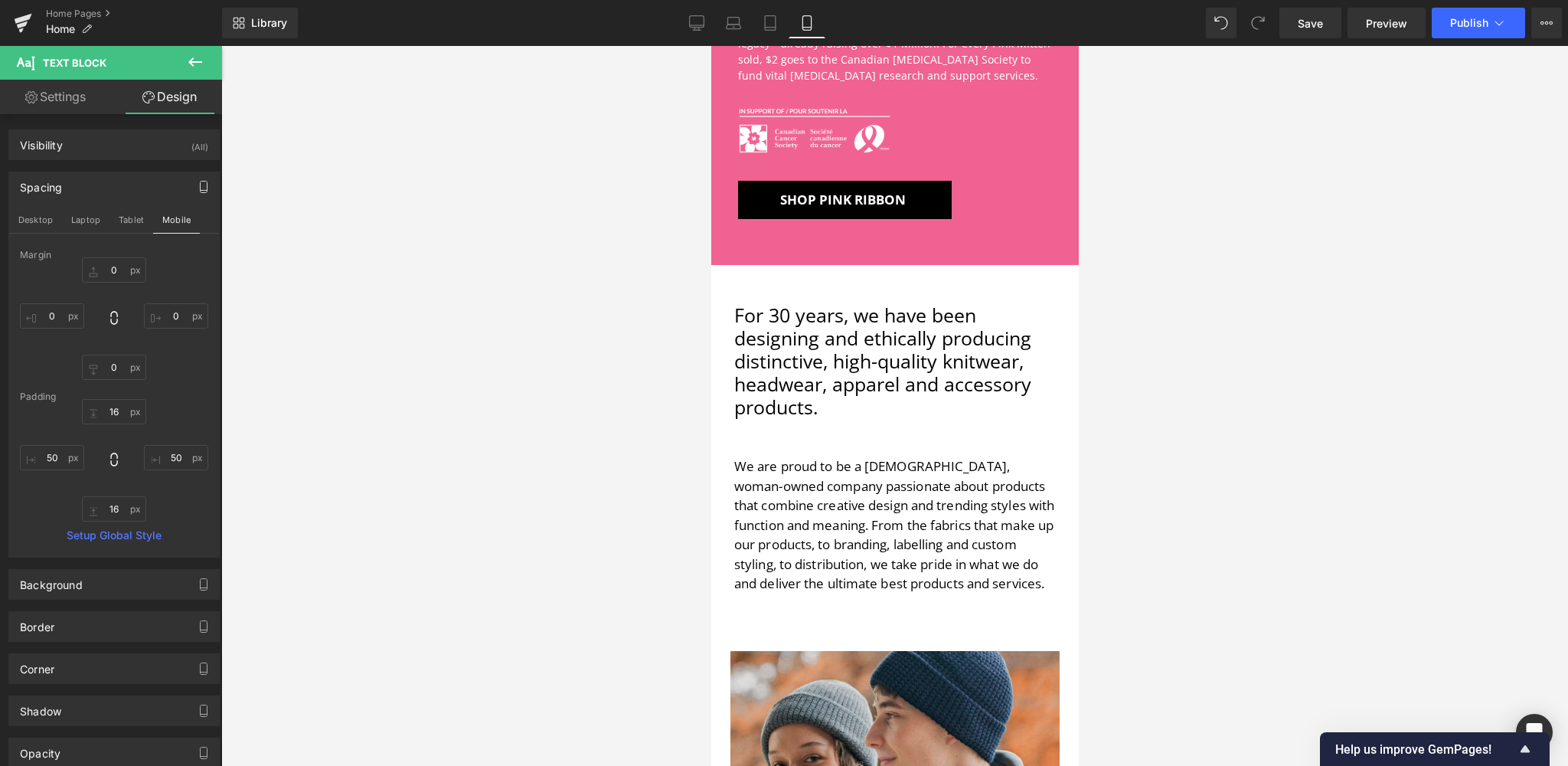
type input "0"
type input "28"
type input "0"
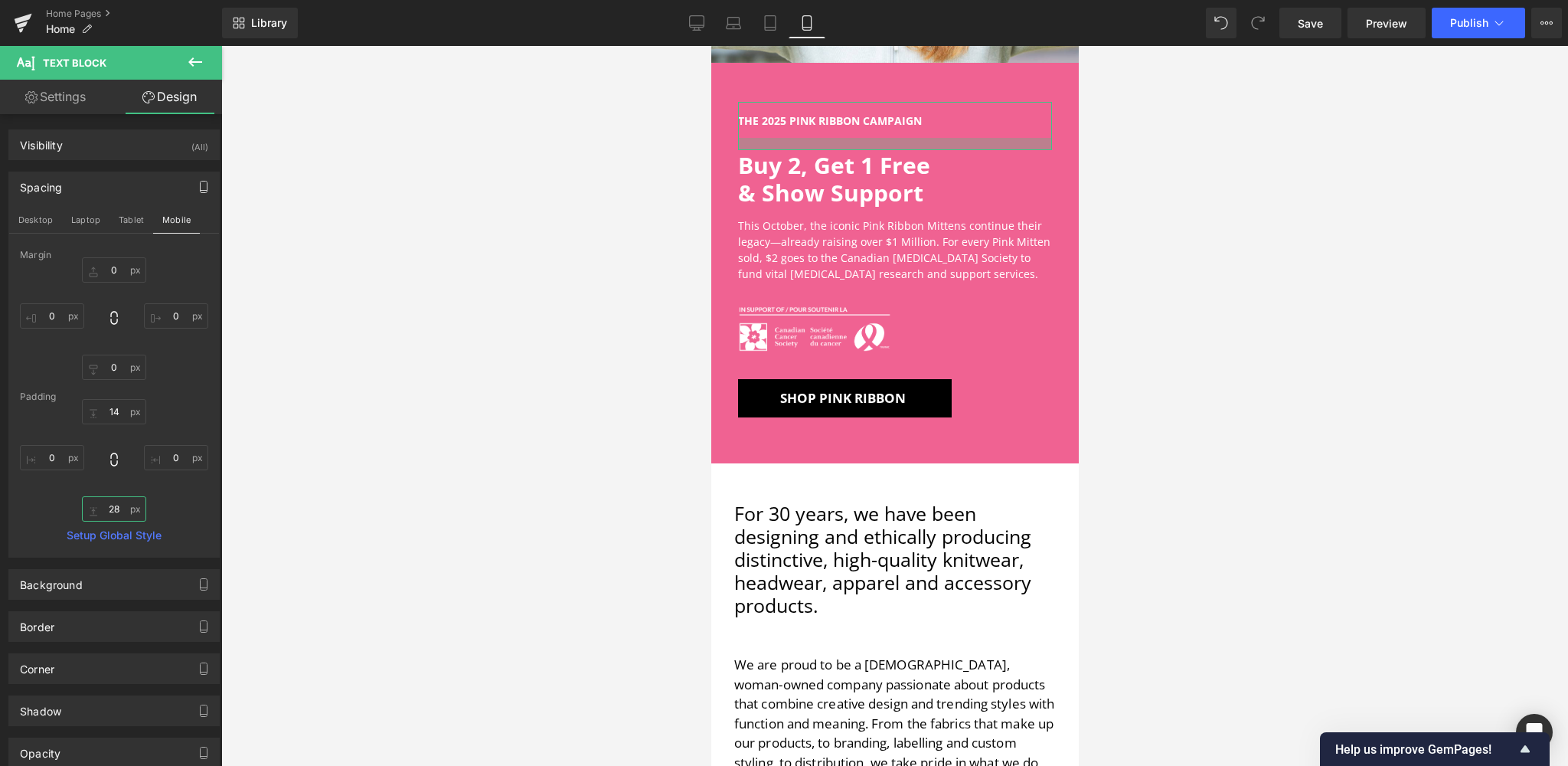
click at [113, 502] on input "28" at bounding box center [114, 509] width 65 height 25
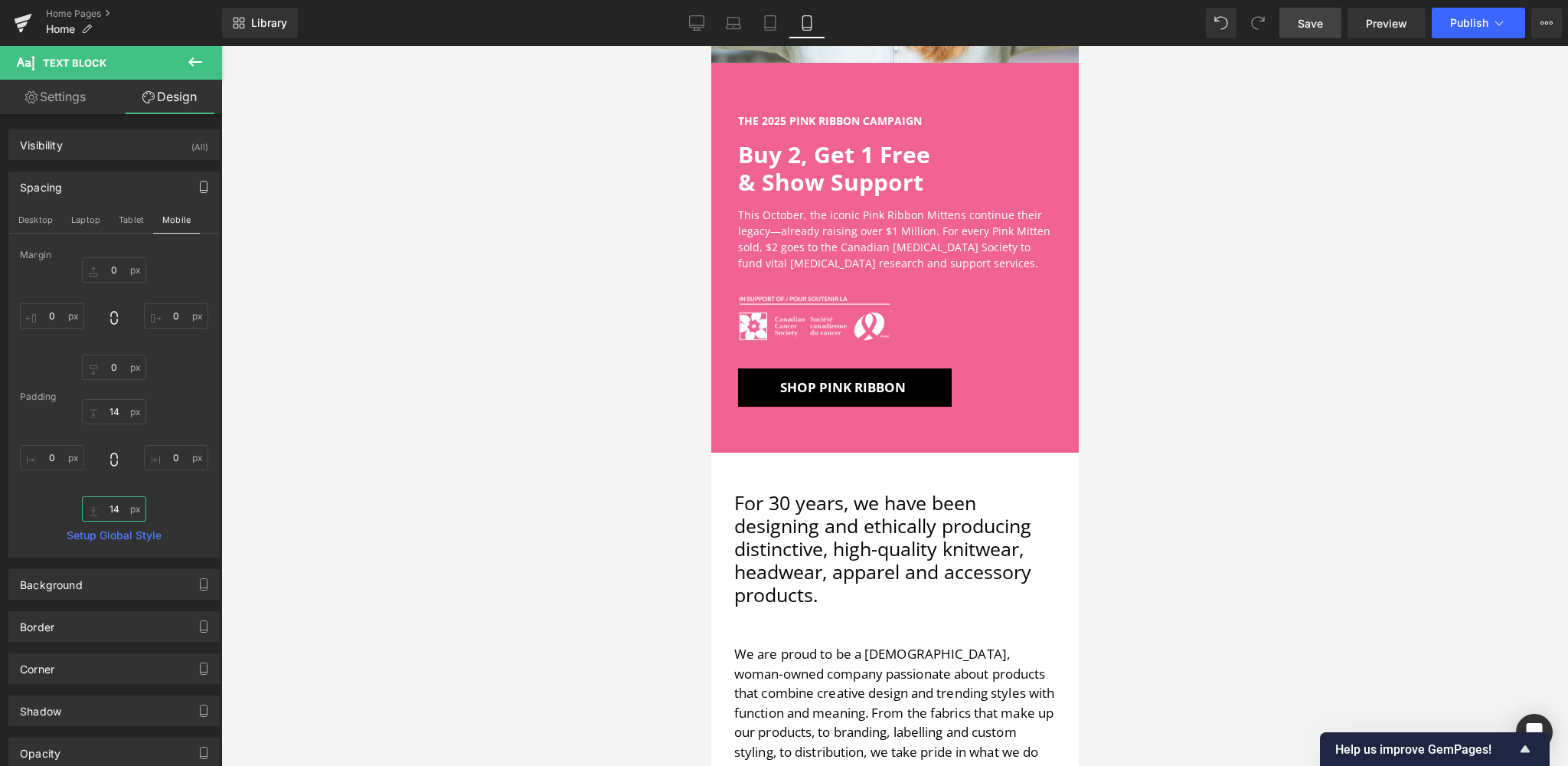
type input "14"
click at [1314, 27] on span "Save" at bounding box center [1311, 23] width 25 height 16
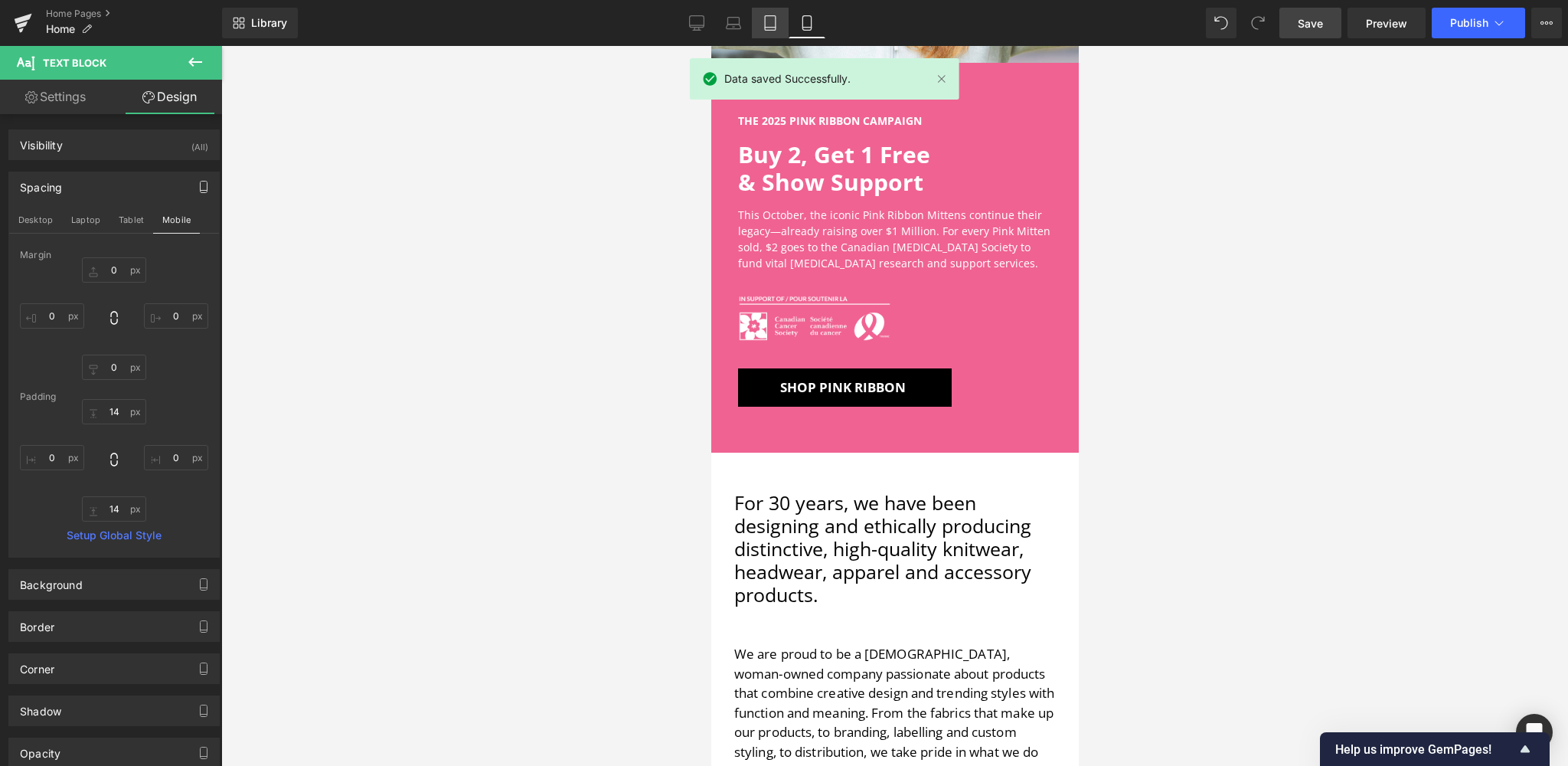
click at [771, 24] on icon at bounding box center [770, 23] width 15 height 15
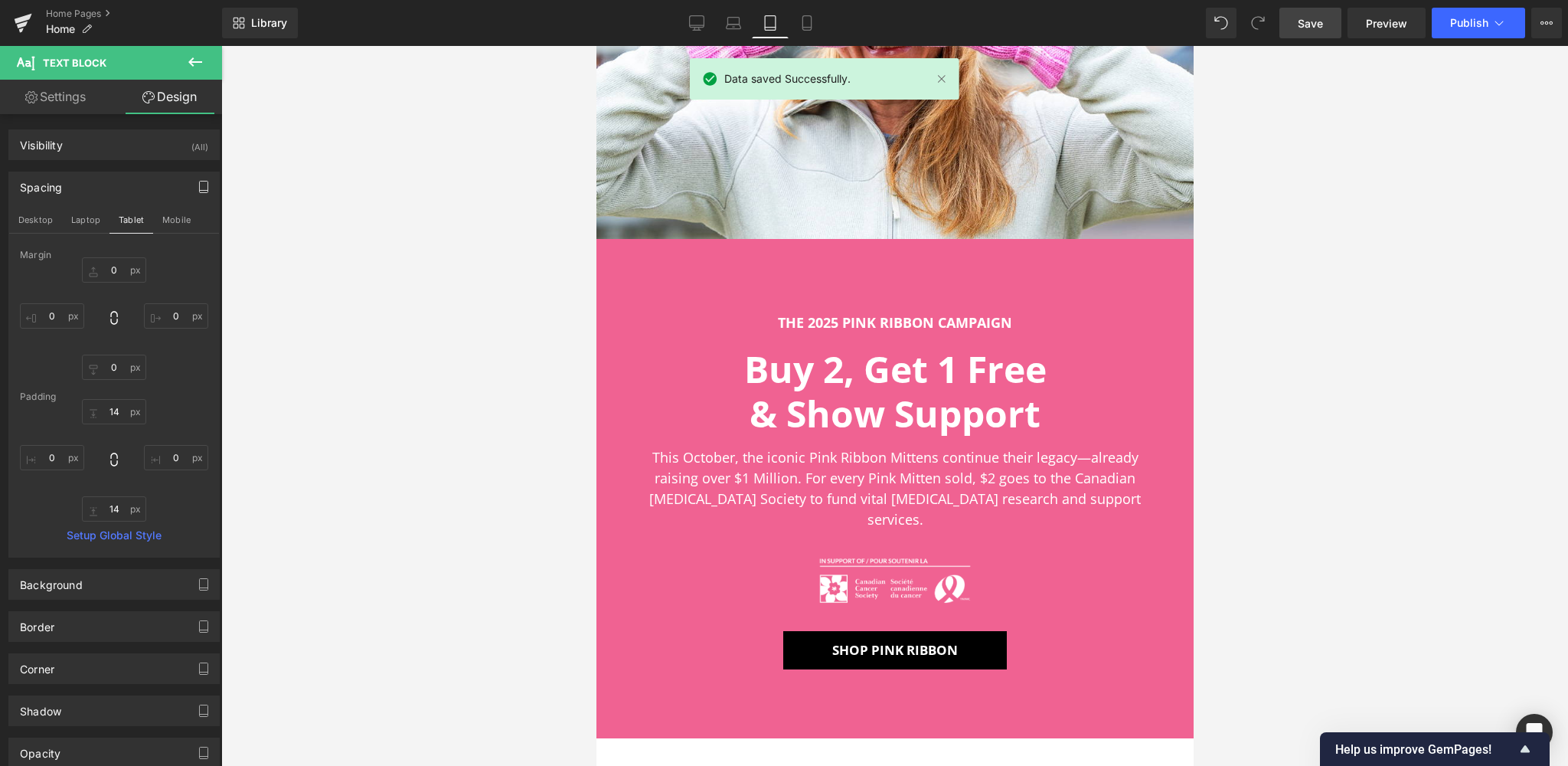
scroll to position [494, 0]
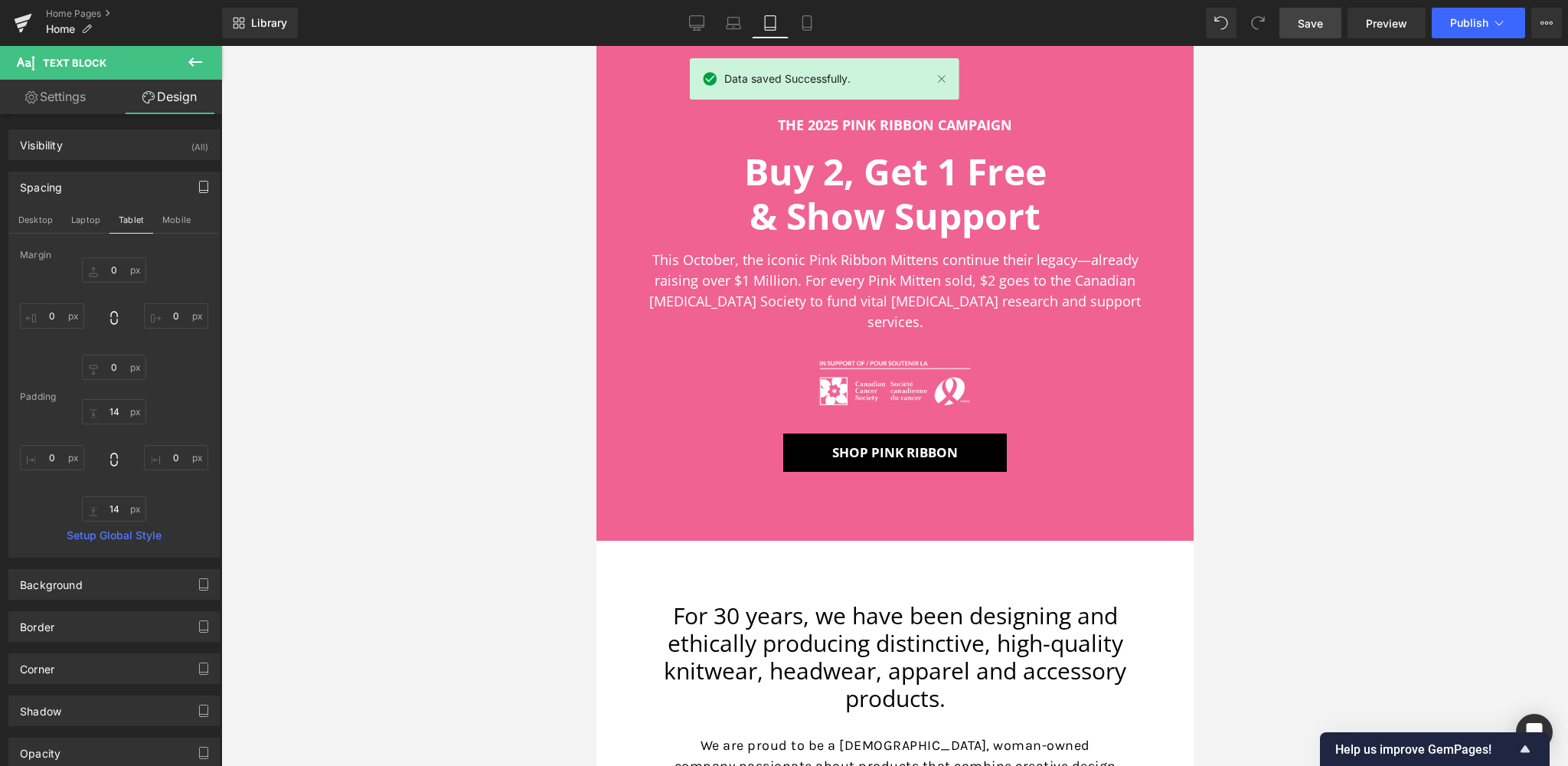
type input "0"
type input "16"
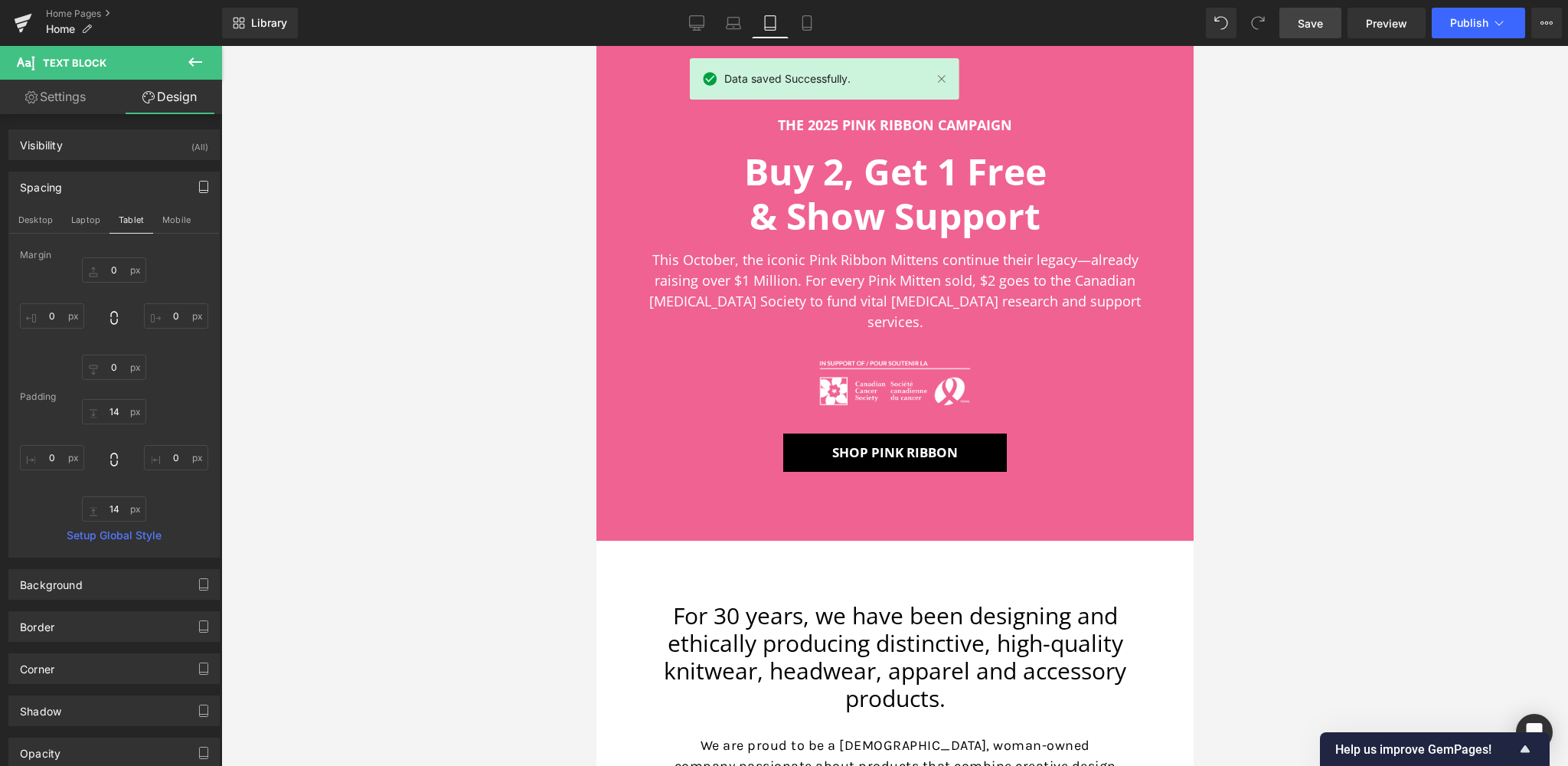
type input "50"
type input "16"
type input "50"
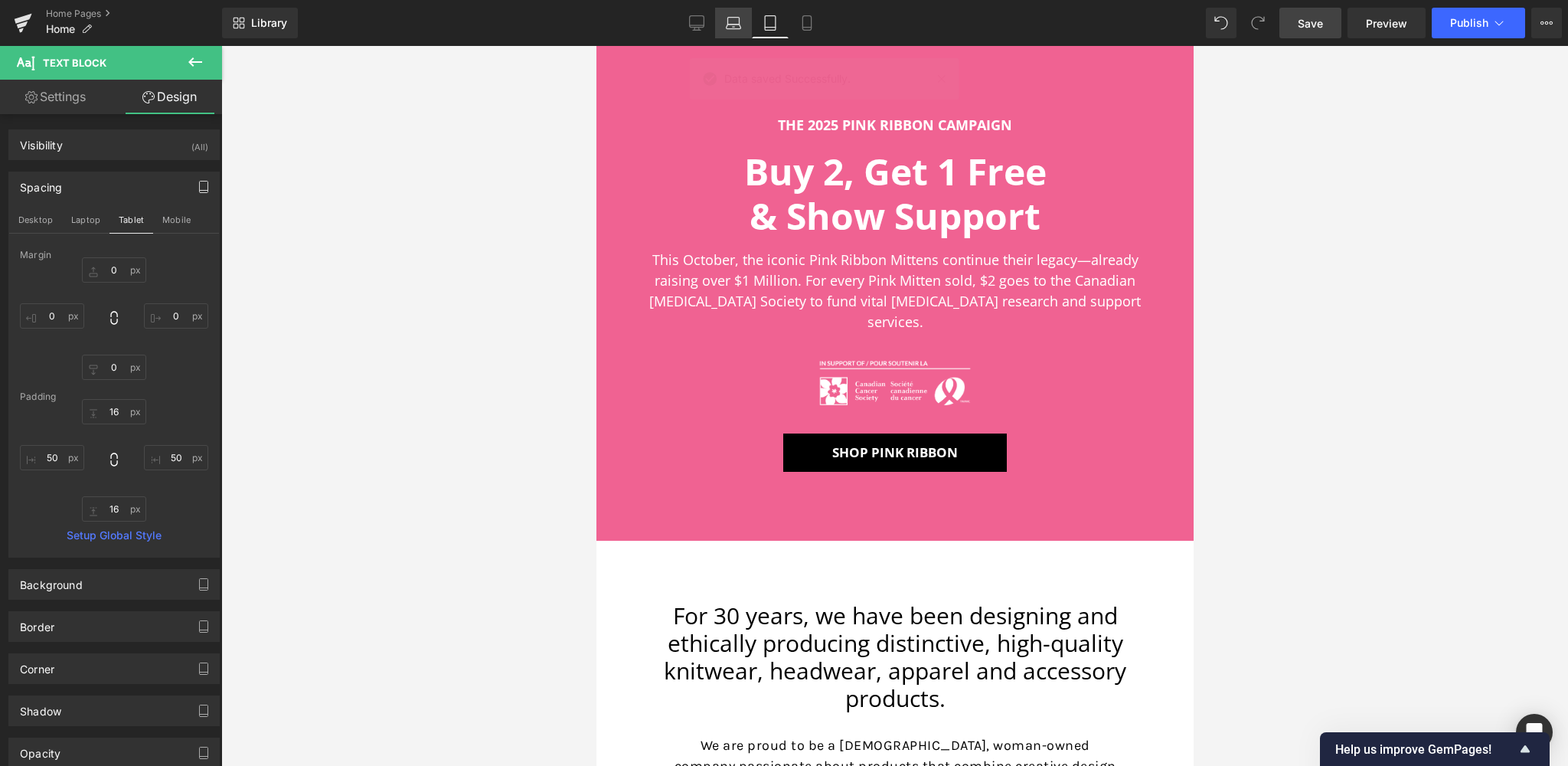
click at [736, 24] on icon at bounding box center [734, 23] width 15 height 15
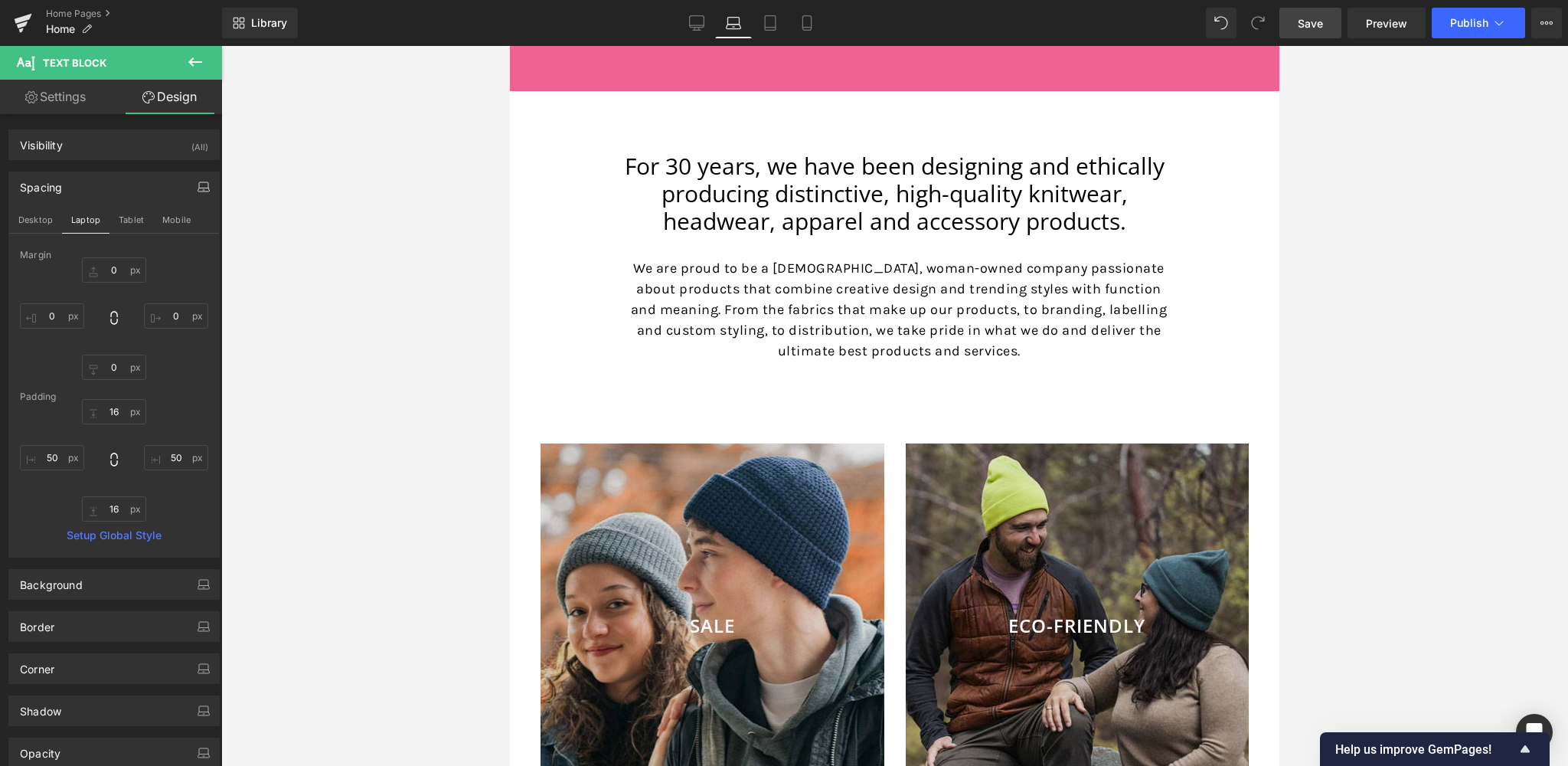
type input "0"
type input "16"
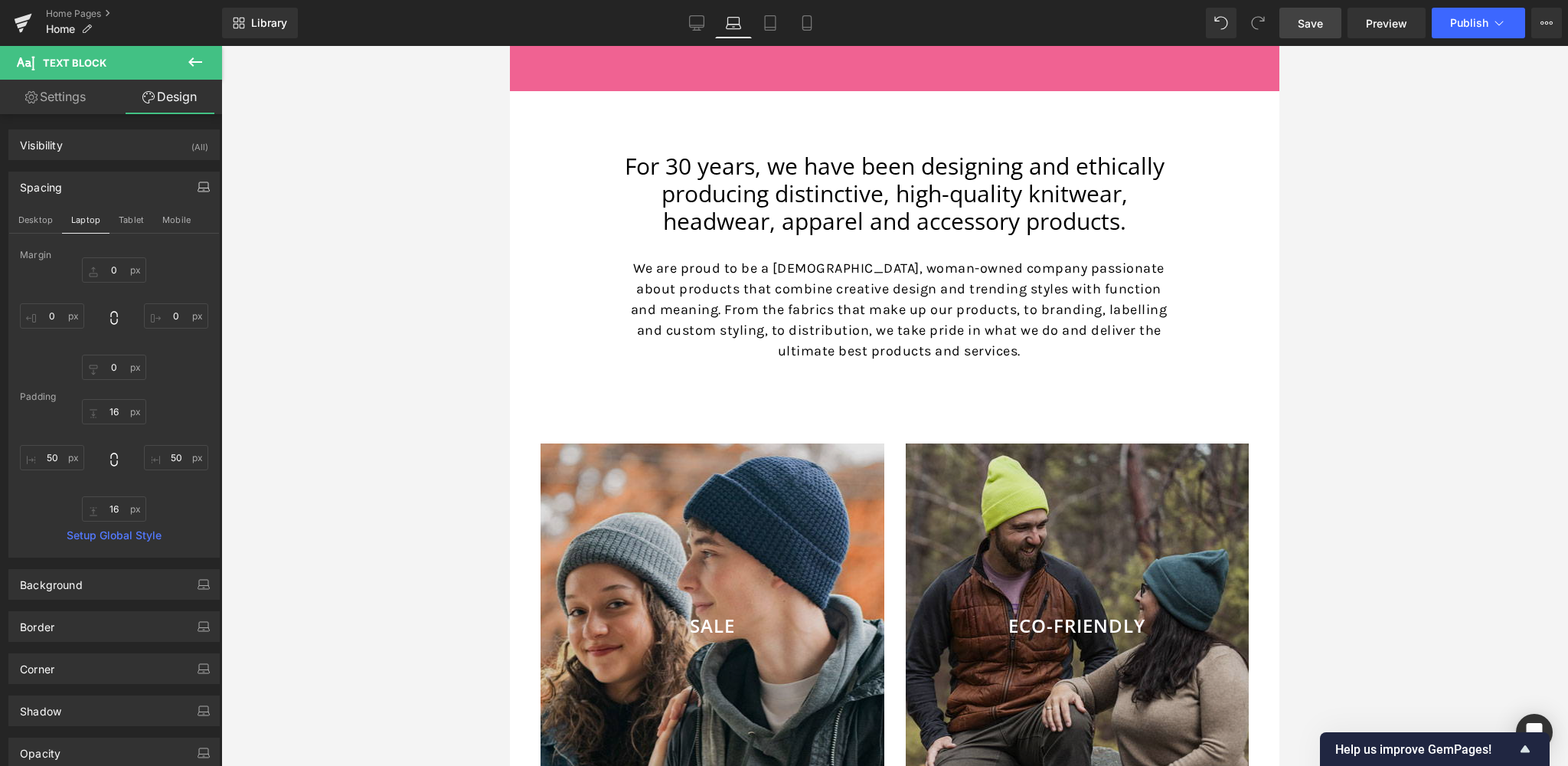
type input "0"
type input "16"
type input "0"
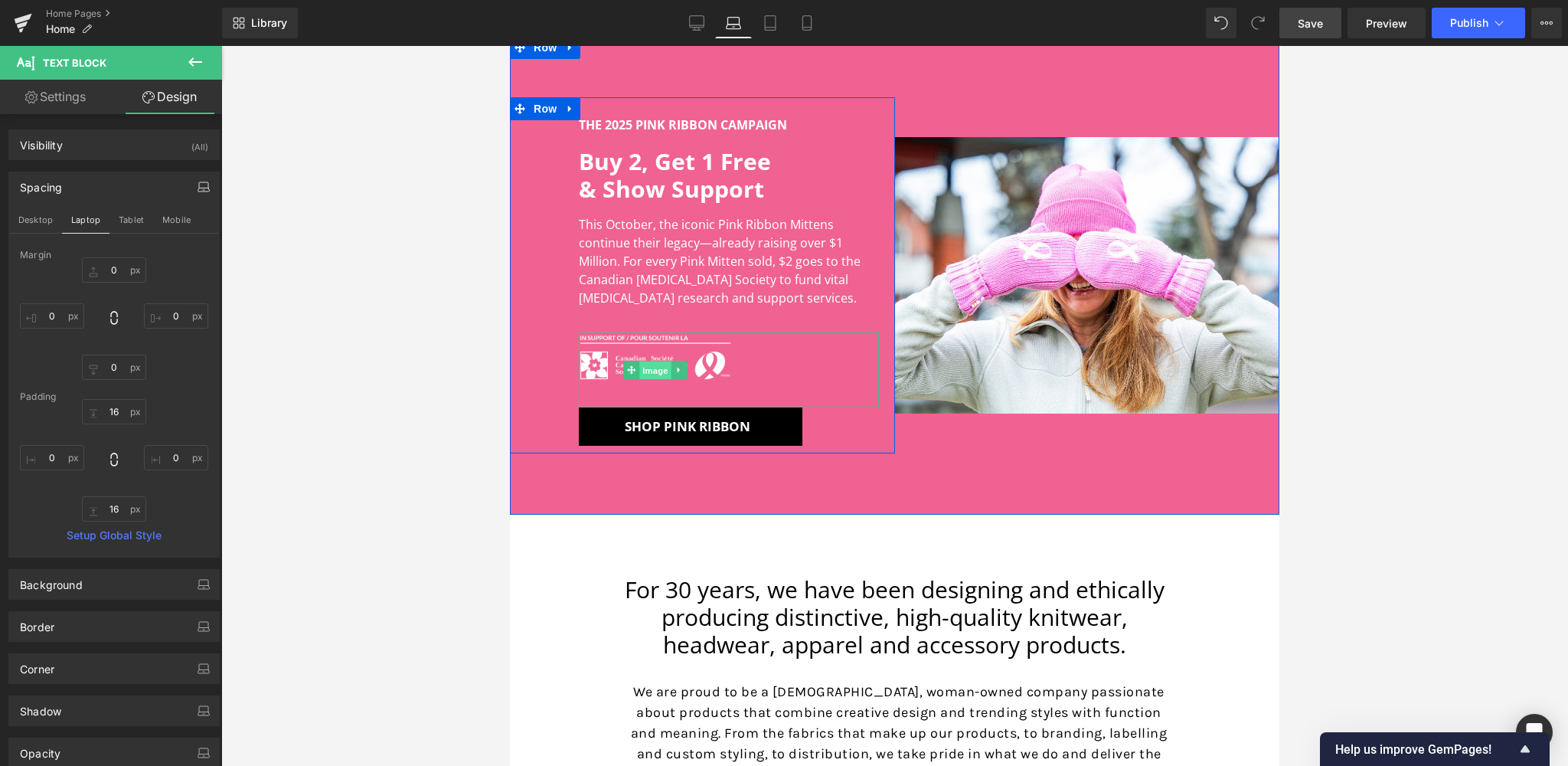
click at [654, 368] on span "Image" at bounding box center [654, 370] width 32 height 18
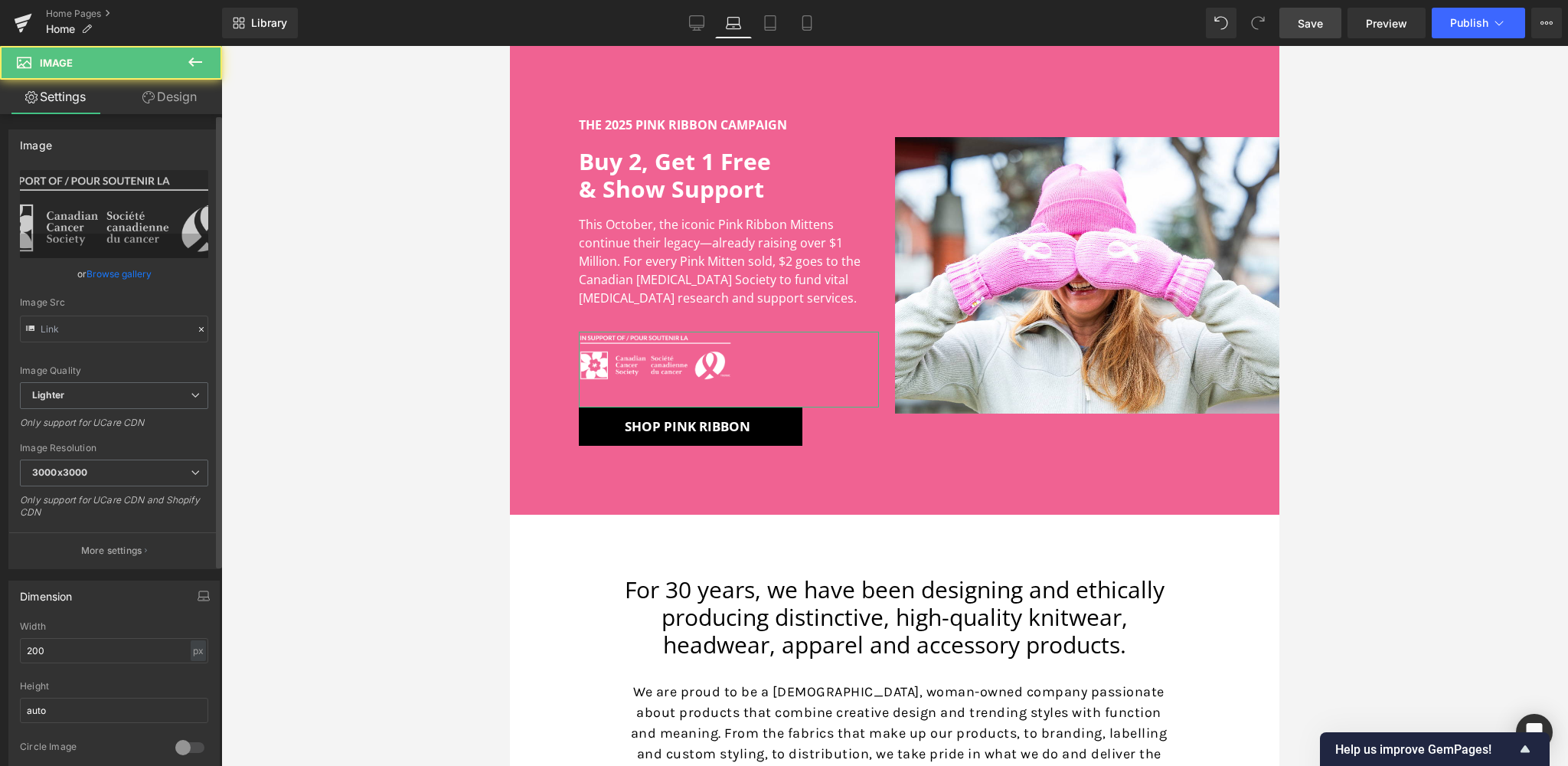
type input "[URL][DOMAIN_NAME]"
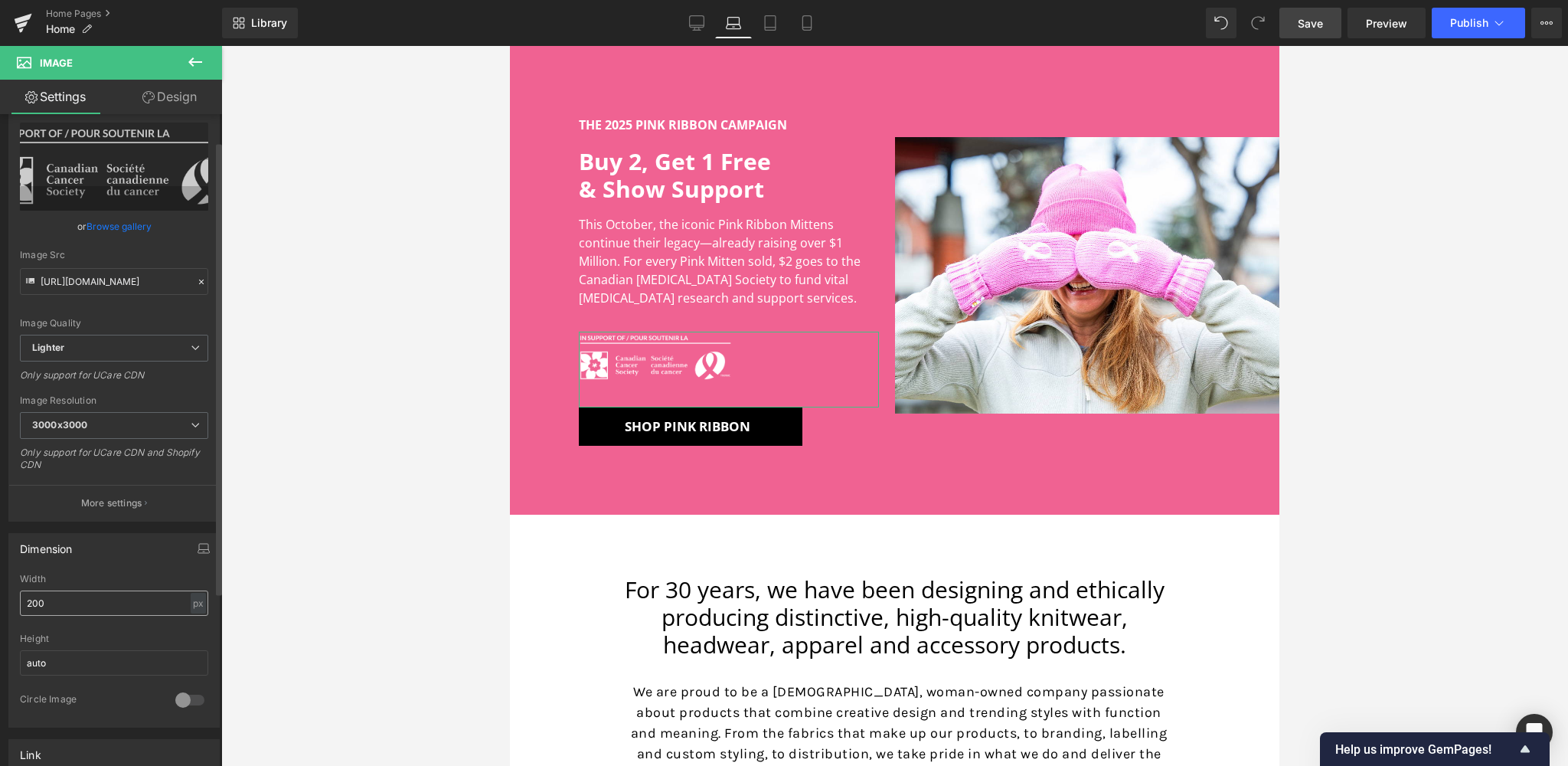
scroll to position [43, 0]
drag, startPoint x: 37, startPoint y: 601, endPoint x: 16, endPoint y: 600, distance: 21.0
click at [16, 600] on div "200px Width 200 px % px auto Height auto 0 Circle Image" at bounding box center [114, 655] width 210 height 153
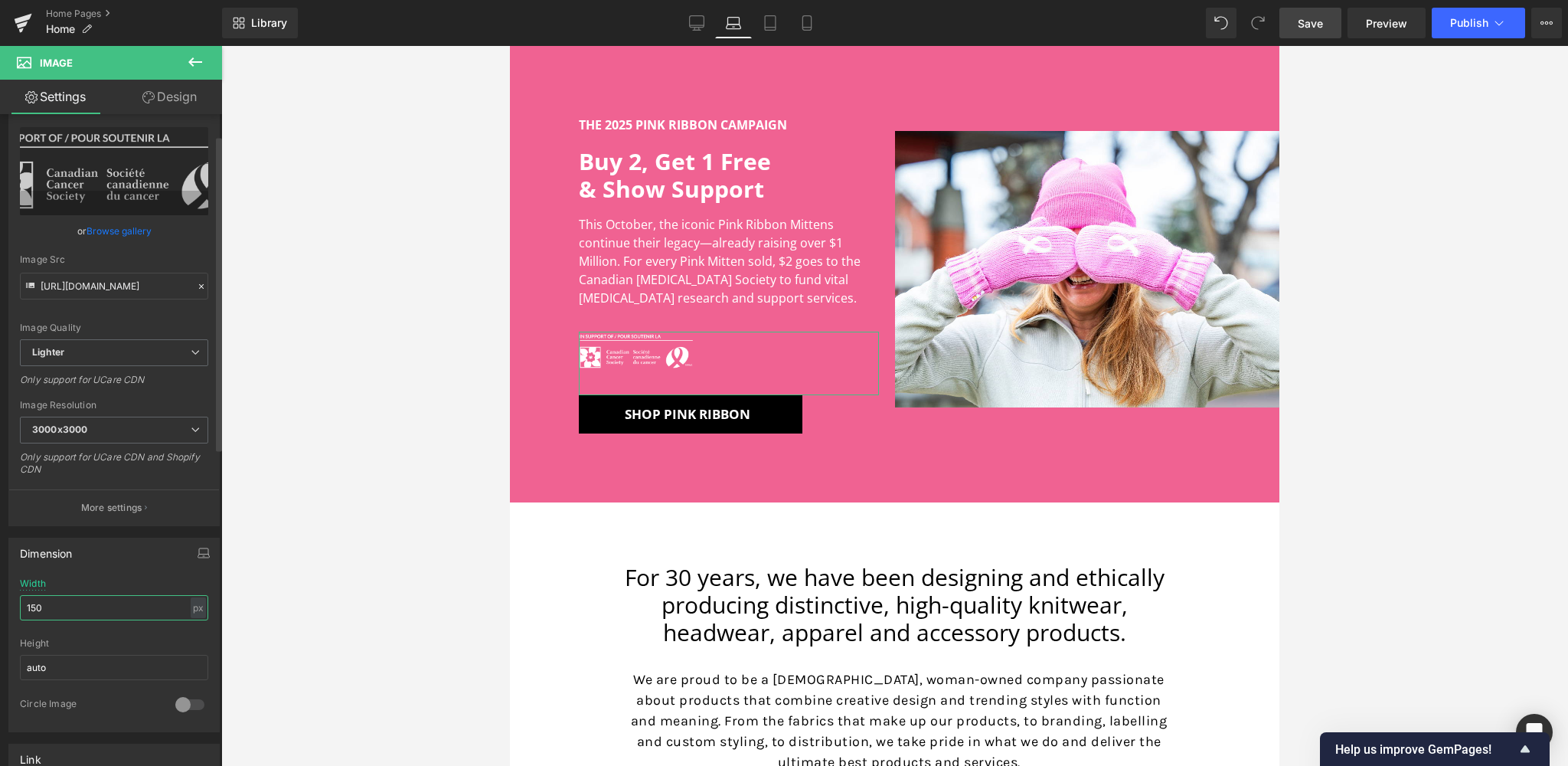
drag, startPoint x: 43, startPoint y: 605, endPoint x: 16, endPoint y: 604, distance: 27.0
click at [16, 604] on div "150px Width 150 px % px auto Height auto 0 Circle Image" at bounding box center [114, 655] width 210 height 153
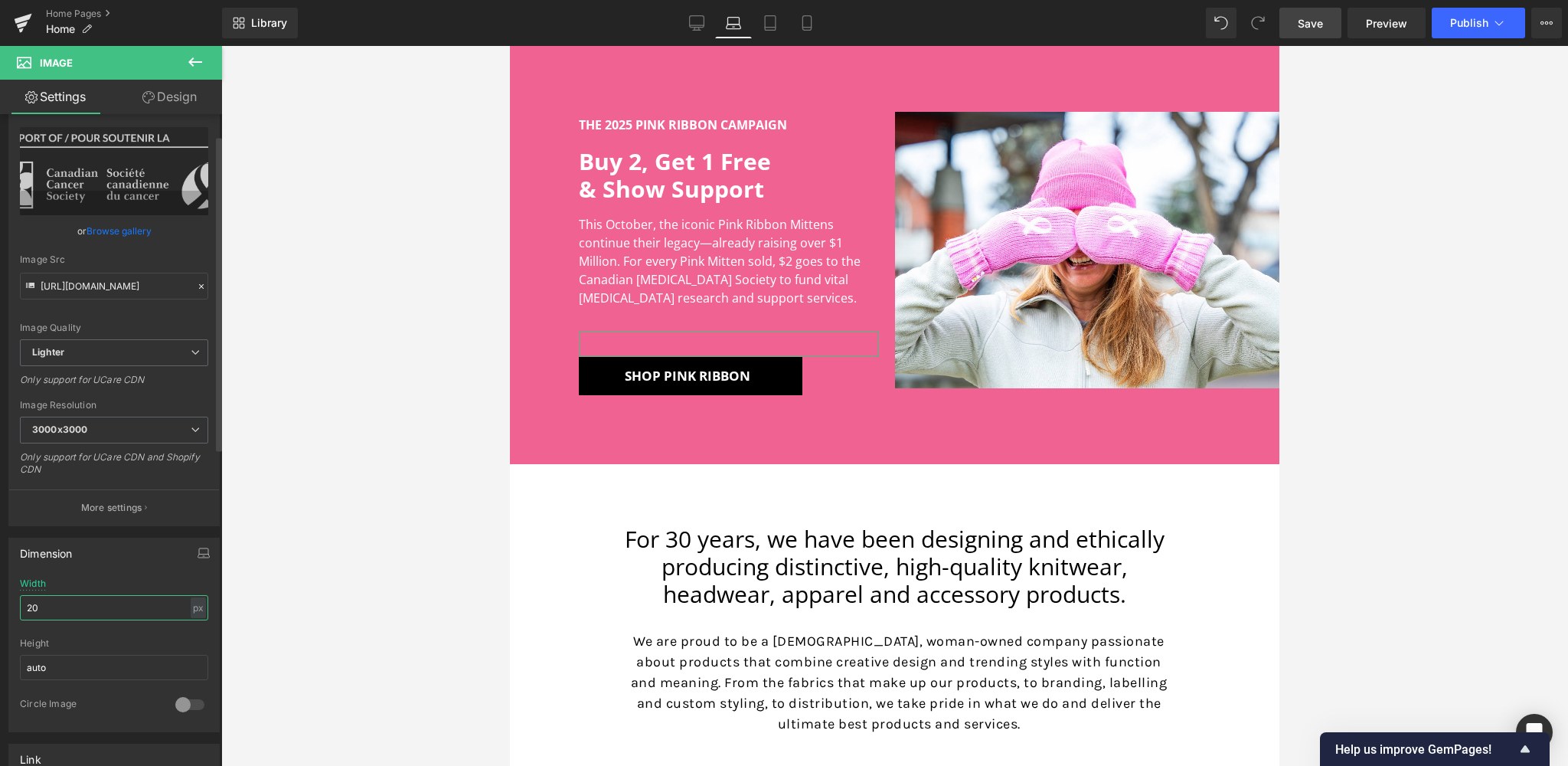
type input "200"
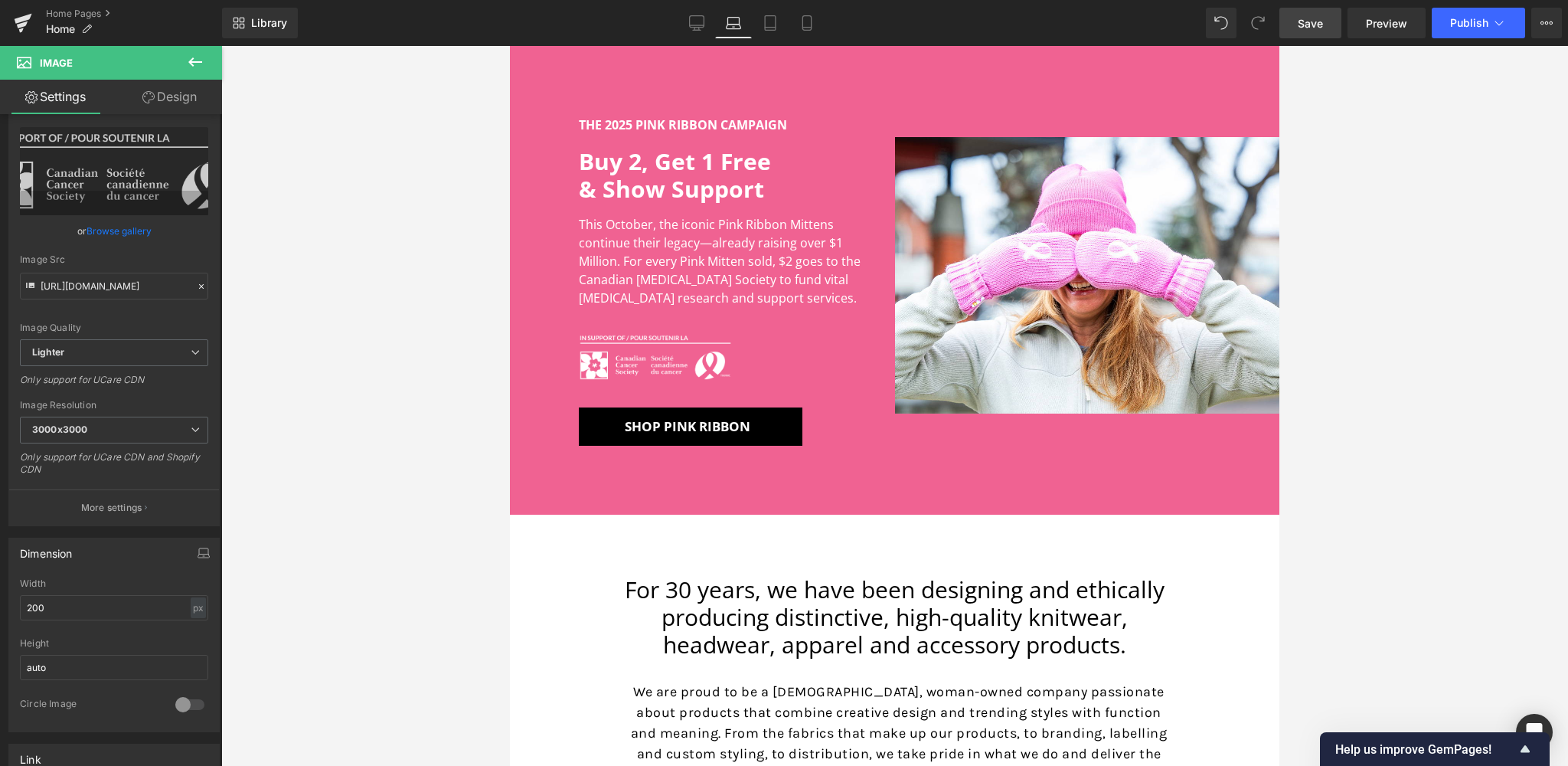
click at [418, 403] on div at bounding box center [894, 406] width 1347 height 721
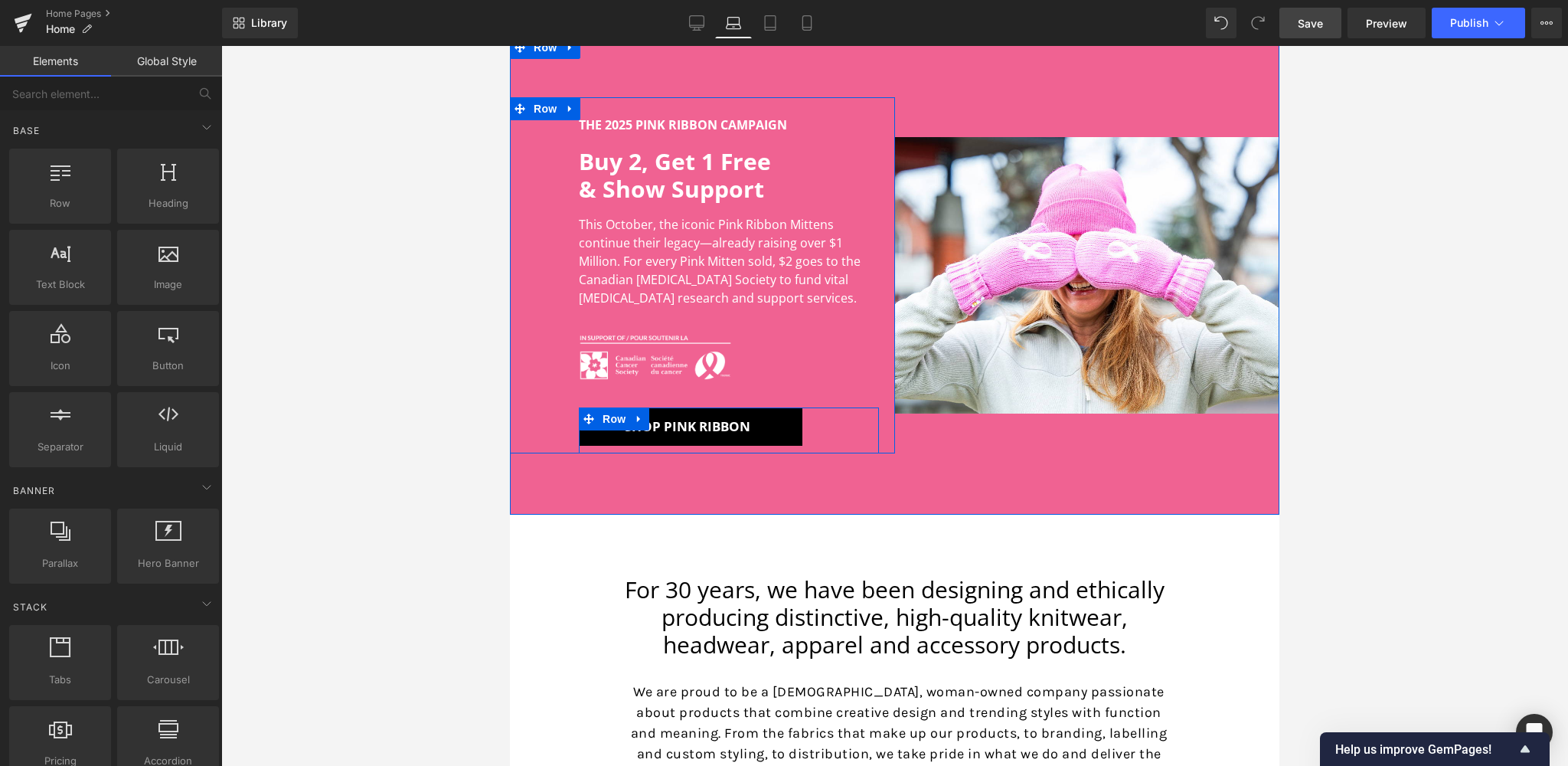
scroll to position [0, 0]
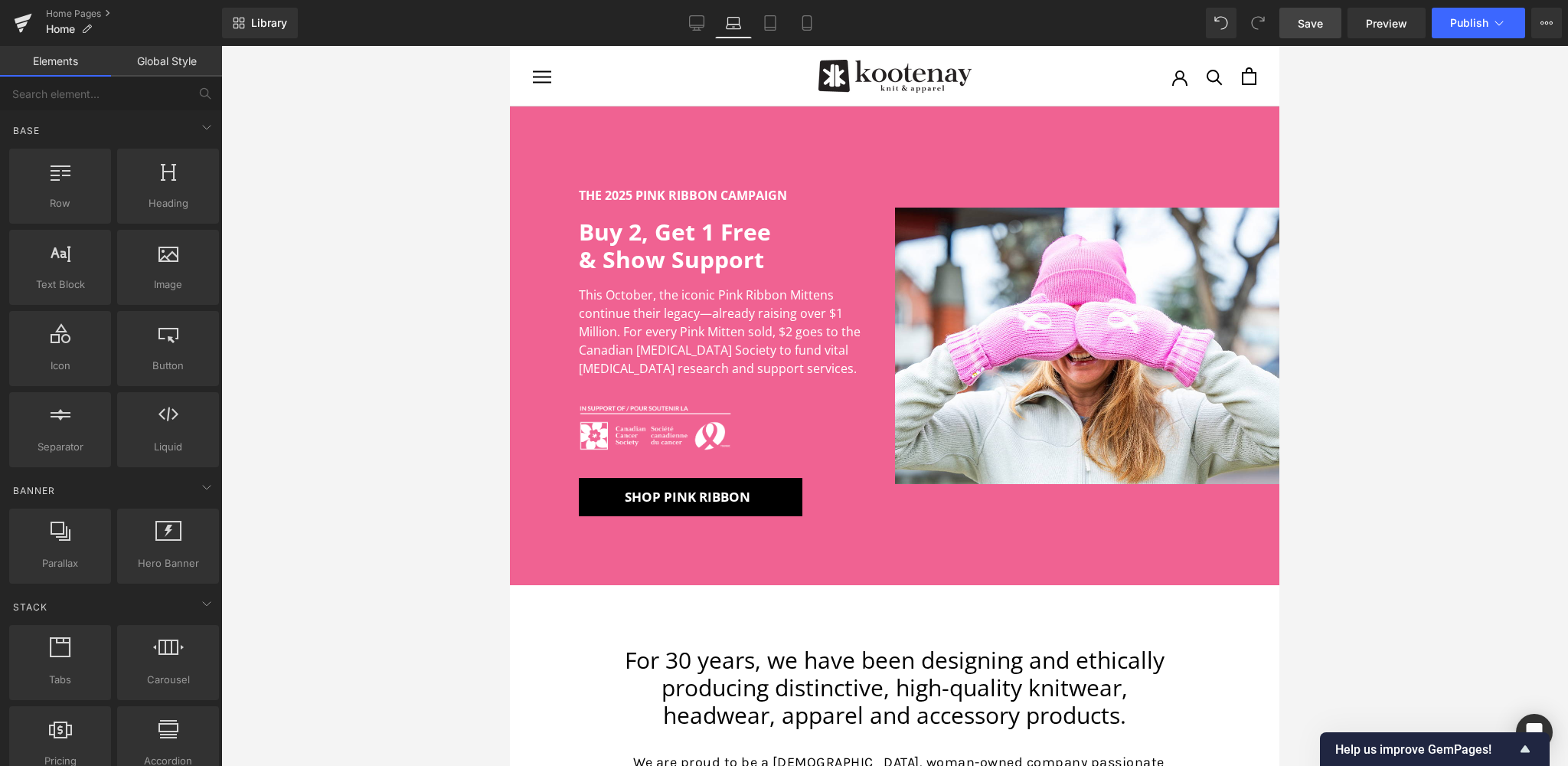
click at [1294, 28] on link "Save" at bounding box center [1311, 23] width 62 height 31
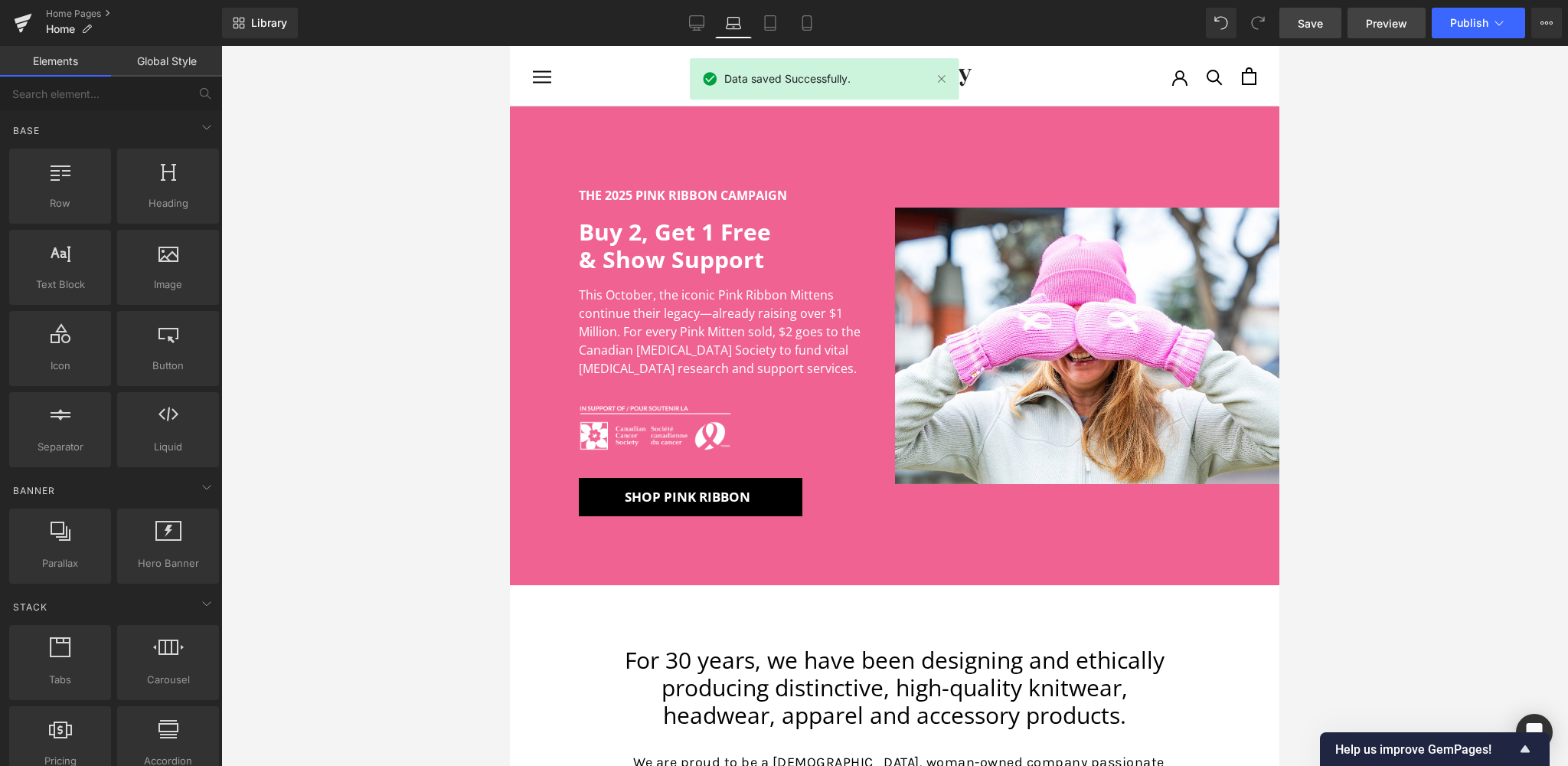
click at [1382, 28] on span "Preview" at bounding box center [1386, 23] width 42 height 16
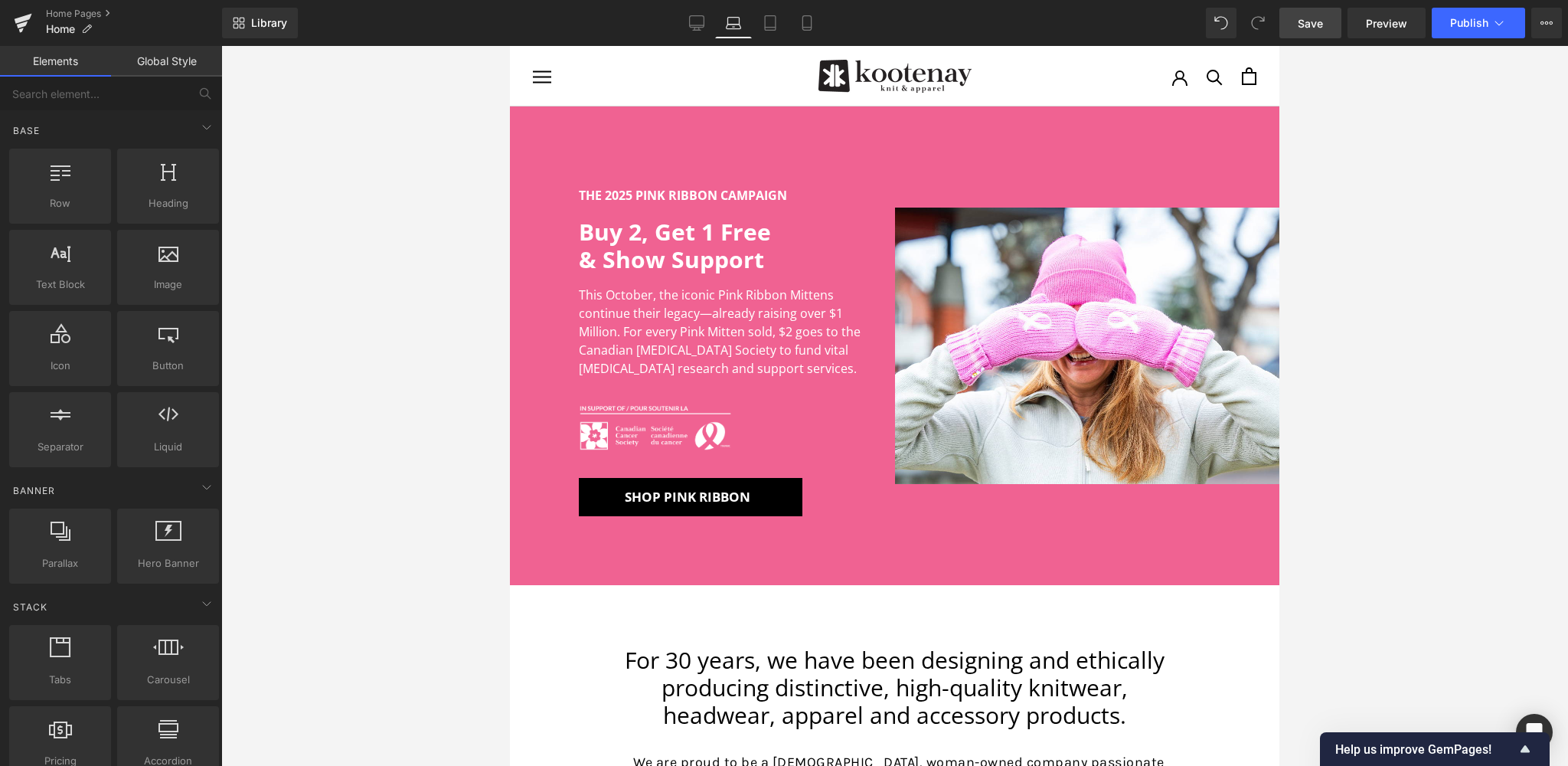
click at [1308, 24] on span "Save" at bounding box center [1311, 23] width 25 height 16
click at [1454, 28] on span "Publish" at bounding box center [1469, 22] width 39 height 13
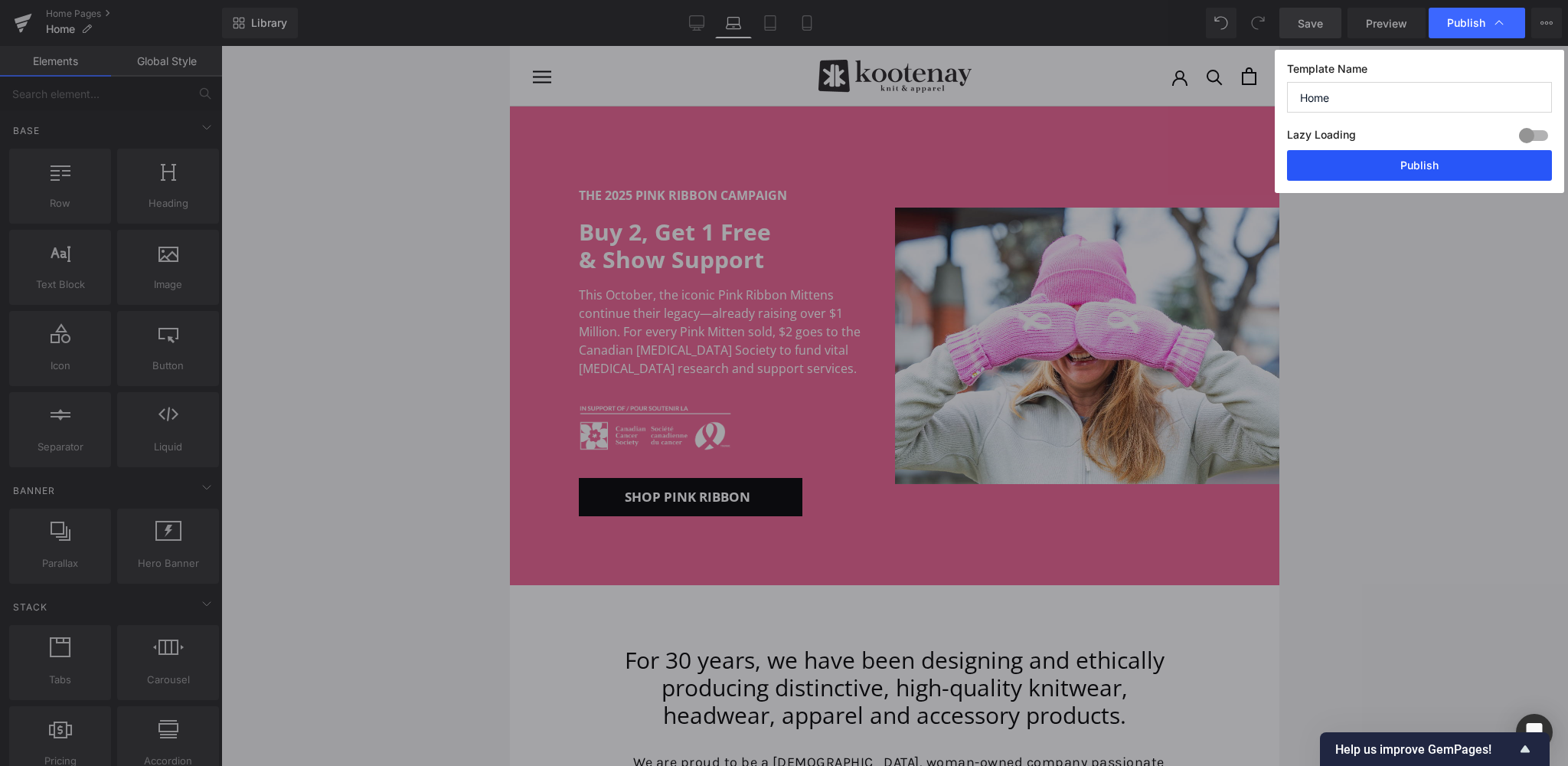
drag, startPoint x: 1438, startPoint y: 165, endPoint x: 13, endPoint y: 192, distance: 1425.3
click at [1438, 165] on button "Publish" at bounding box center [1419, 165] width 265 height 31
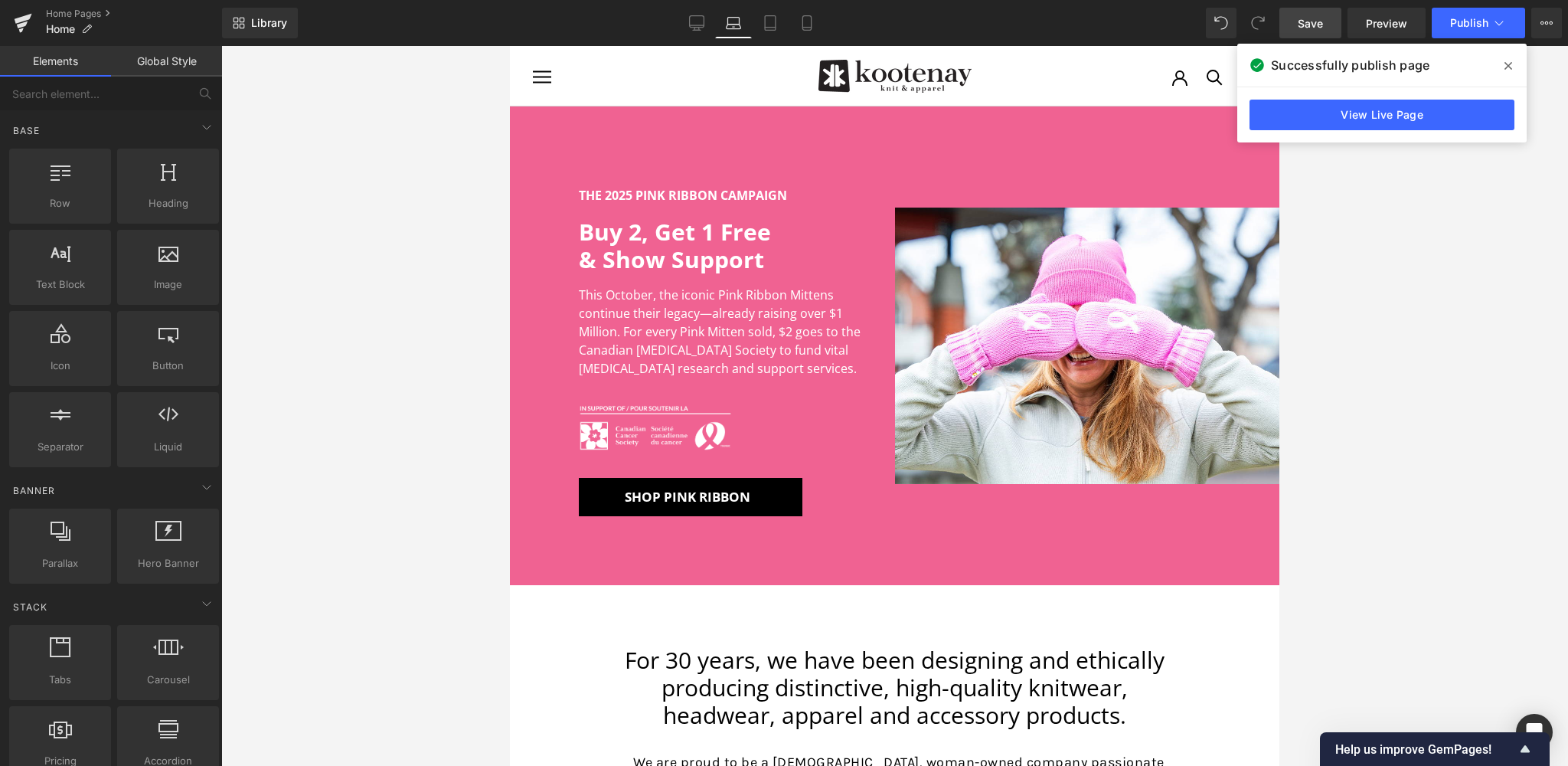
click at [1510, 64] on icon at bounding box center [1508, 66] width 8 height 8
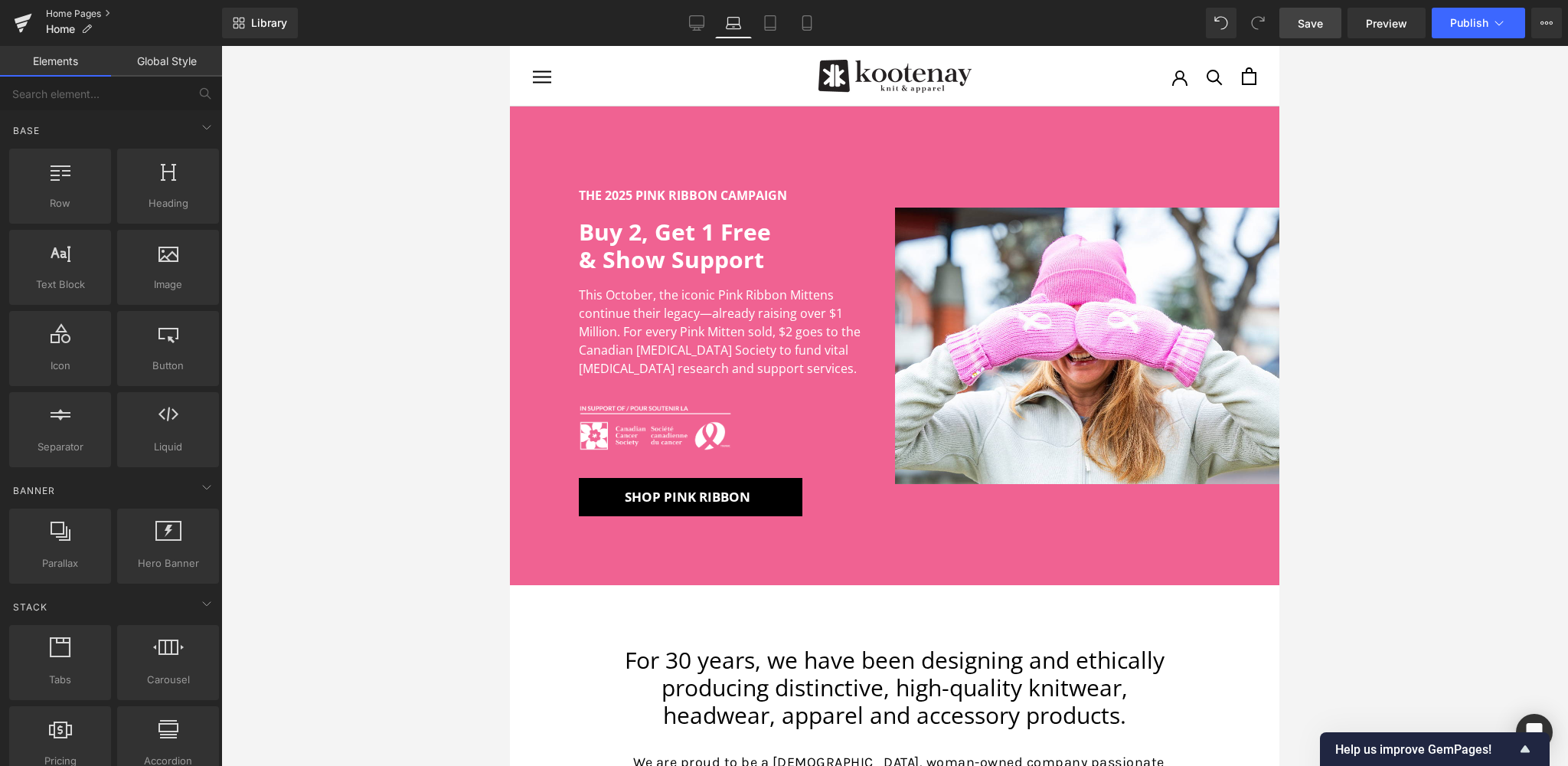
click at [77, 14] on link "Home Pages" at bounding box center [134, 14] width 176 height 13
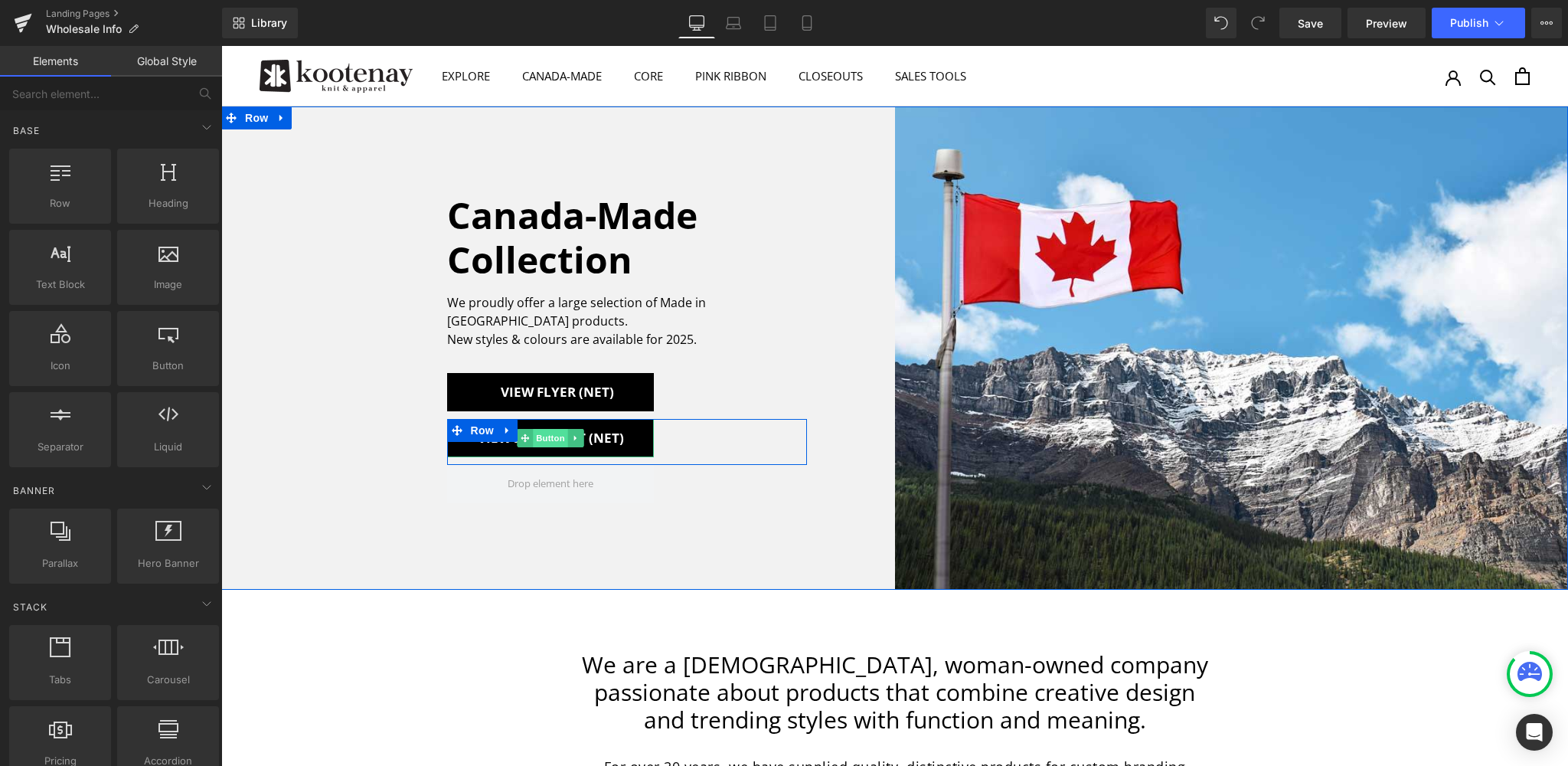
click at [548, 430] on span "Button" at bounding box center [550, 438] width 35 height 18
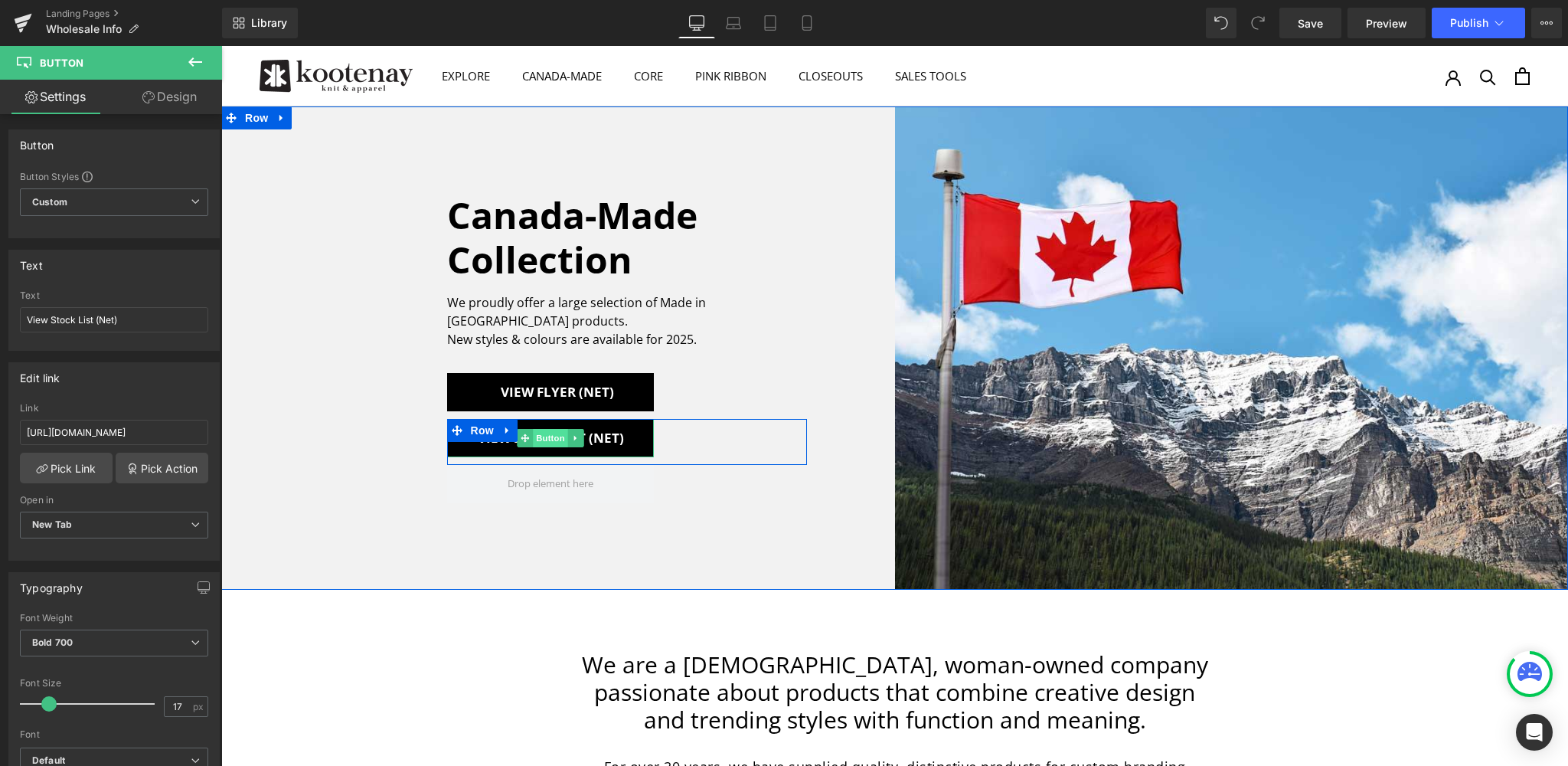
click at [552, 431] on span "Button" at bounding box center [550, 438] width 35 height 18
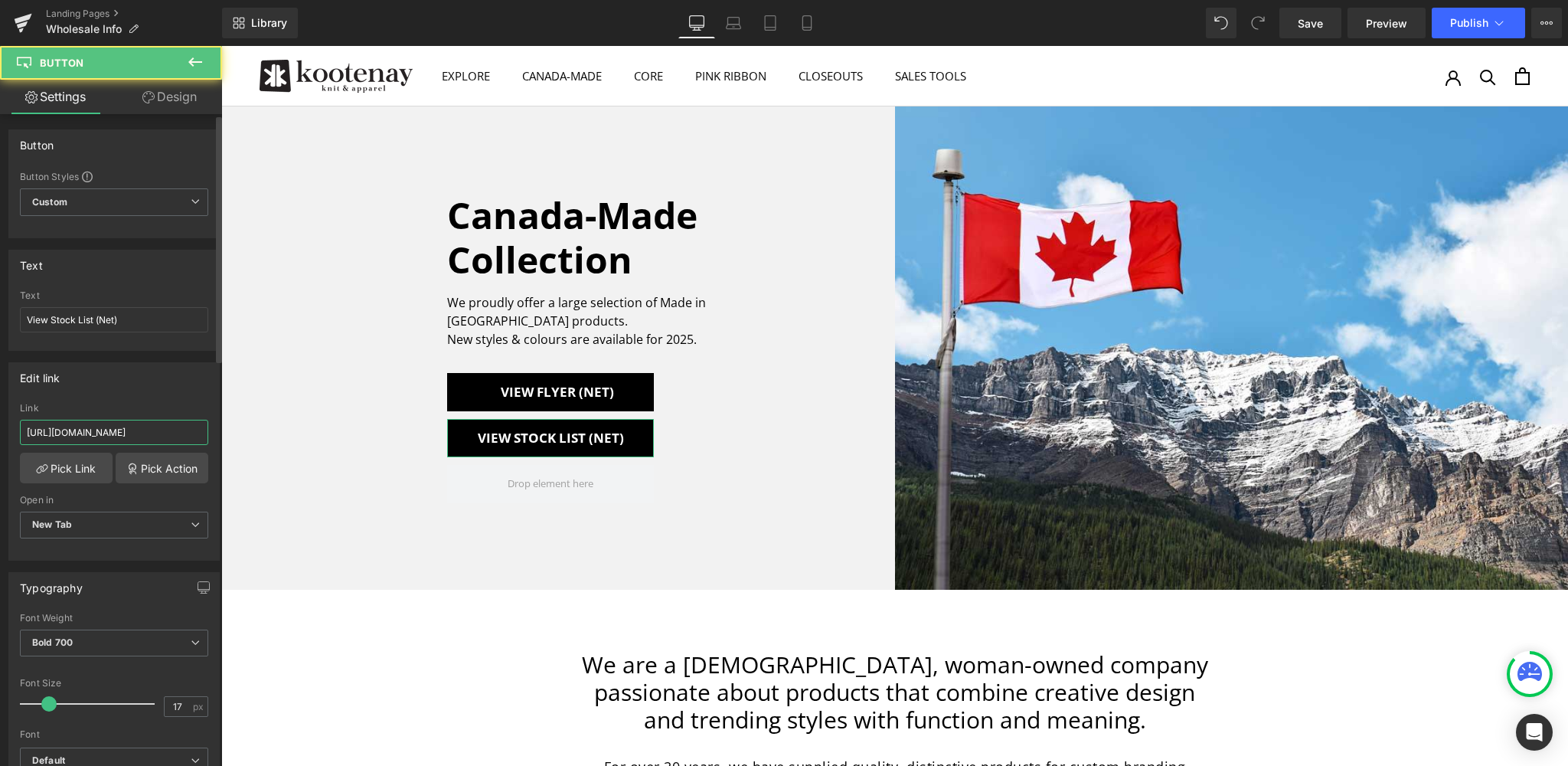
click at [112, 429] on input "https://www.dropbox.com/scl/fi/a2q4b6043qkgq3dla0t5p/Kootenay-2025-Canada-Made-…" at bounding box center [114, 432] width 189 height 25
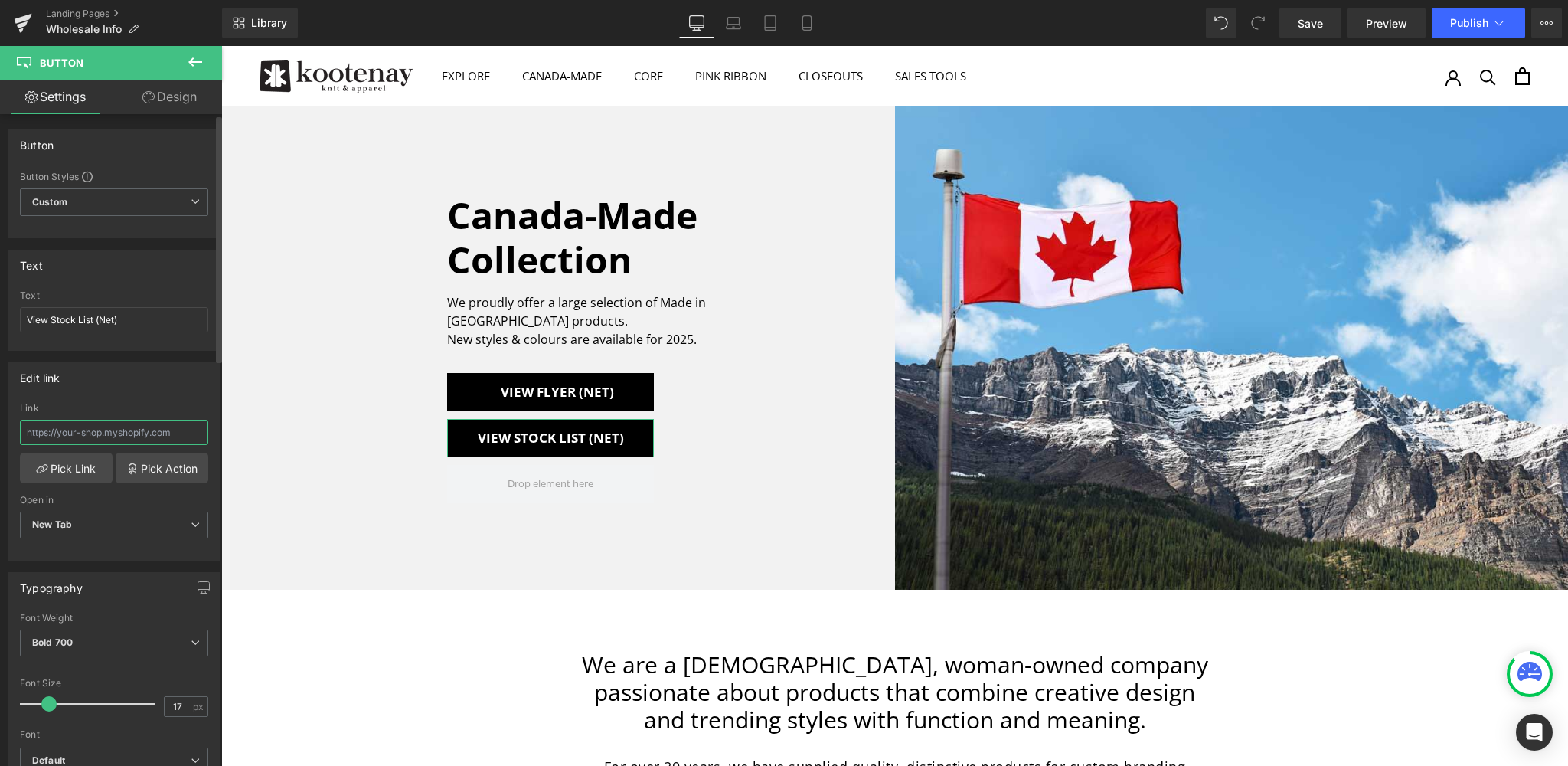
paste input "https://www.dropbox.com/scl/fi/zaq3ggcueshqh7mkpi5ig/Kootenay-Stock-List_Net.pd…"
type input "https://www.dropbox.com/scl/fi/zaq3ggcueshqh7mkpi5ig/Kootenay-Stock-List_Net.pd…"
click at [168, 394] on div "Edit link https://www.dropbox.com/scl/fi/zaq3ggcueshqh7mkpi5ig/Kootenay-Stock-L…" at bounding box center [114, 461] width 212 height 198
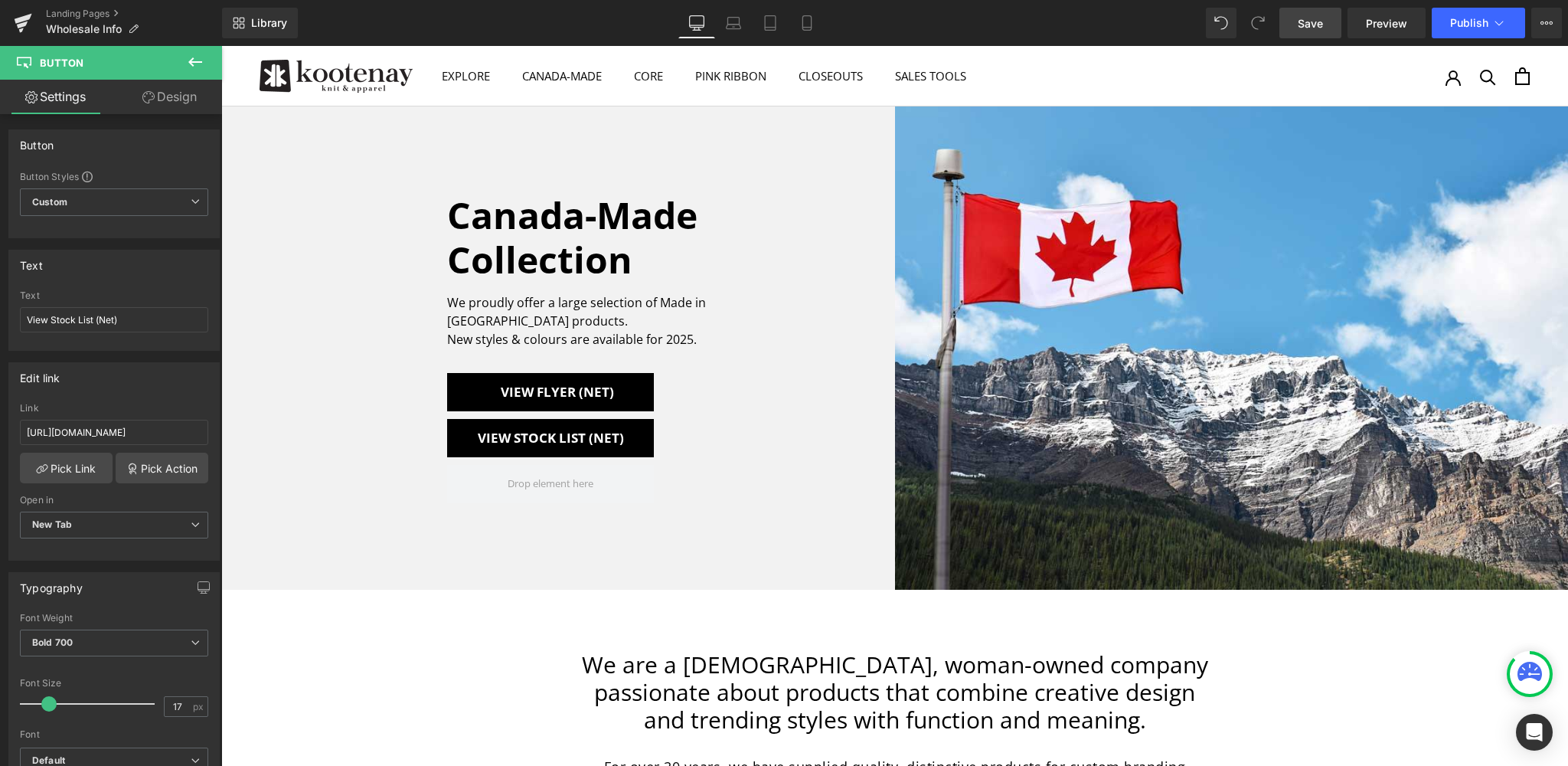
click at [1309, 18] on span "Save" at bounding box center [1311, 23] width 25 height 16
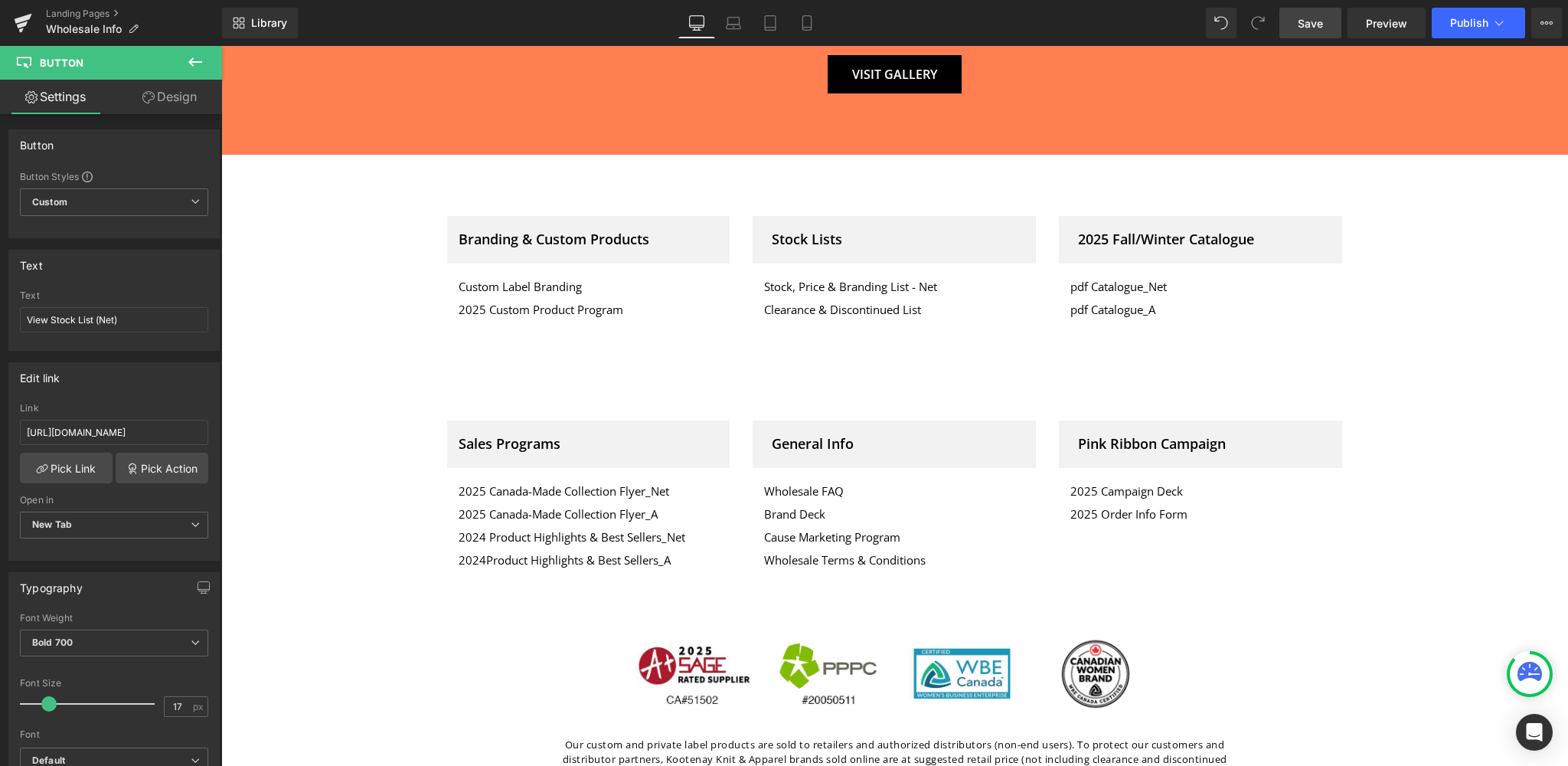
scroll to position [3168, 0]
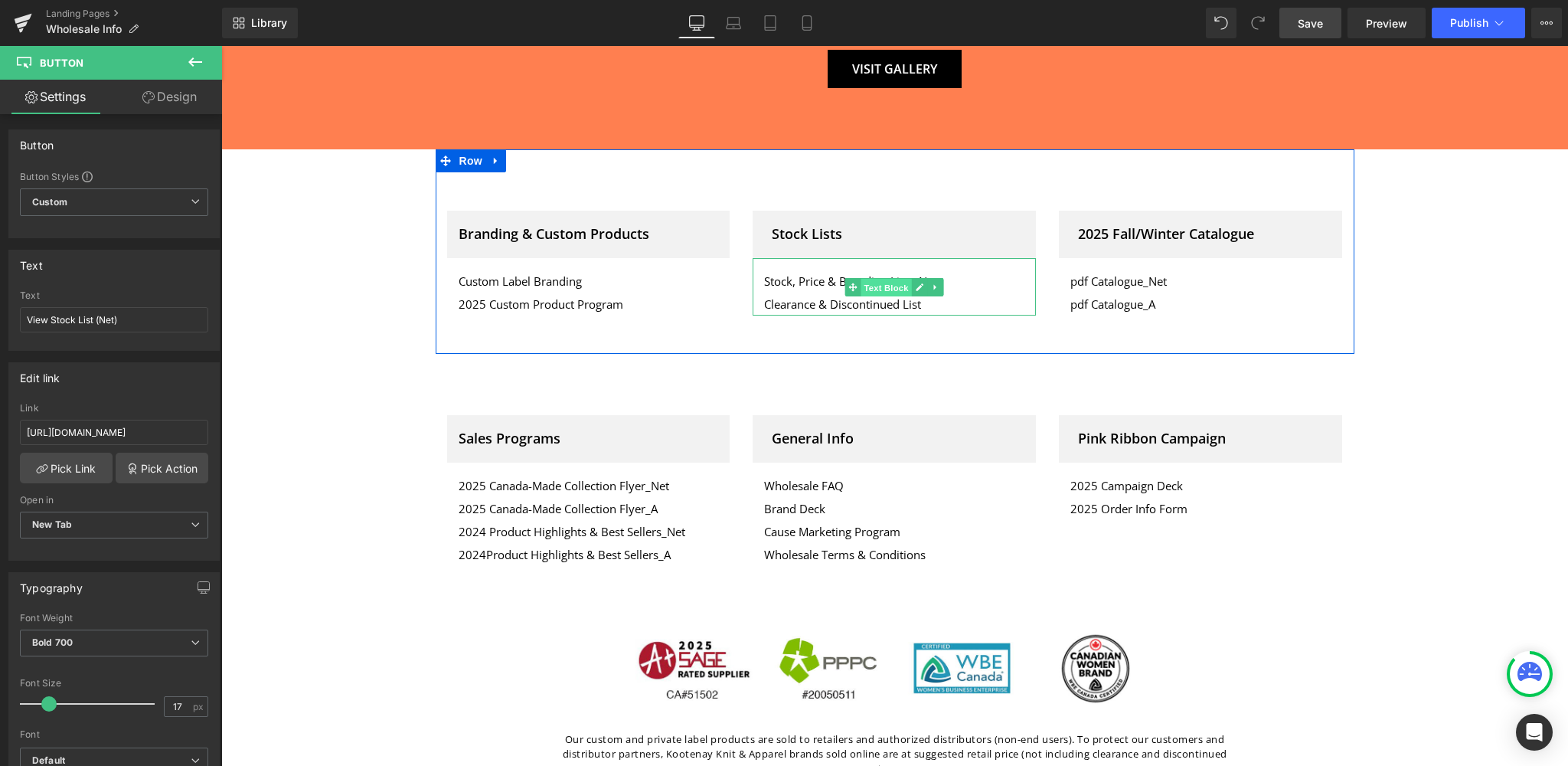
click at [882, 279] on span "Text Block" at bounding box center [886, 287] width 50 height 18
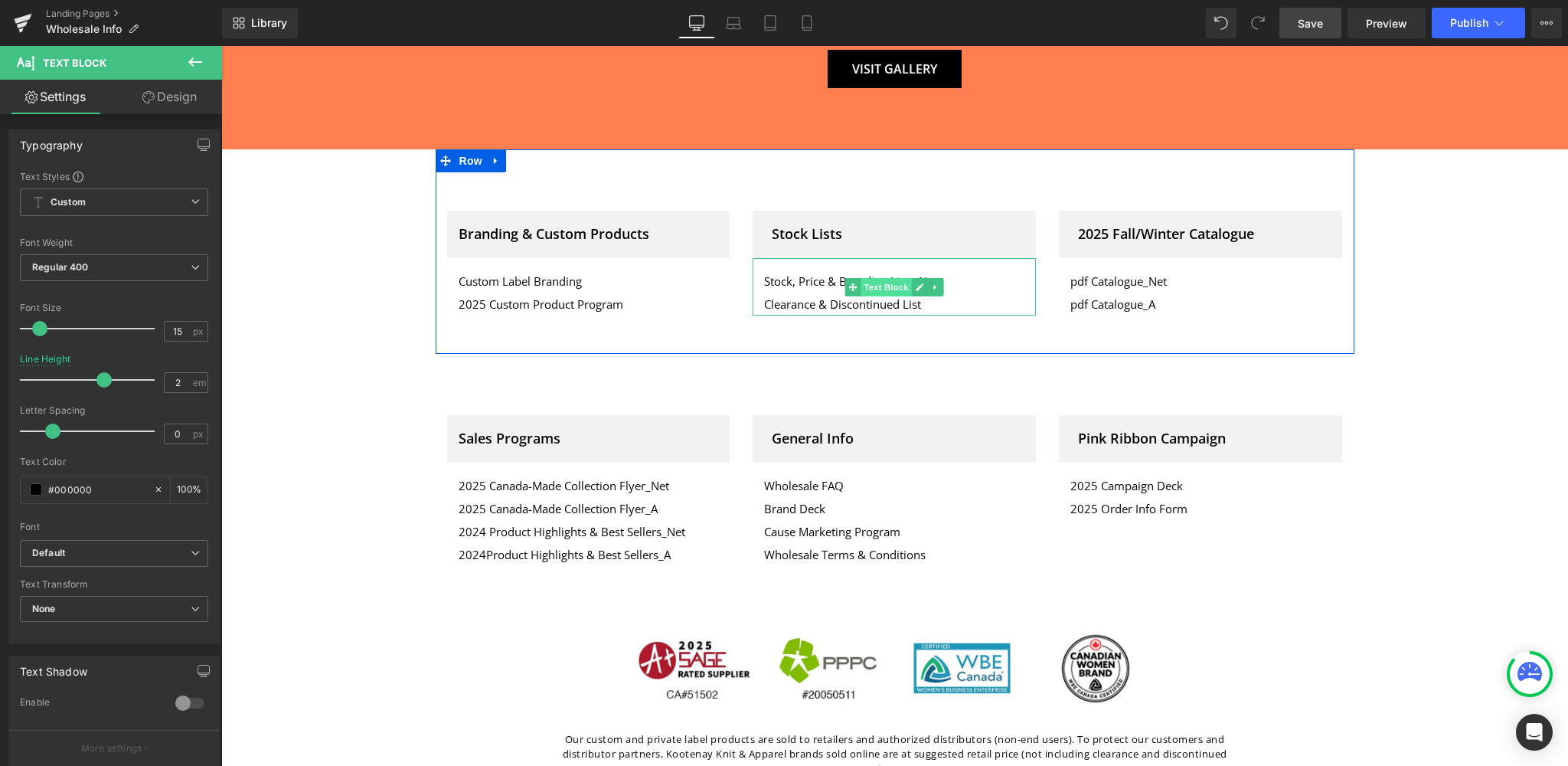
click at [887, 279] on span "Text Block" at bounding box center [886, 287] width 50 height 18
click at [779, 274] on link "Stock, Price & Branding List - Net" at bounding box center [850, 281] width 173 height 15
click at [989, 270] on p "Stock, Price & Branding List - Net" at bounding box center [893, 281] width 260 height 23
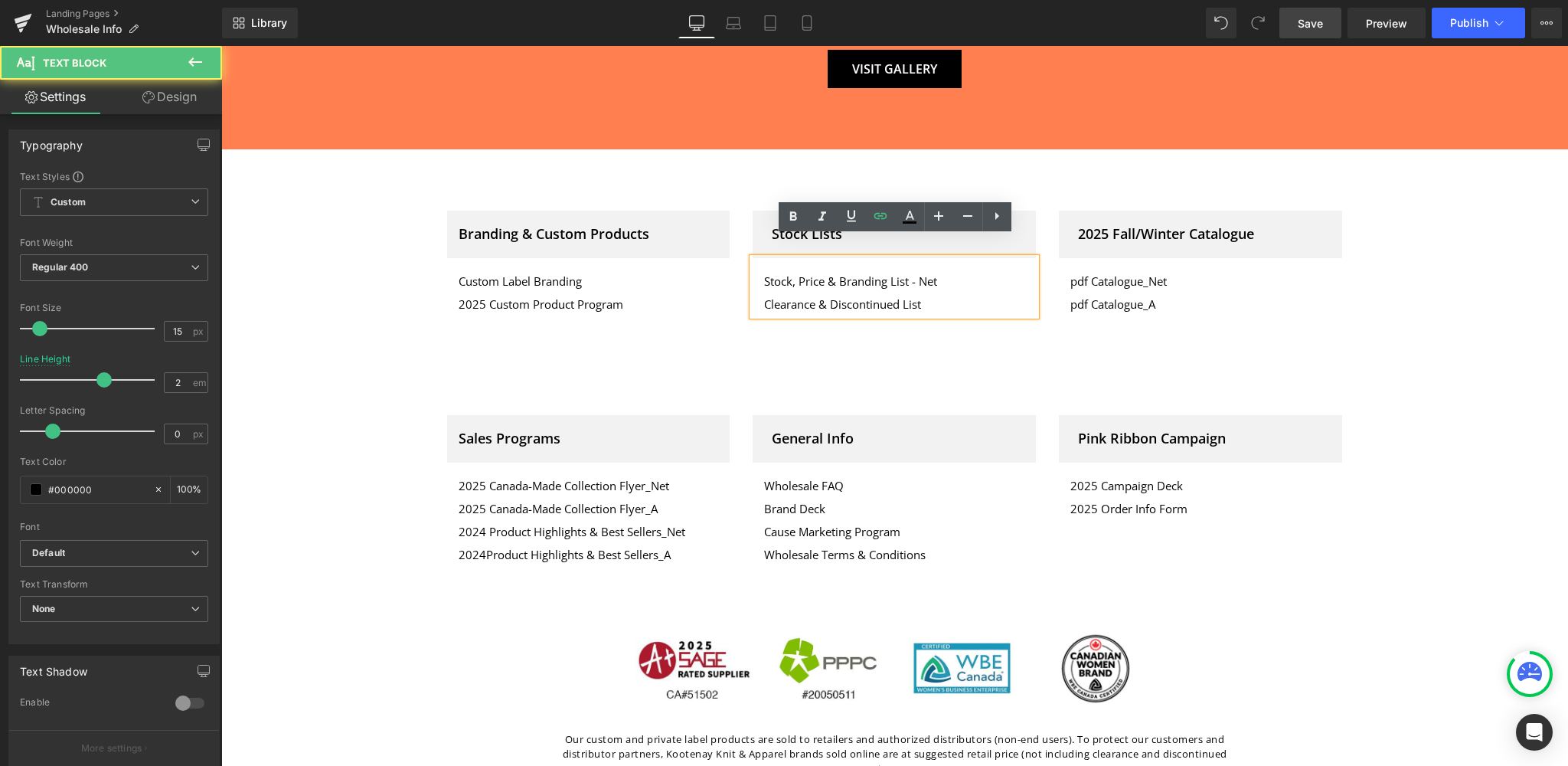
click at [989, 270] on p "Stock, Price & Branding List - Net" at bounding box center [893, 281] width 260 height 23
drag, startPoint x: 938, startPoint y: 258, endPoint x: 752, endPoint y: 259, distance: 186.0
click at [753, 259] on div "Stock, Price & Branding List - Net Clearance & Discontinued List" at bounding box center [894, 286] width 283 height 57
click at [971, 270] on p "Stock, Price & Branding List - Net" at bounding box center [893, 281] width 260 height 23
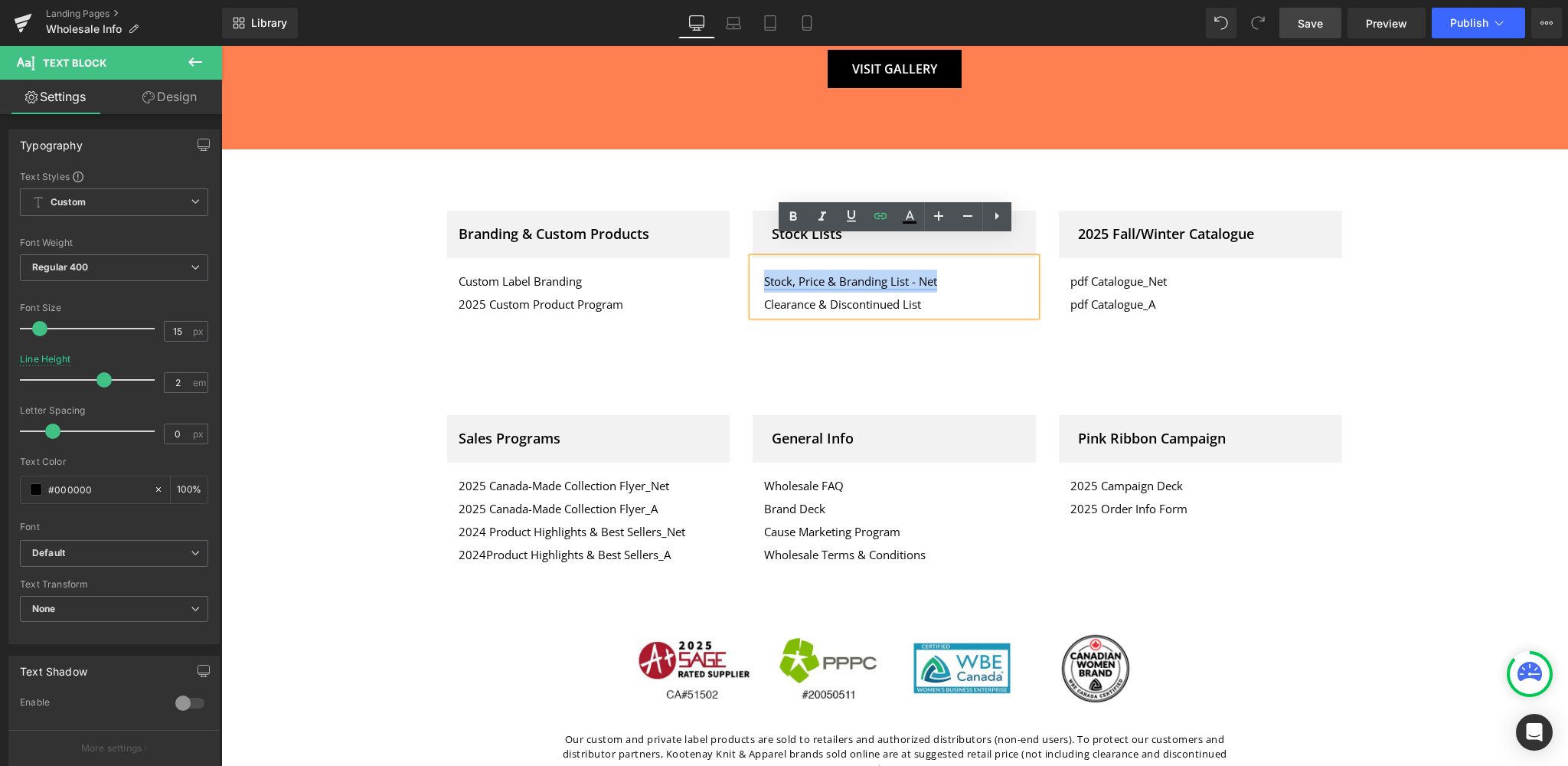
drag, startPoint x: 949, startPoint y: 259, endPoint x: 768, endPoint y: 259, distance: 181.0
click at [768, 270] on p "Stock, Price & Branding List - Net" at bounding box center [893, 281] width 260 height 23
click at [879, 217] on icon at bounding box center [880, 216] width 18 height 18
click at [799, 296] on input "text" at bounding box center [826, 294] width 236 height 39
paste input "https://www.dropbox.com/scl/fi/zaq3ggcueshqh7mkpi5ig/Kootenay-Stock-List_Net.pd…"
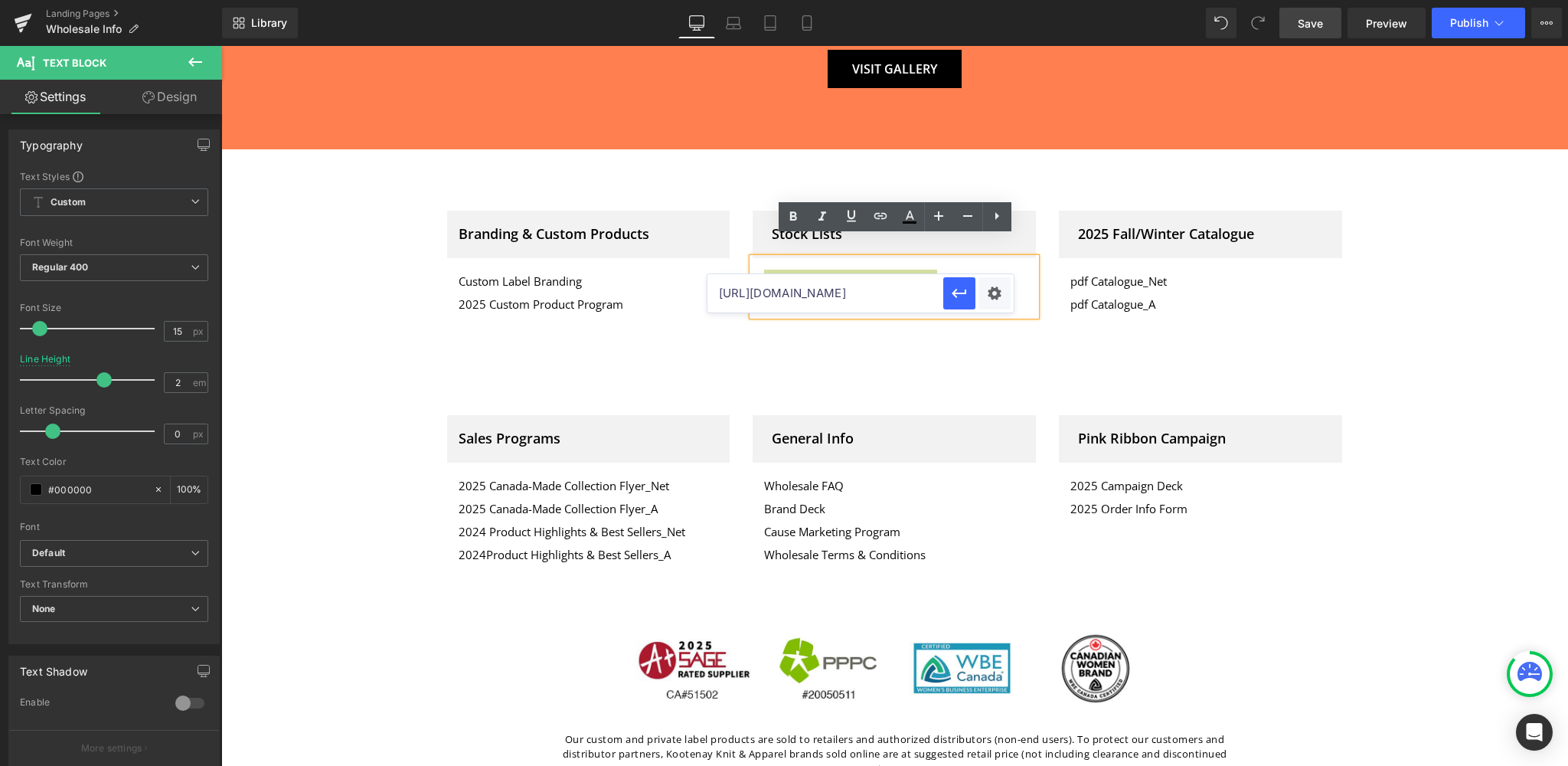
scroll to position [0, 595]
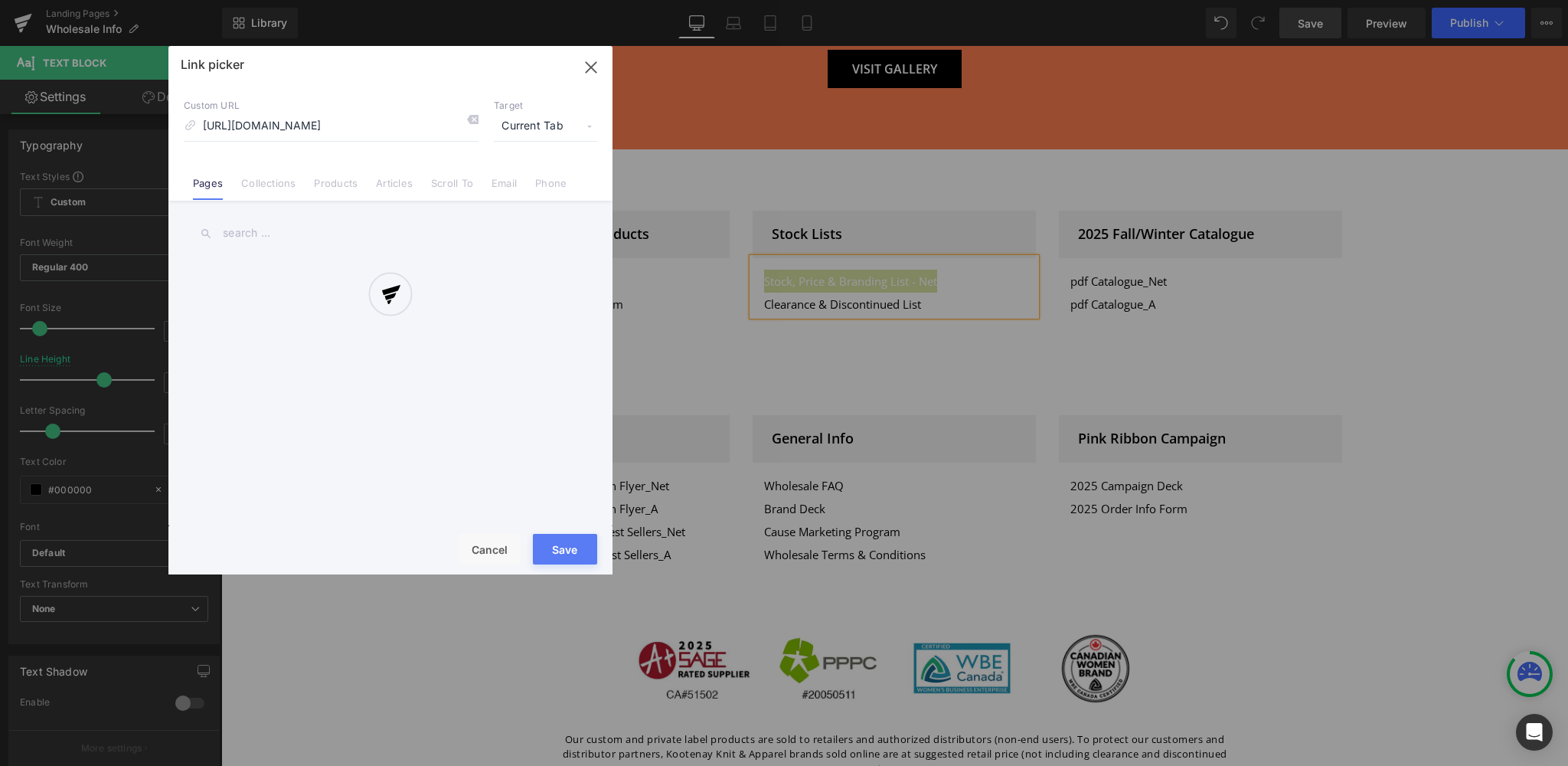
click at [989, 0] on div "Text Color Highlight Color #333333 Edit or remove link: Edit - Unlink - Cancel …" at bounding box center [784, 0] width 1568 height 0
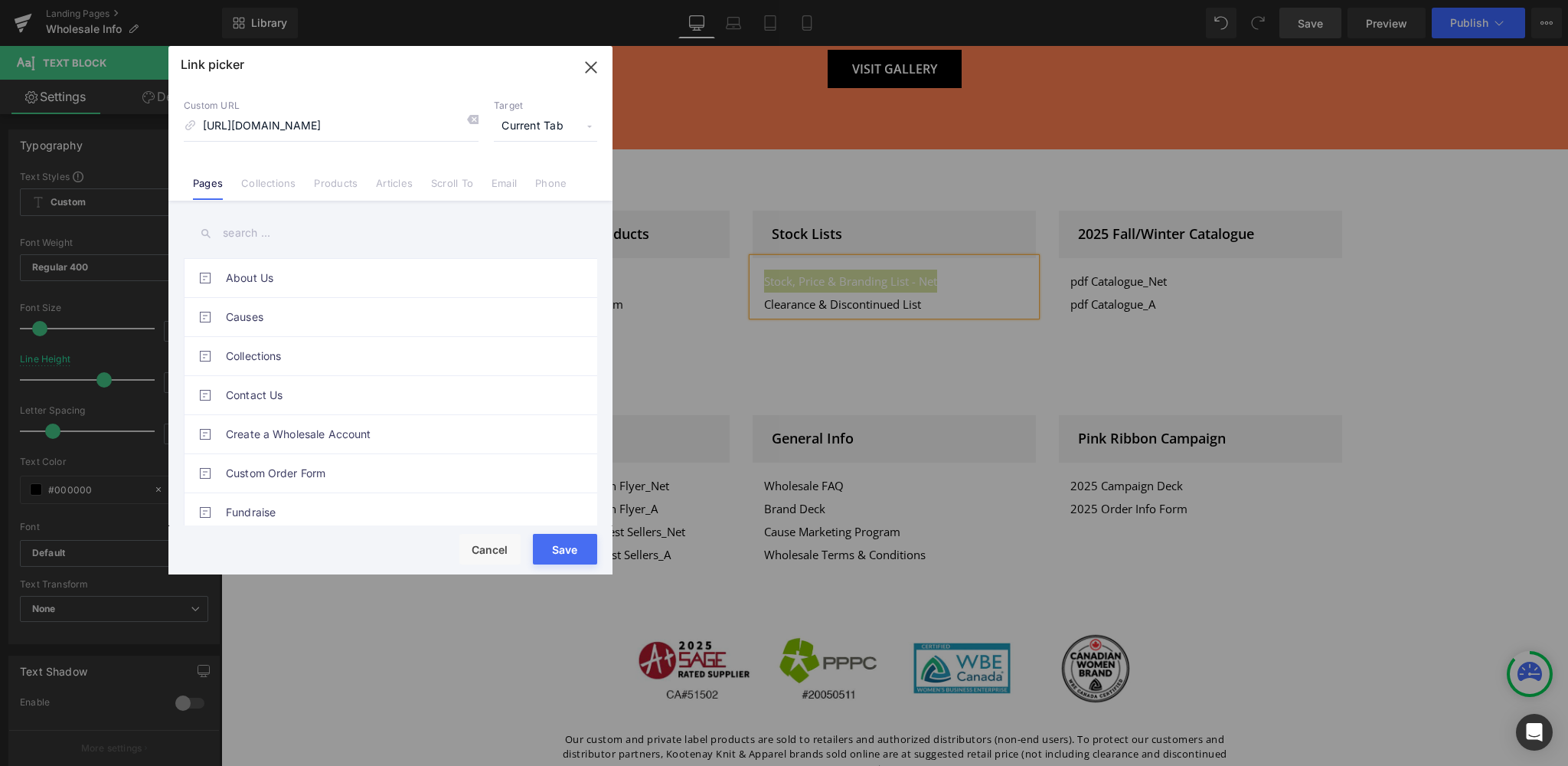
click at [551, 123] on span "Current Tab" at bounding box center [545, 127] width 103 height 29
click at [517, 178] on li "New Tab" at bounding box center [545, 181] width 119 height 27
click at [558, 551] on button "Save" at bounding box center [565, 549] width 65 height 31
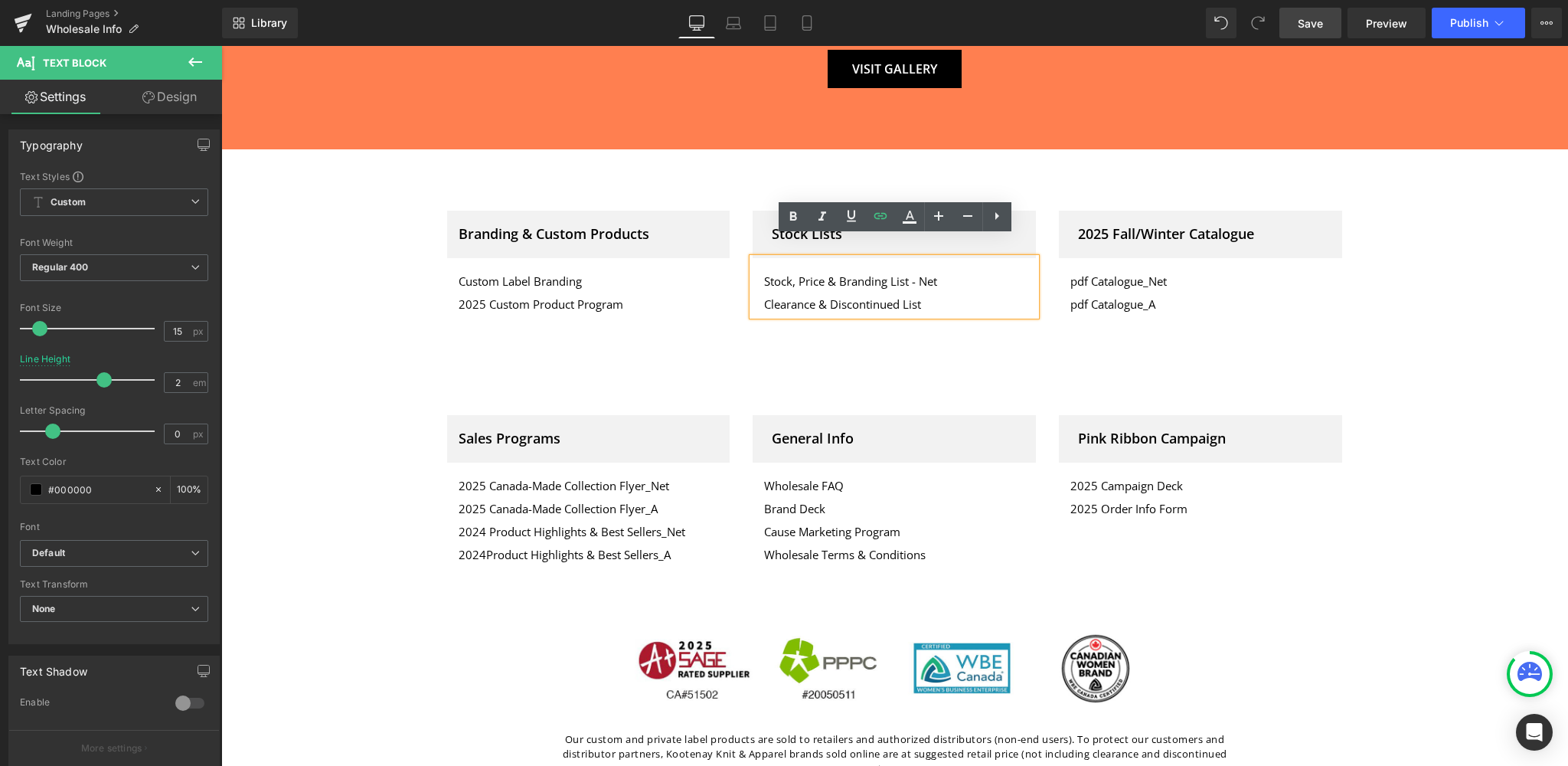
click at [951, 293] on p "Clearance & Discontinued List" at bounding box center [893, 305] width 260 height 23
drag, startPoint x: 930, startPoint y: 283, endPoint x: 755, endPoint y: 285, distance: 175.0
click at [755, 285] on div "Stock, Price & Branding List - Net Clearance & Discontinued List" at bounding box center [894, 286] width 283 height 57
click at [881, 216] on icon at bounding box center [880, 216] width 13 height 6
type input "https://www.dropbox.com/scl/fi/brrvckxvcsh7cgijsvwfk/Kootenay-2025-CLOSEOUT-LIS…"
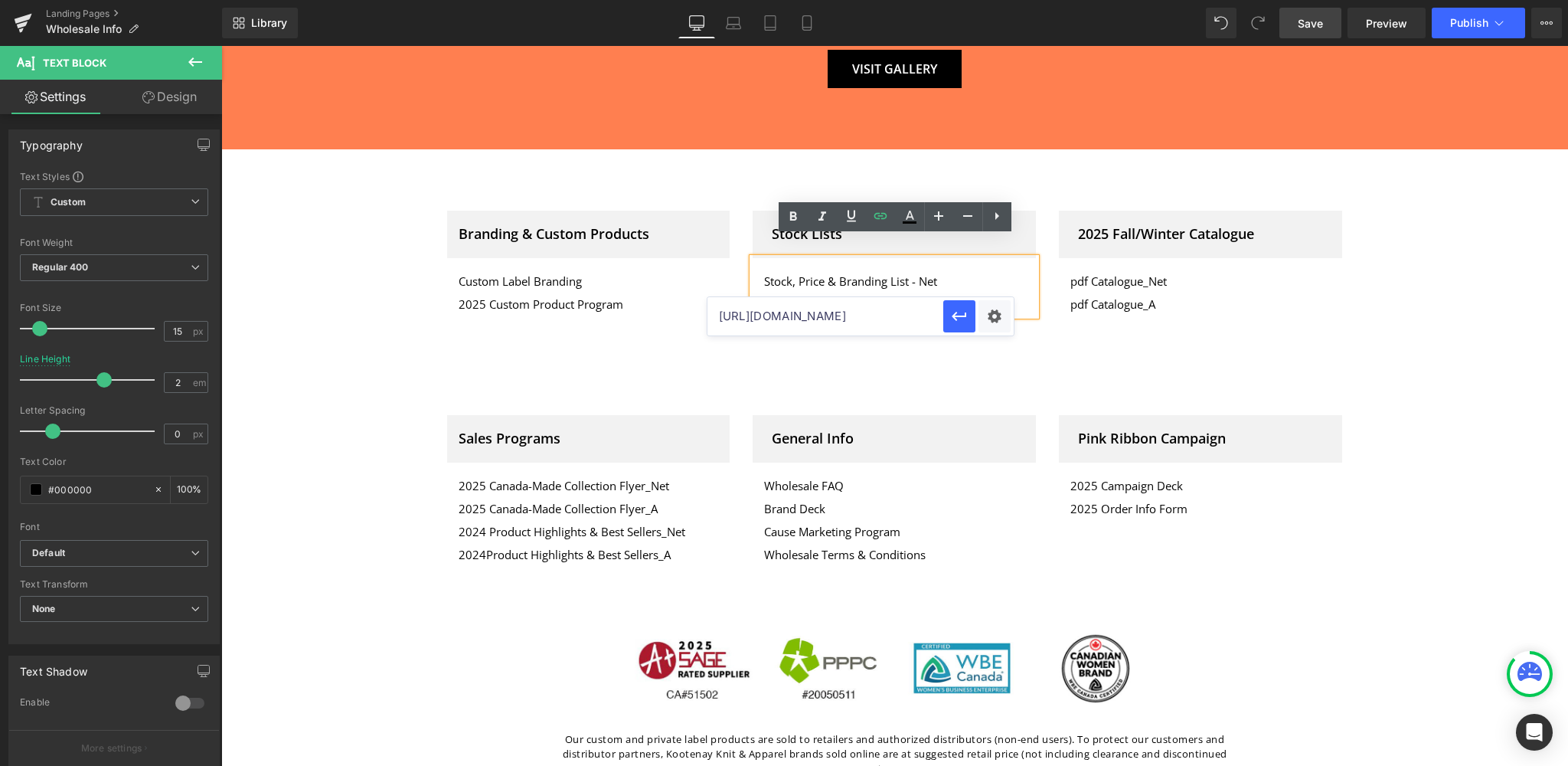
click at [849, 311] on input "https://www.dropbox.com/scl/fi/brrvckxvcsh7cgijsvwfk/Kootenay-2025-CLOSEOUT-LIS…" at bounding box center [826, 316] width 236 height 39
paste input "https://www.dropbox.com/scl/fi/ncw5okh7bh81tvj4y2198/Kootenay-2025-CLOSEOUT-LIS…"
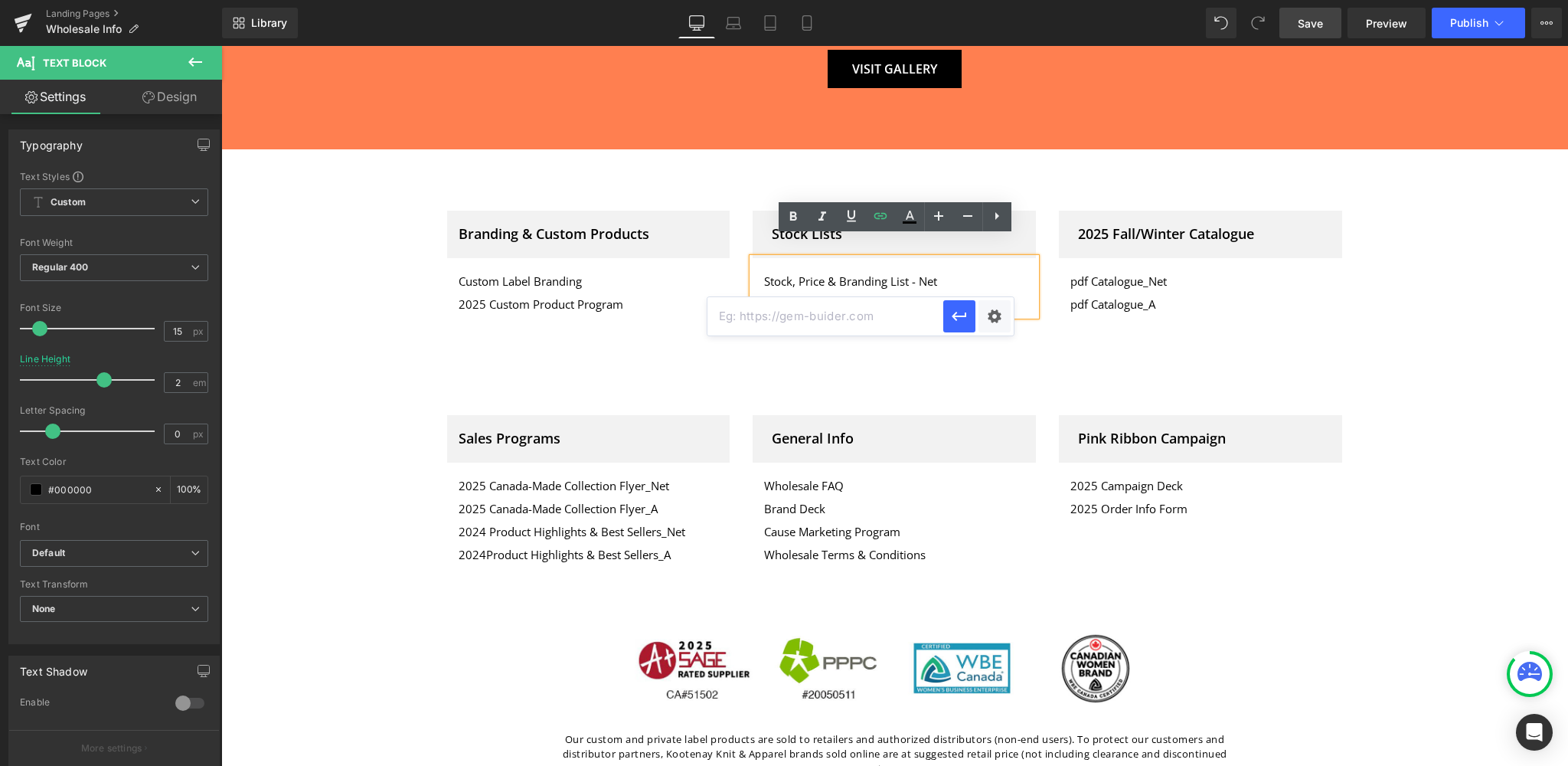
type input "https://www.dropbox.com/scl/fi/ncw5okh7bh81tvj4y2198/Kootenay-2025-CLOSEOUT-LIS…"
click at [996, 0] on div "Text Color Highlight Color #333333 Edit or remove link: Edit - Unlink - Cancel …" at bounding box center [784, 0] width 1568 height 0
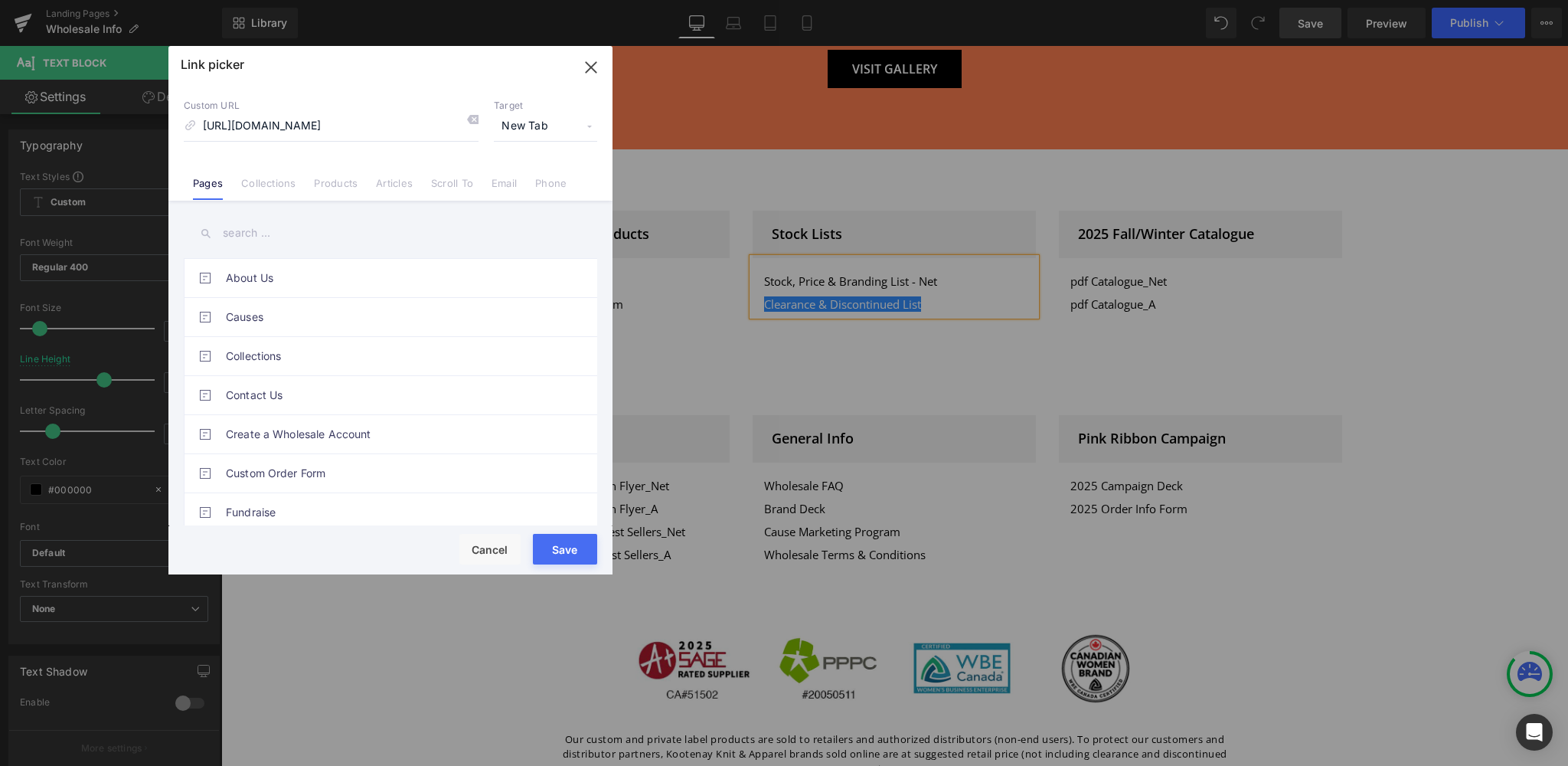
scroll to position [0, 0]
click at [566, 550] on button "Save" at bounding box center [565, 549] width 65 height 31
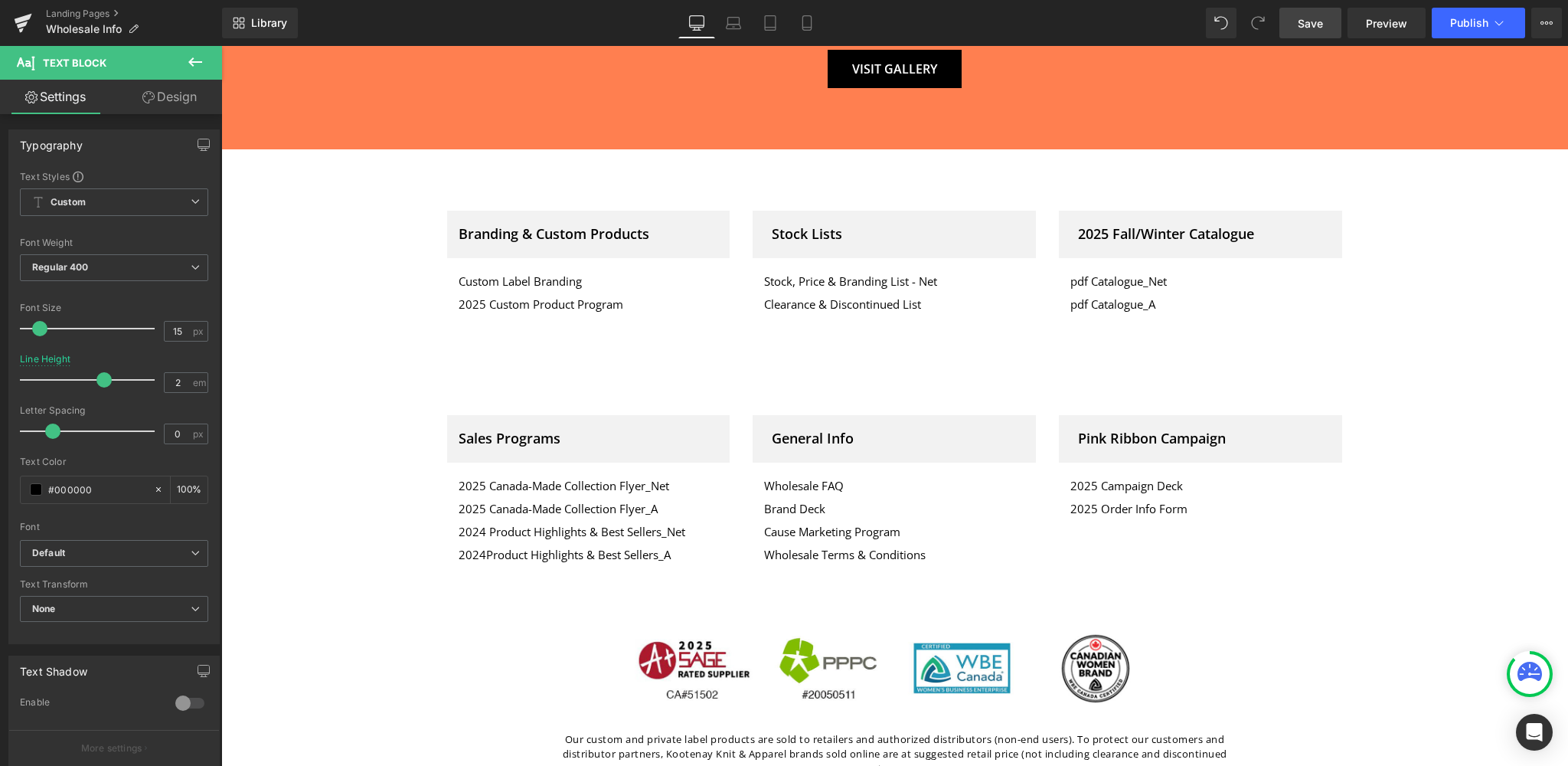
click at [1309, 22] on span "Save" at bounding box center [1311, 23] width 25 height 16
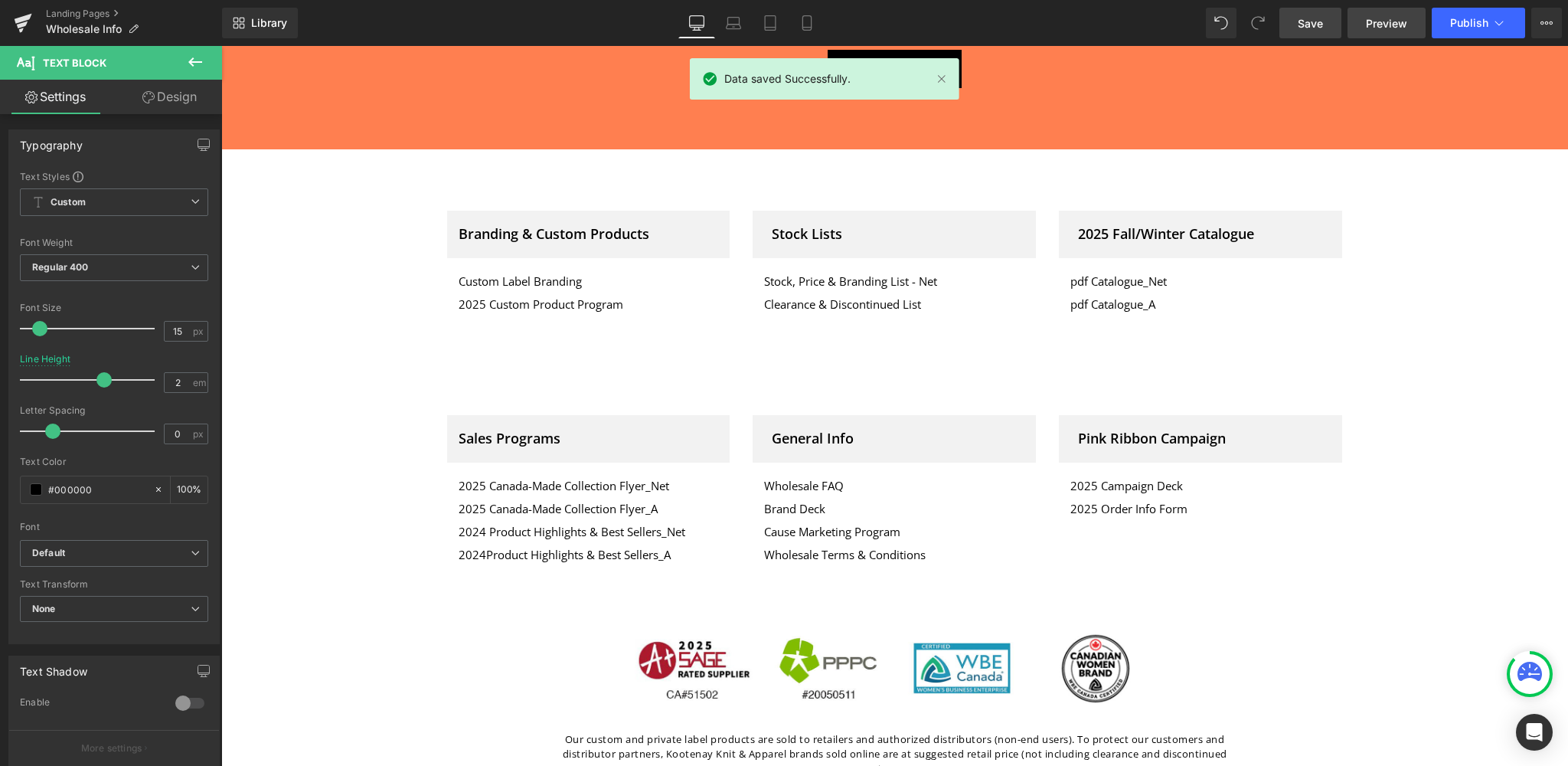
click at [1382, 20] on span "Preview" at bounding box center [1386, 23] width 42 height 16
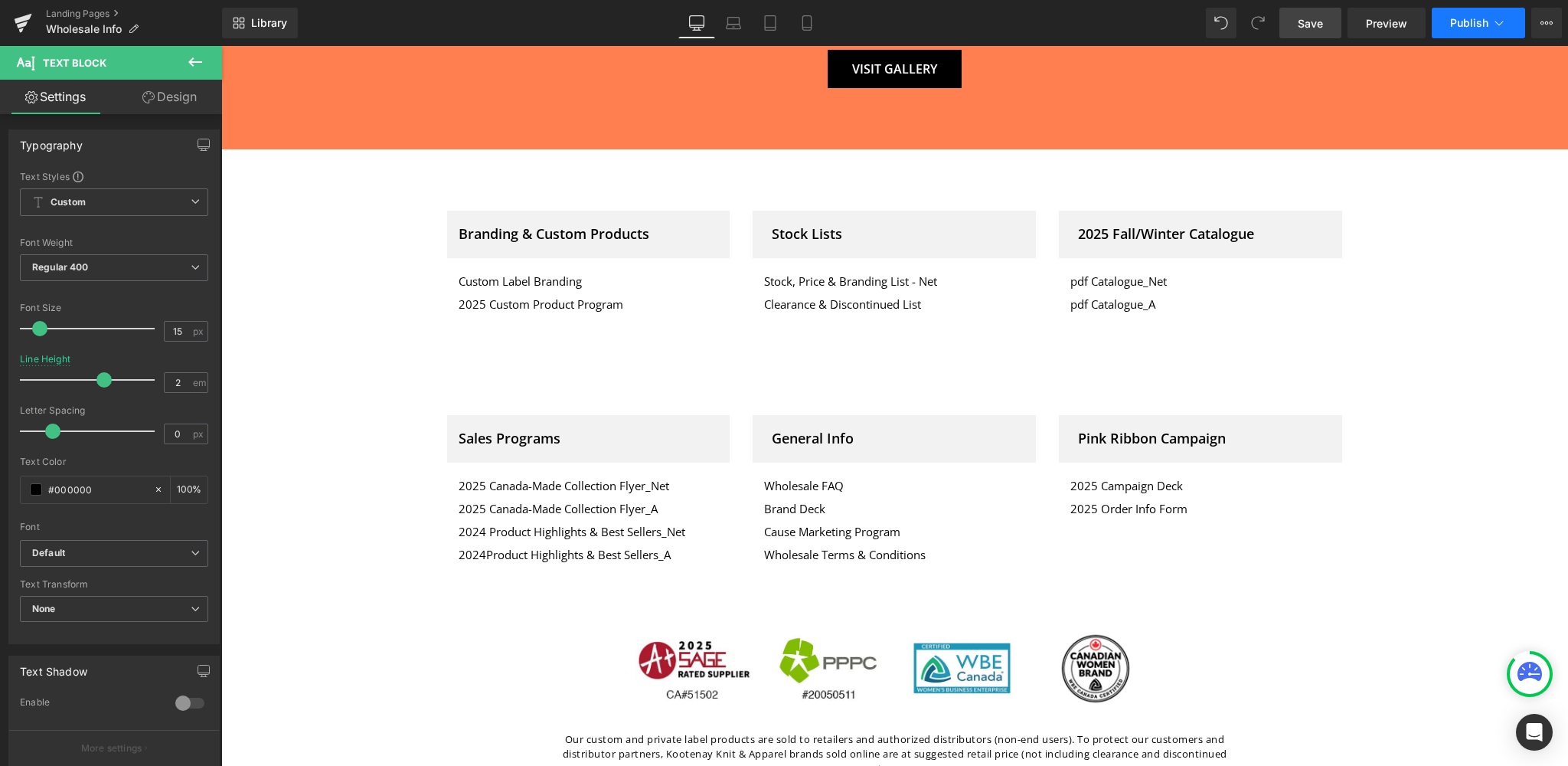
click at [1479, 28] on span "Publish" at bounding box center [1469, 22] width 39 height 13
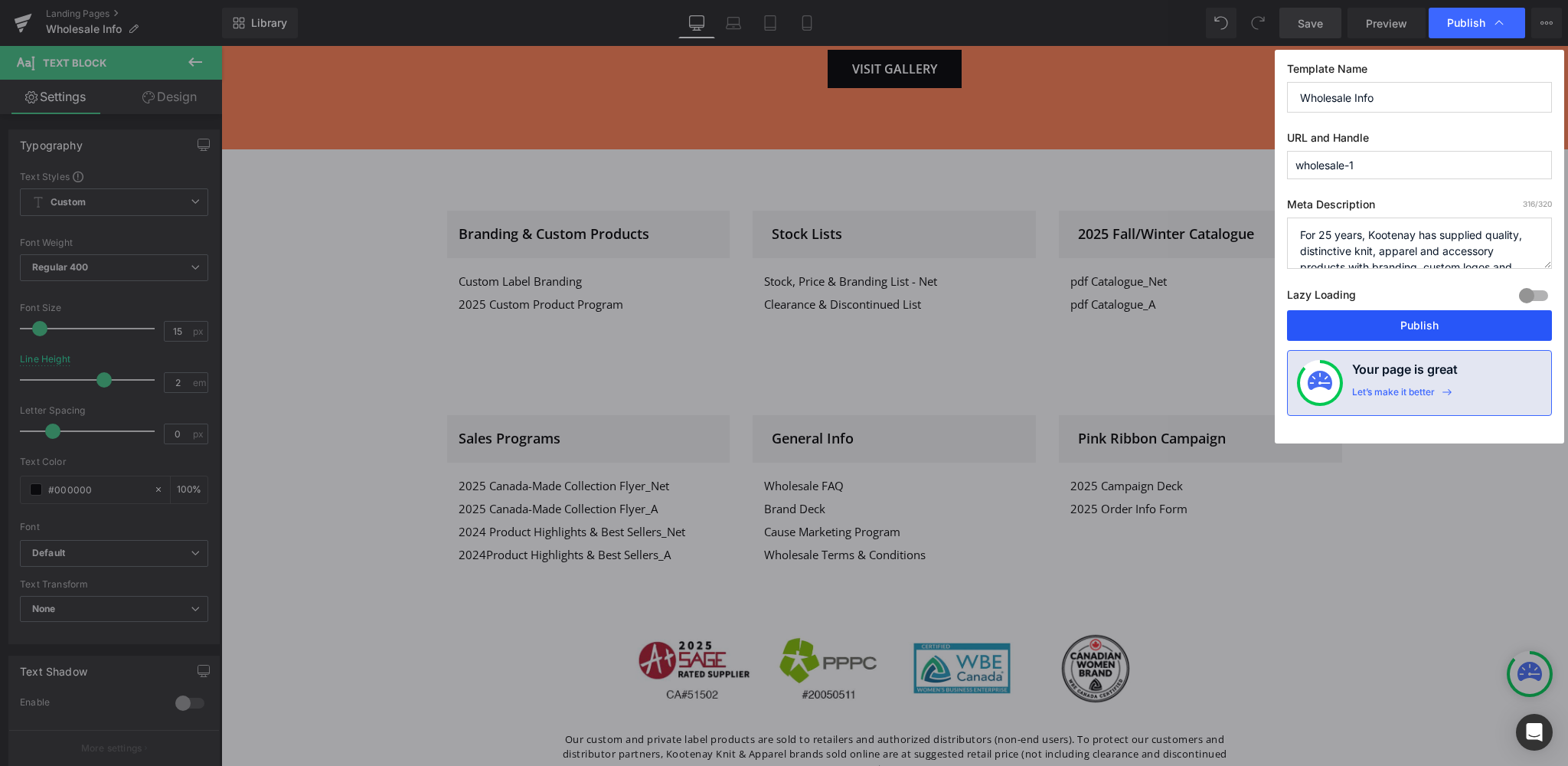
click at [1429, 324] on button "Publish" at bounding box center [1419, 326] width 265 height 31
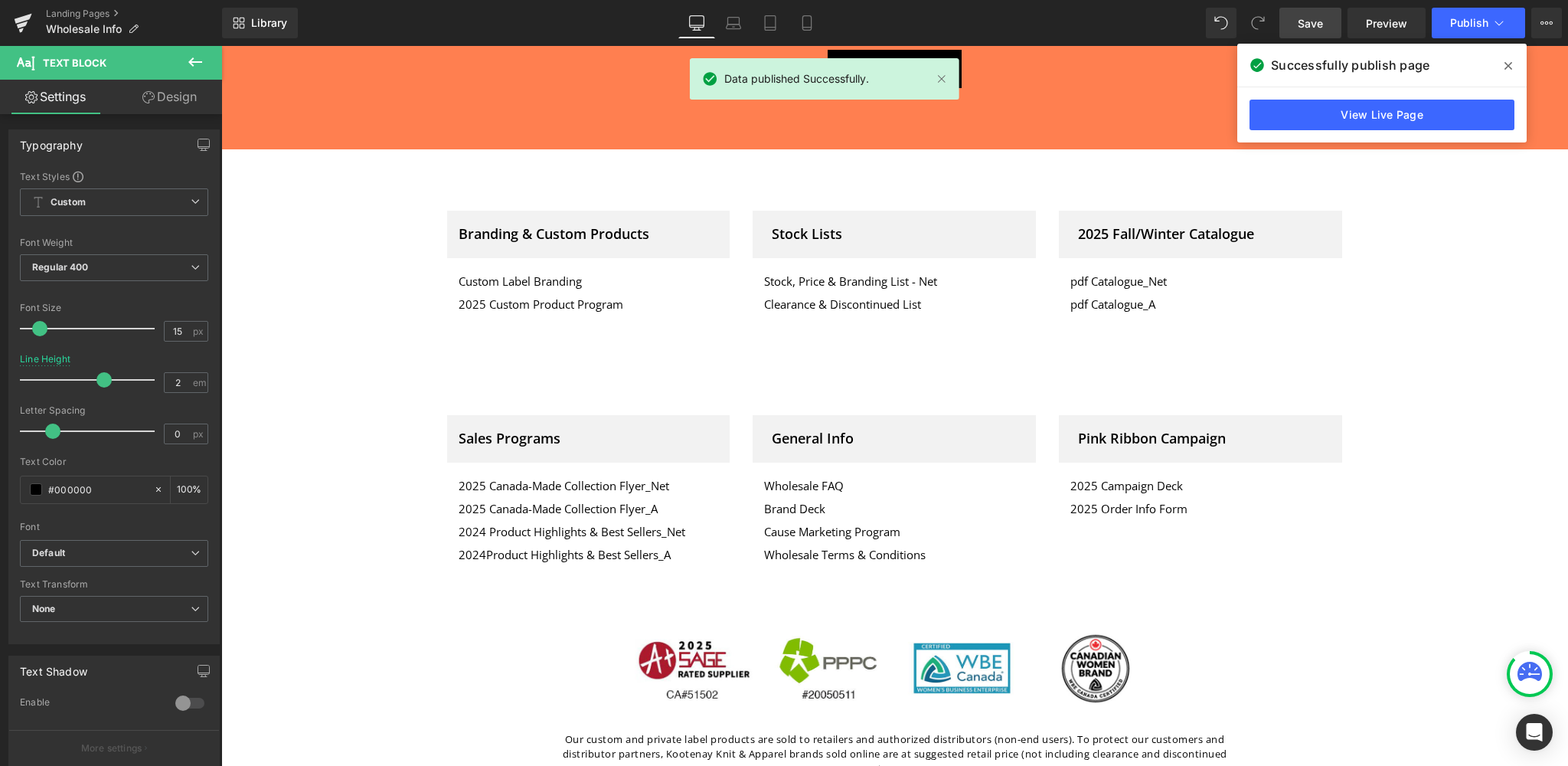
click at [1509, 64] on icon at bounding box center [1508, 66] width 8 height 13
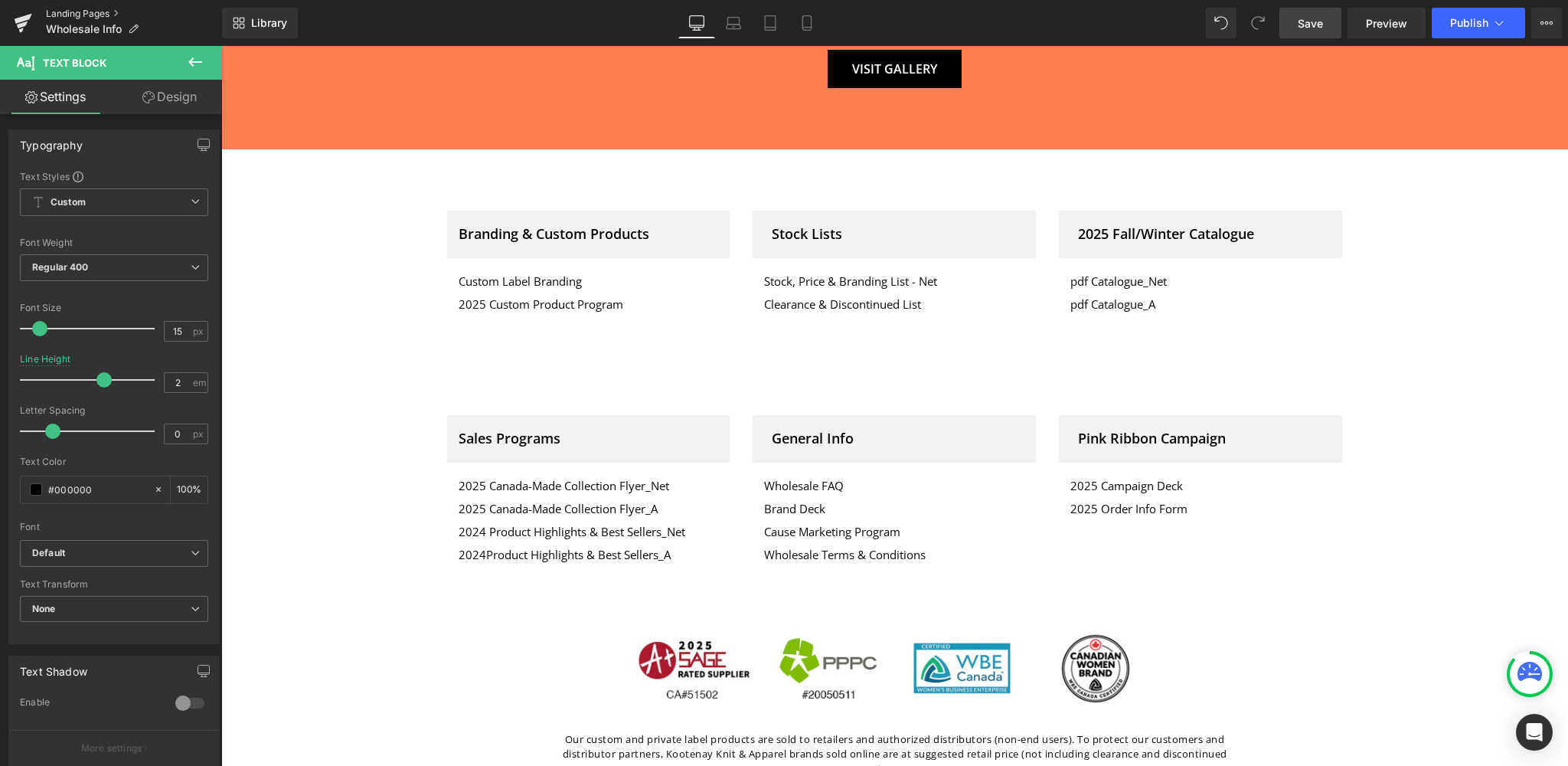
click at [80, 14] on link "Landing Pages" at bounding box center [134, 14] width 176 height 13
